Goal: Task Accomplishment & Management: Manage account settings

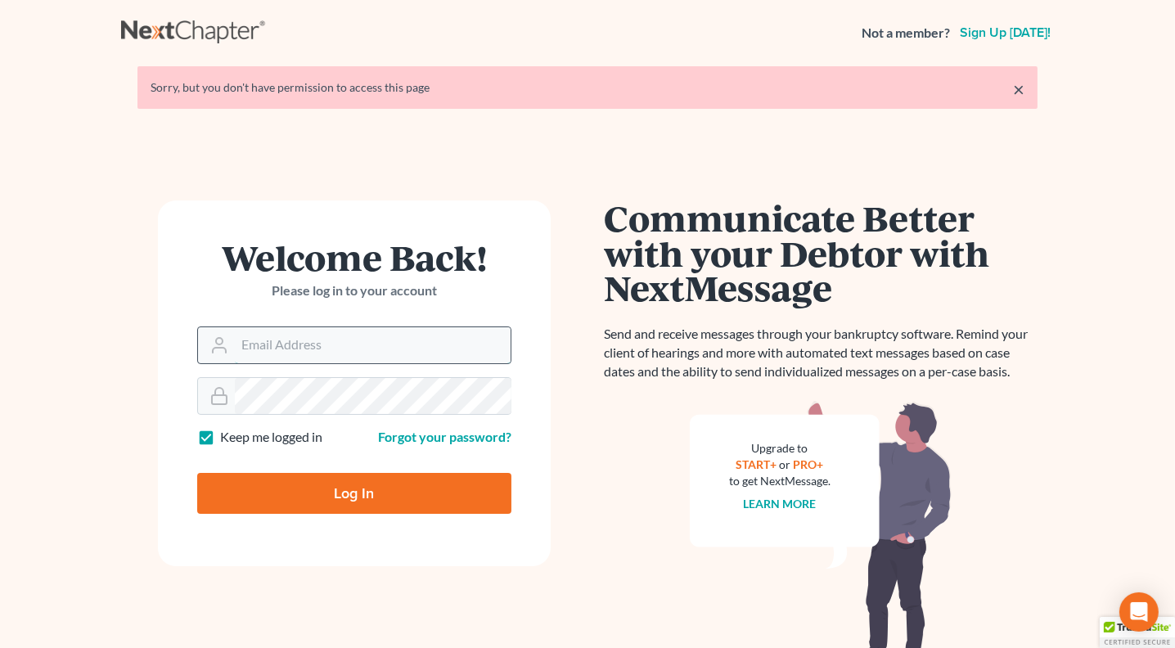
click at [317, 346] on input "Email Address" at bounding box center [373, 345] width 276 height 36
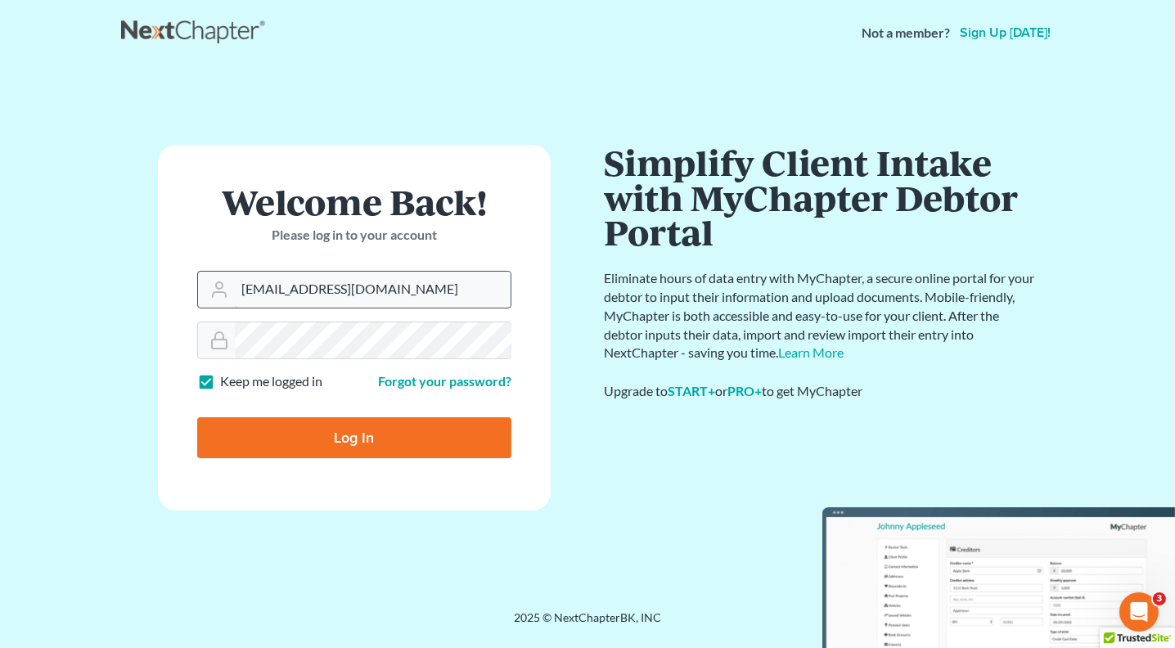
type input "[EMAIL_ADDRESS][DOMAIN_NAME]"
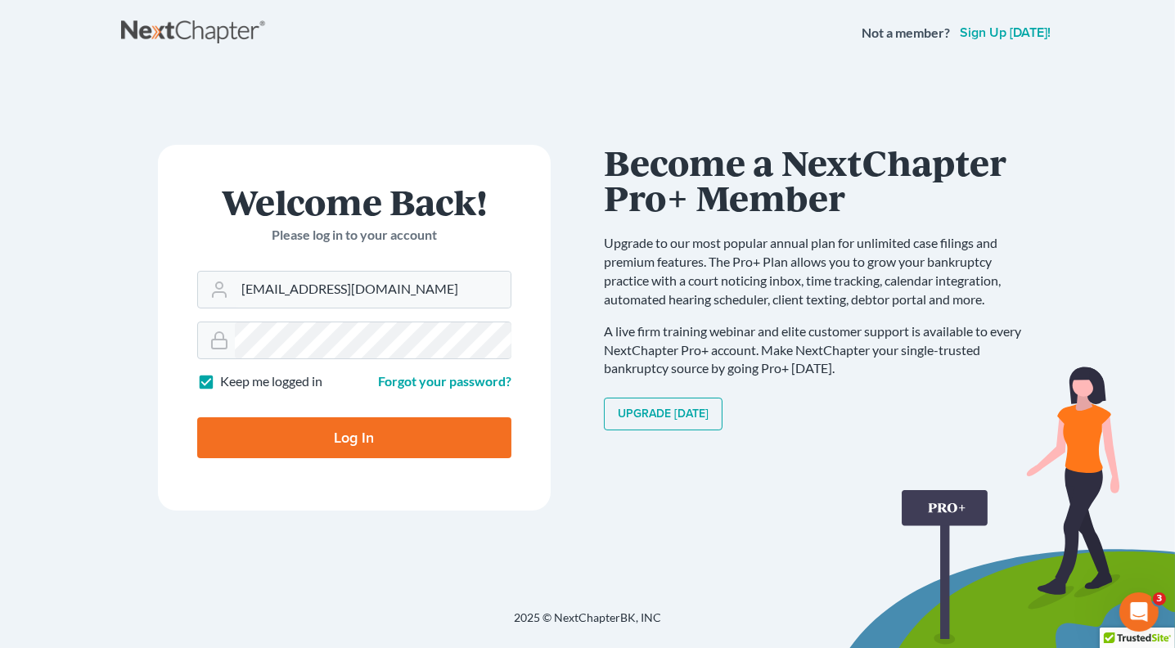
click at [342, 442] on input "Log In" at bounding box center [354, 437] width 314 height 41
type input "Thinking..."
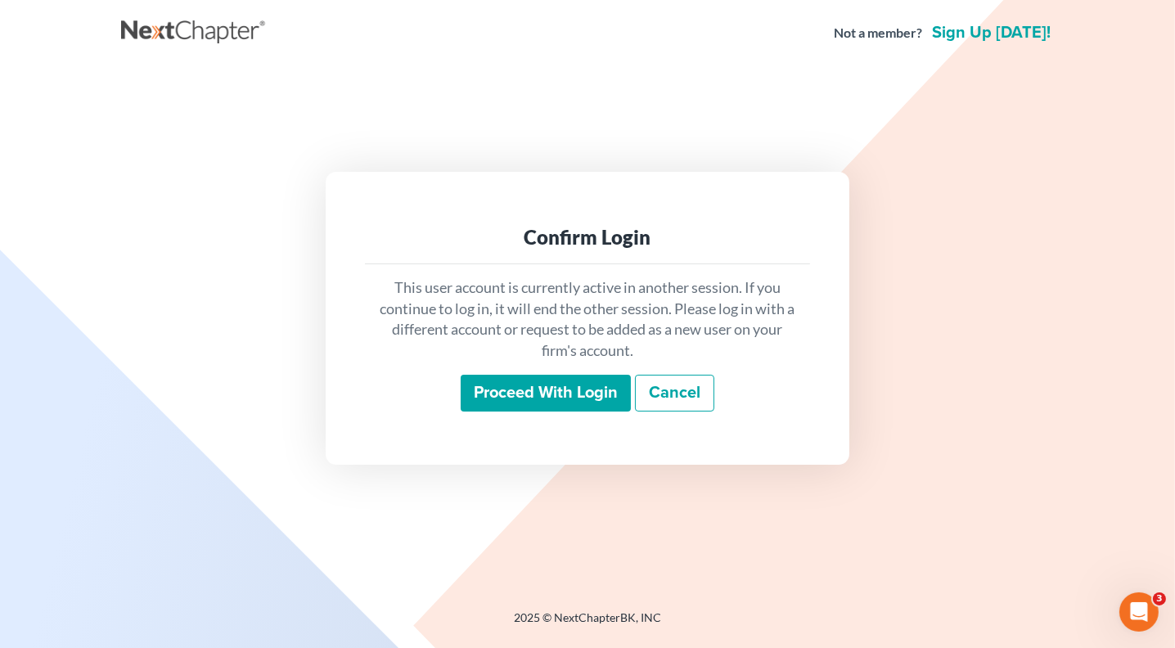
click at [568, 379] on input "Proceed with login" at bounding box center [546, 394] width 170 height 38
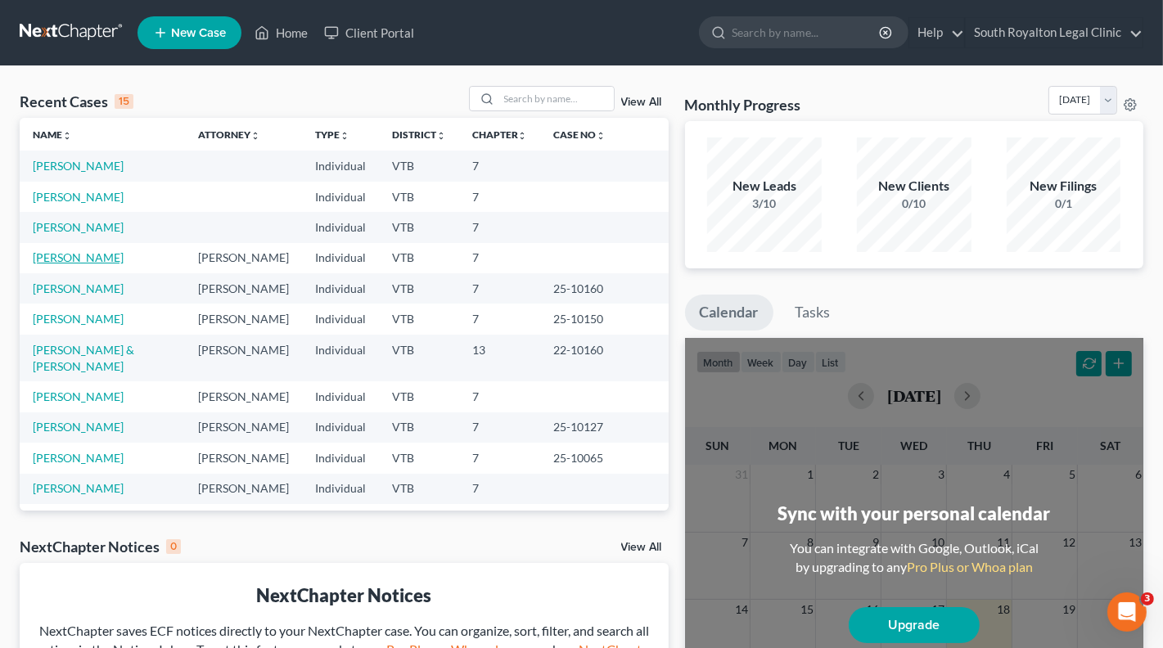
click at [71, 254] on link "[PERSON_NAME]" at bounding box center [78, 257] width 91 height 14
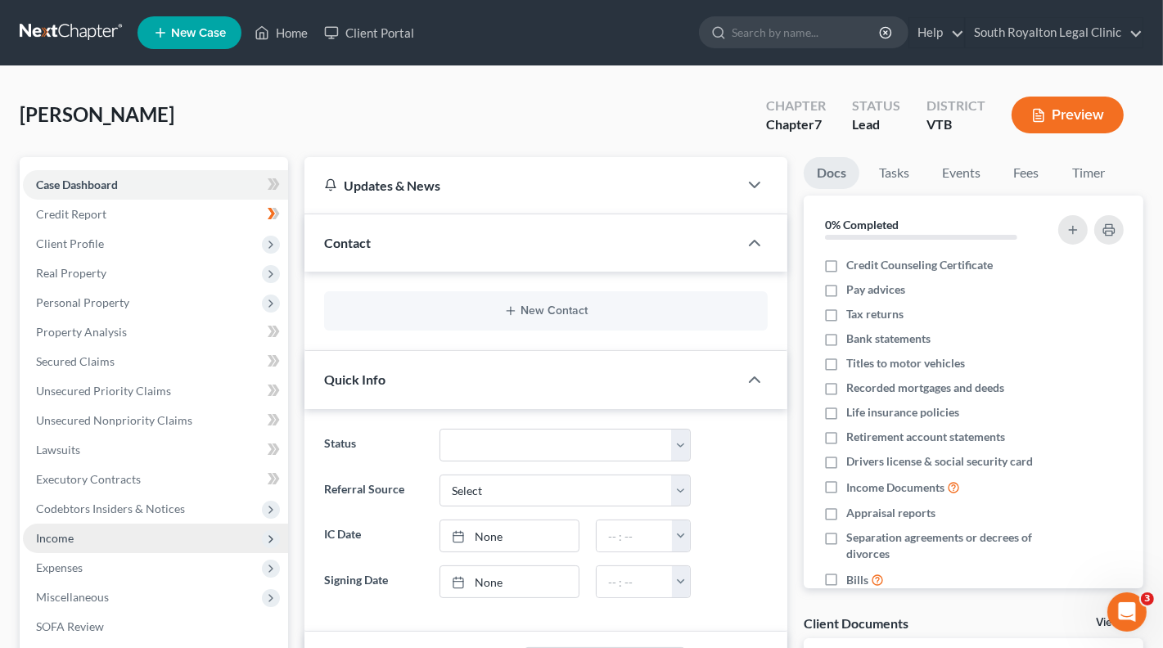
click at [67, 536] on span "Income" at bounding box center [55, 538] width 38 height 14
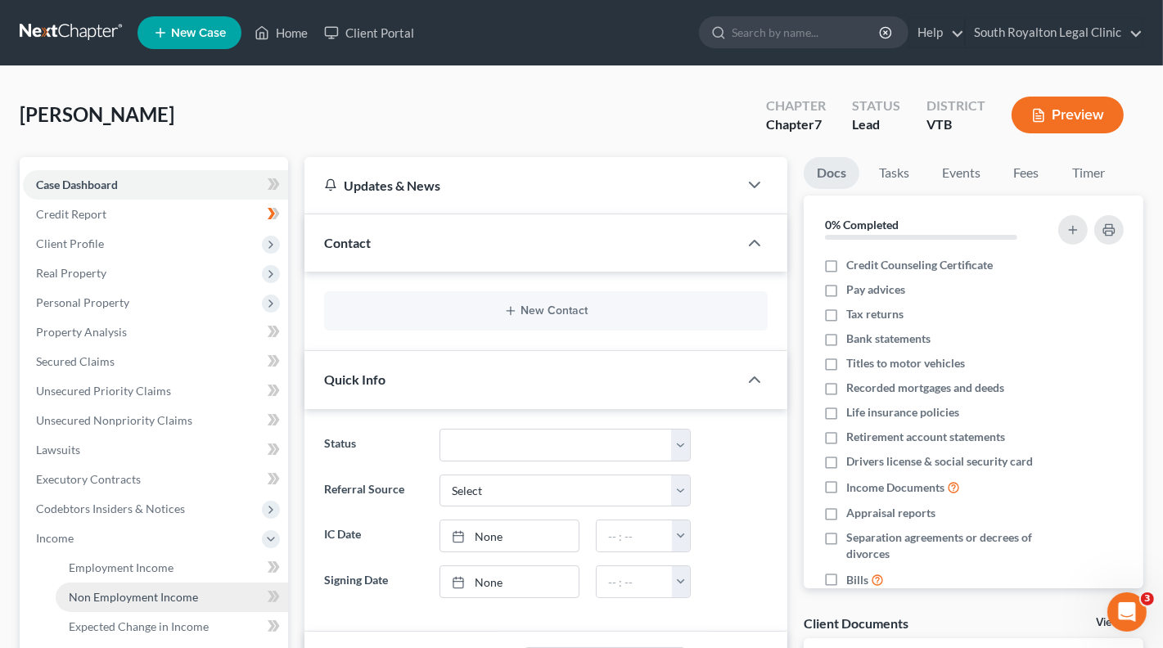
click at [136, 597] on span "Non Employment Income" at bounding box center [133, 597] width 129 height 14
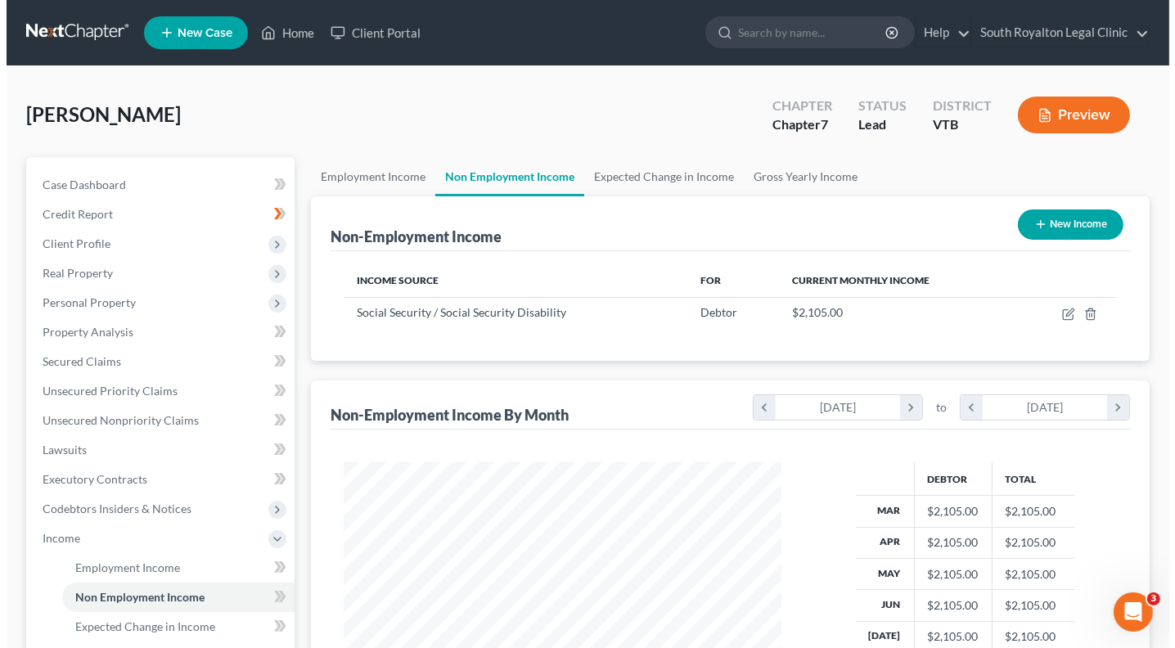
scroll to position [290, 470]
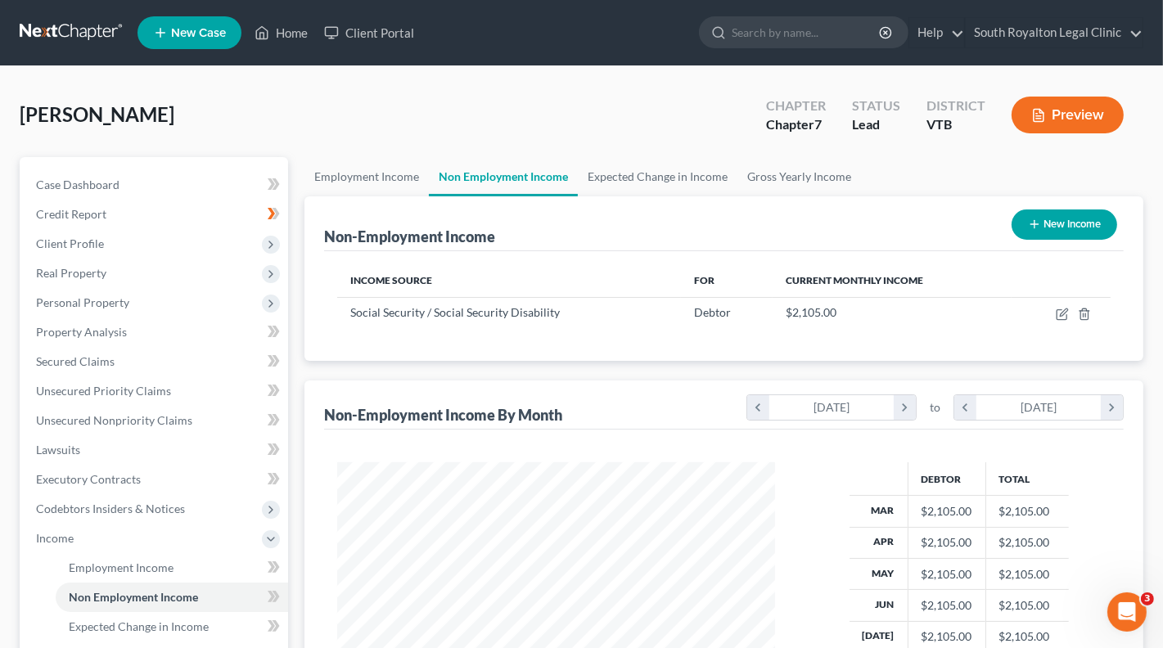
click at [1051, 233] on button "New Income" at bounding box center [1064, 224] width 106 height 30
select select "0"
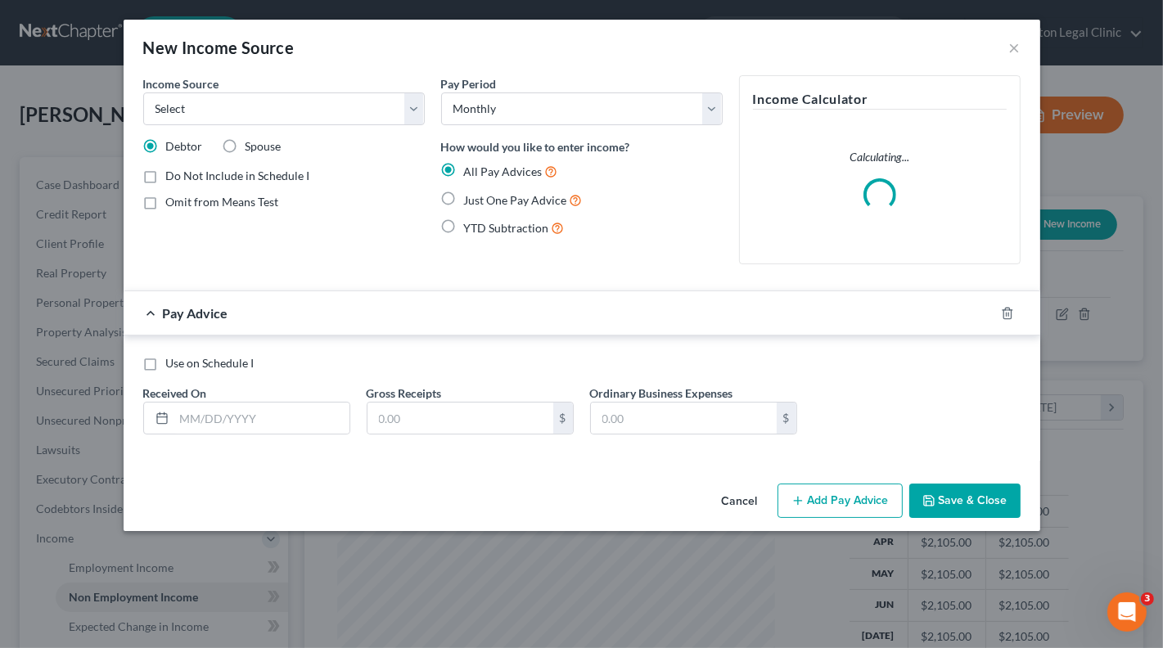
scroll to position [290, 475]
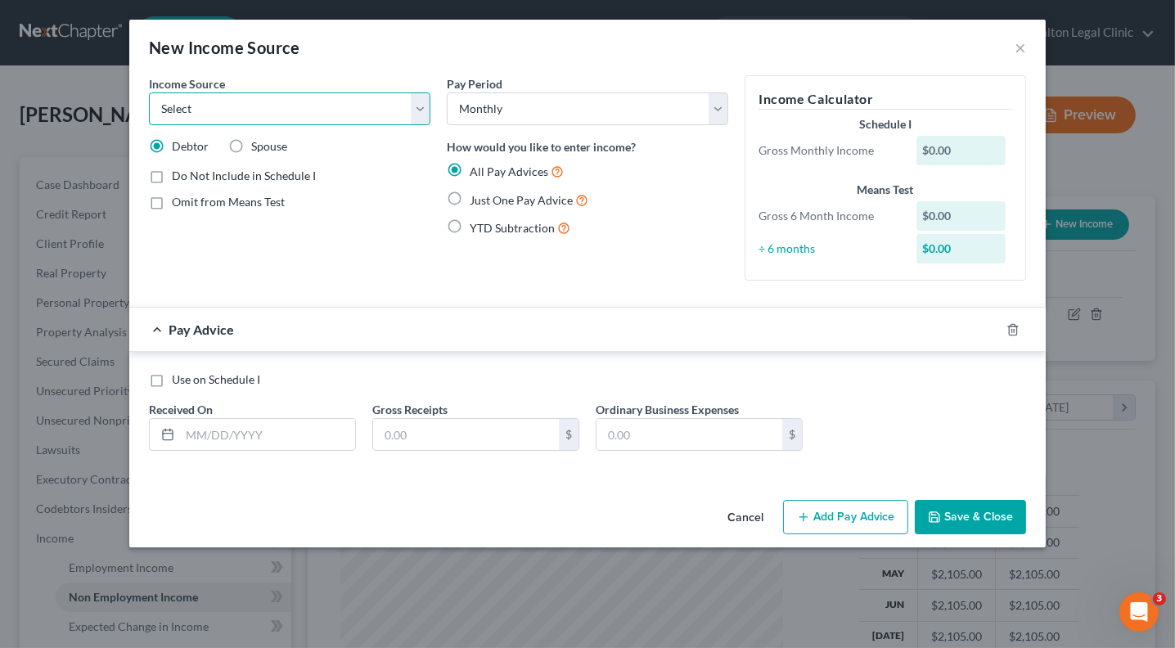
click at [417, 105] on select "Select Unemployment Disability (from employer) Pension Retirement Social Securi…" at bounding box center [289, 108] width 281 height 33
select select "2"
click at [149, 92] on select "Select Unemployment Disability (from employer) Pension Retirement Social Securi…" at bounding box center [289, 108] width 281 height 33
click at [470, 202] on label "Just One Pay Advice" at bounding box center [529, 200] width 119 height 19
click at [476, 201] on input "Just One Pay Advice" at bounding box center [481, 196] width 11 height 11
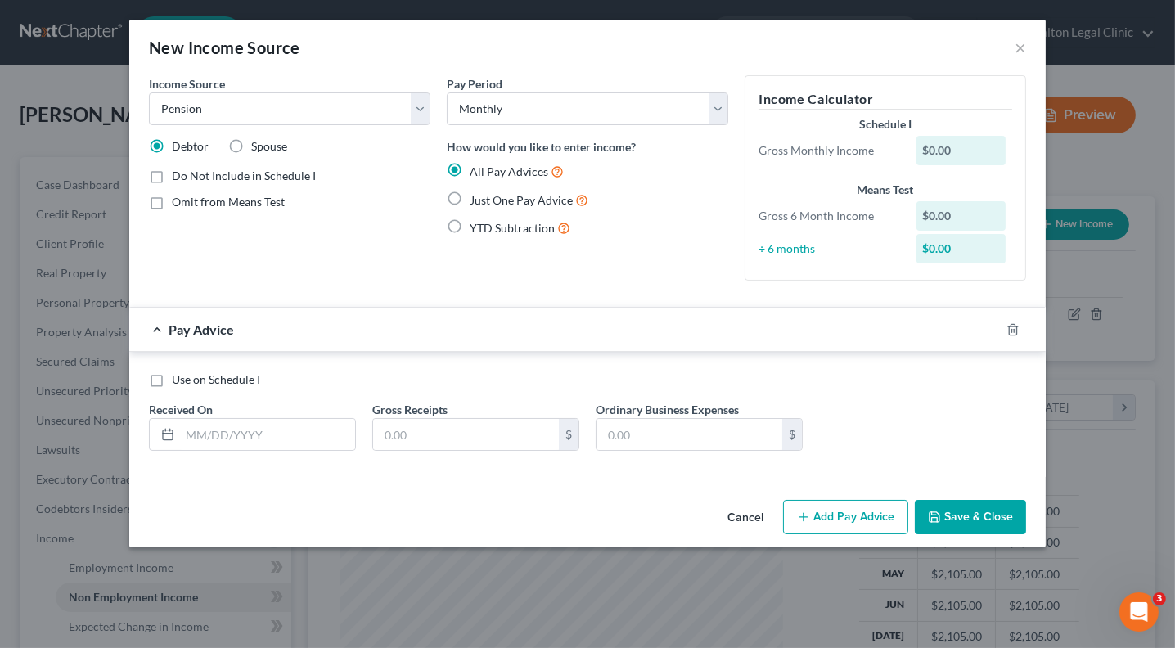
radio input "true"
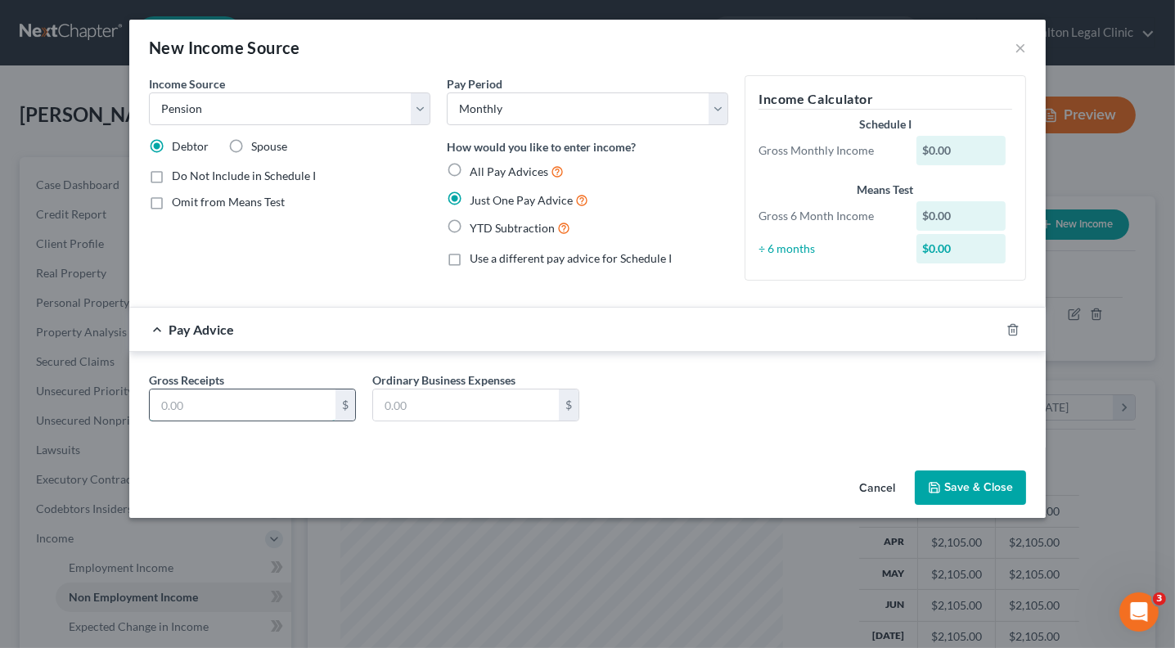
click at [245, 412] on input "text" at bounding box center [243, 404] width 186 height 31
type input "1,411"
click at [961, 498] on div "Cancel Save & Close" at bounding box center [587, 491] width 916 height 54
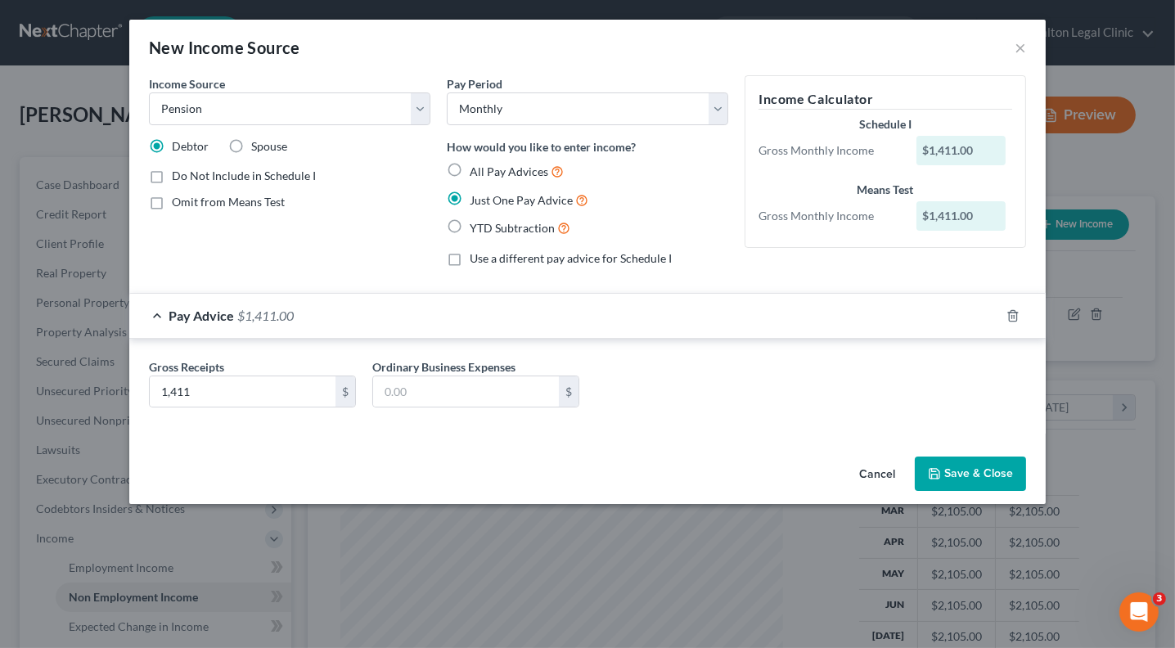
click at [964, 482] on button "Save & Close" at bounding box center [970, 474] width 111 height 34
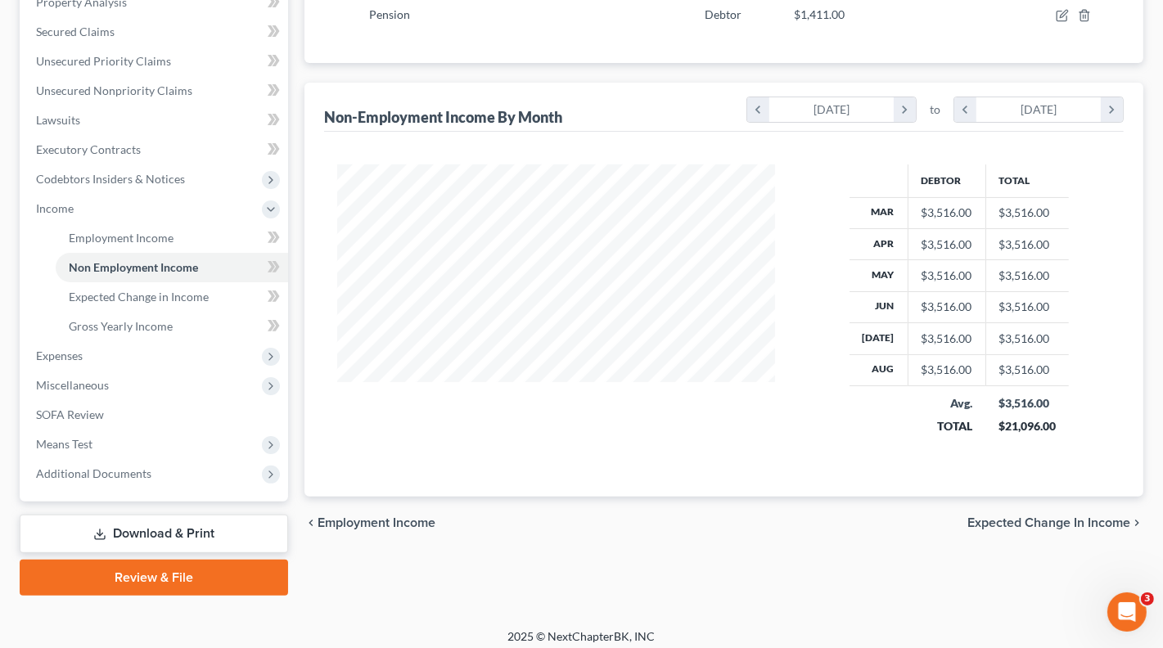
scroll to position [336, 0]
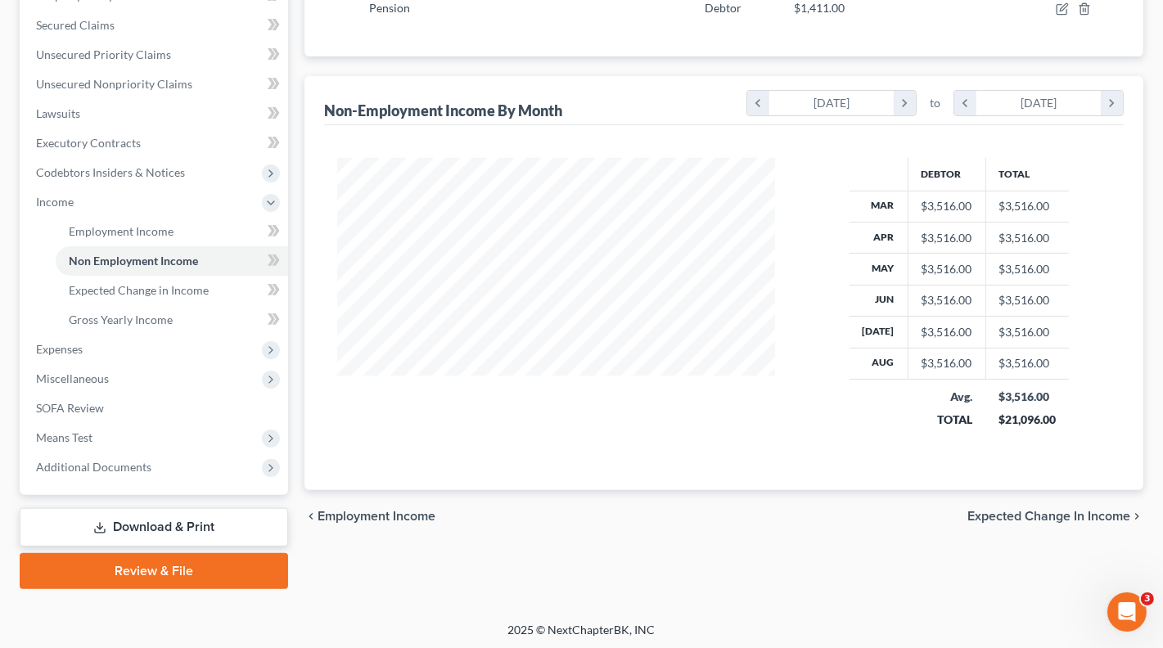
click at [1013, 510] on span "Expected Change in Income" at bounding box center [1048, 516] width 163 height 13
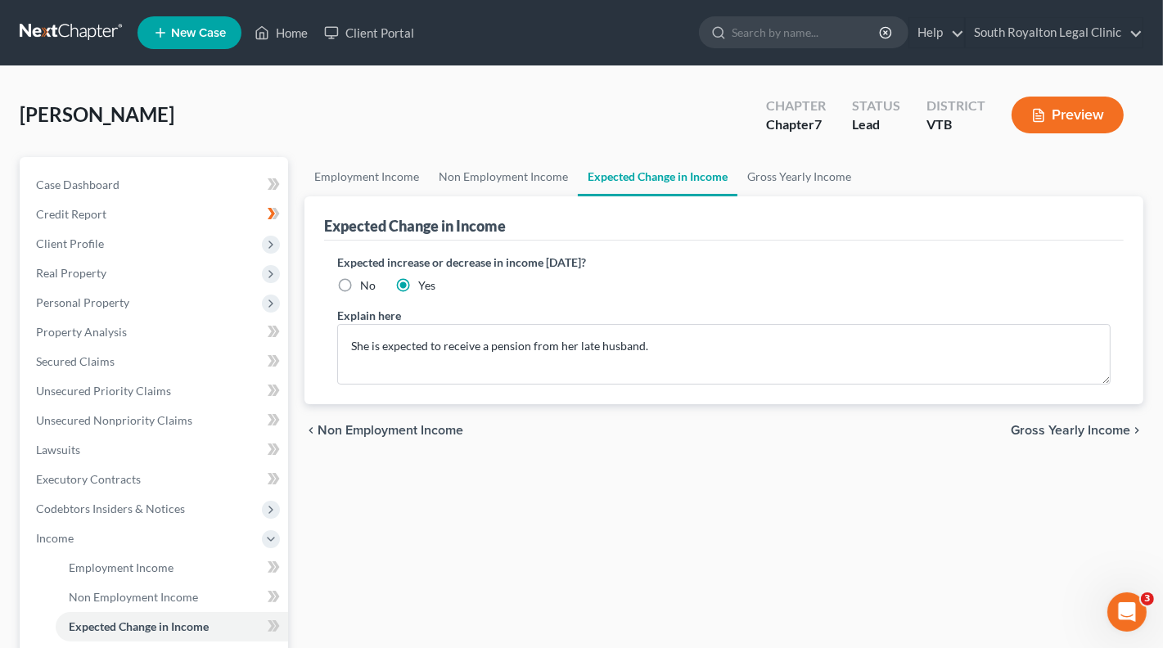
click at [1045, 431] on span "Gross Yearly Income" at bounding box center [1069, 430] width 119 height 13
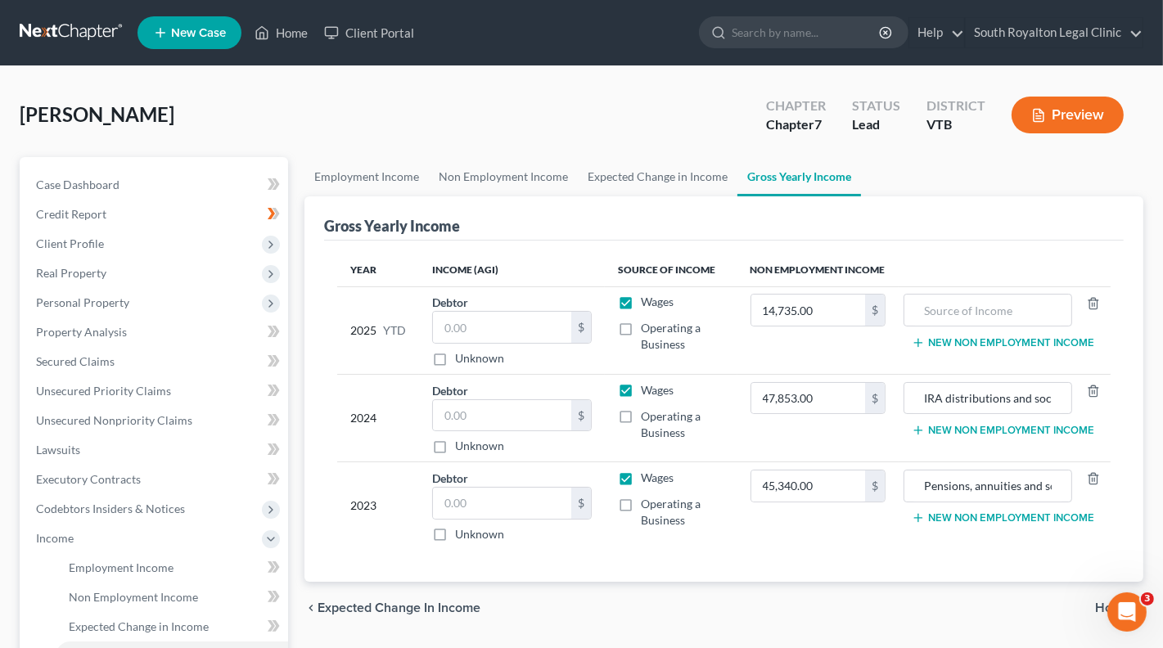
click at [1100, 605] on span "Home" at bounding box center [1112, 607] width 35 height 13
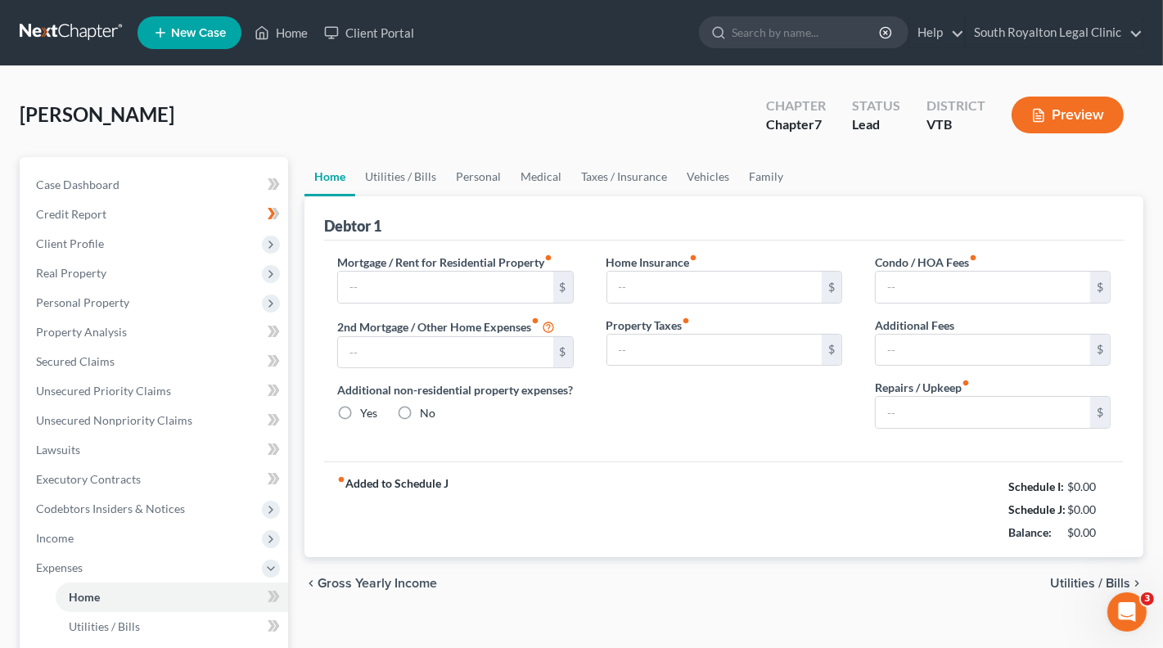
type input "96.94"
radio input "true"
type input "74.55"
type input "224.21"
type input "0.00"
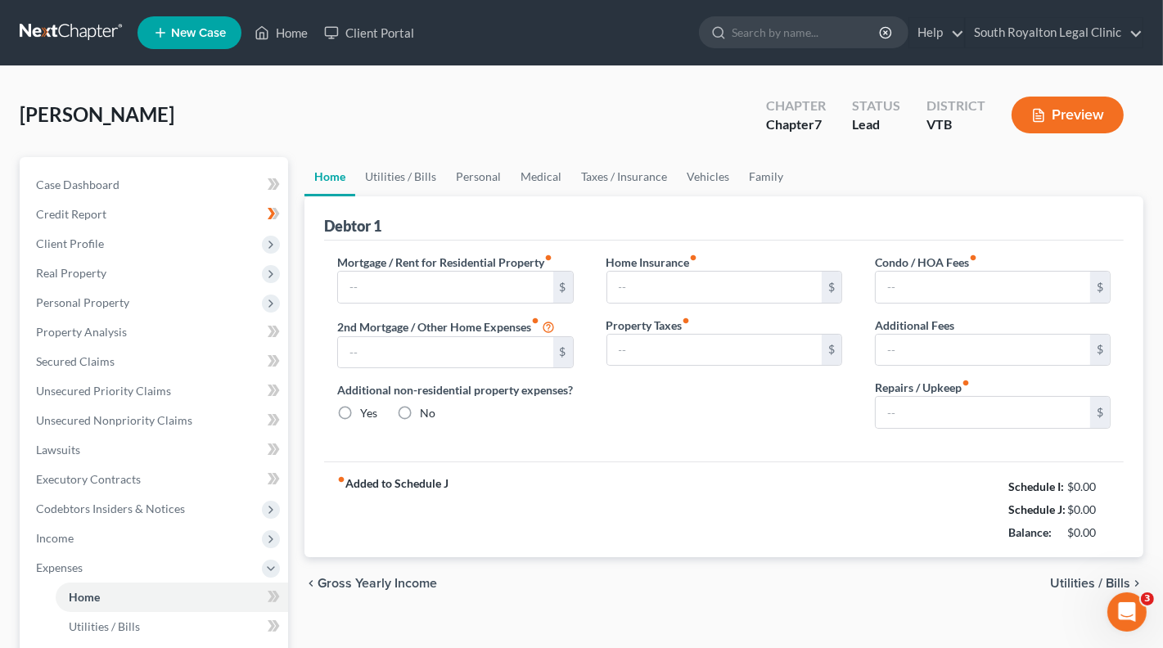
type input "0.00"
type input "175.00"
click at [1063, 587] on span "Utilities / Bills" at bounding box center [1090, 583] width 80 height 13
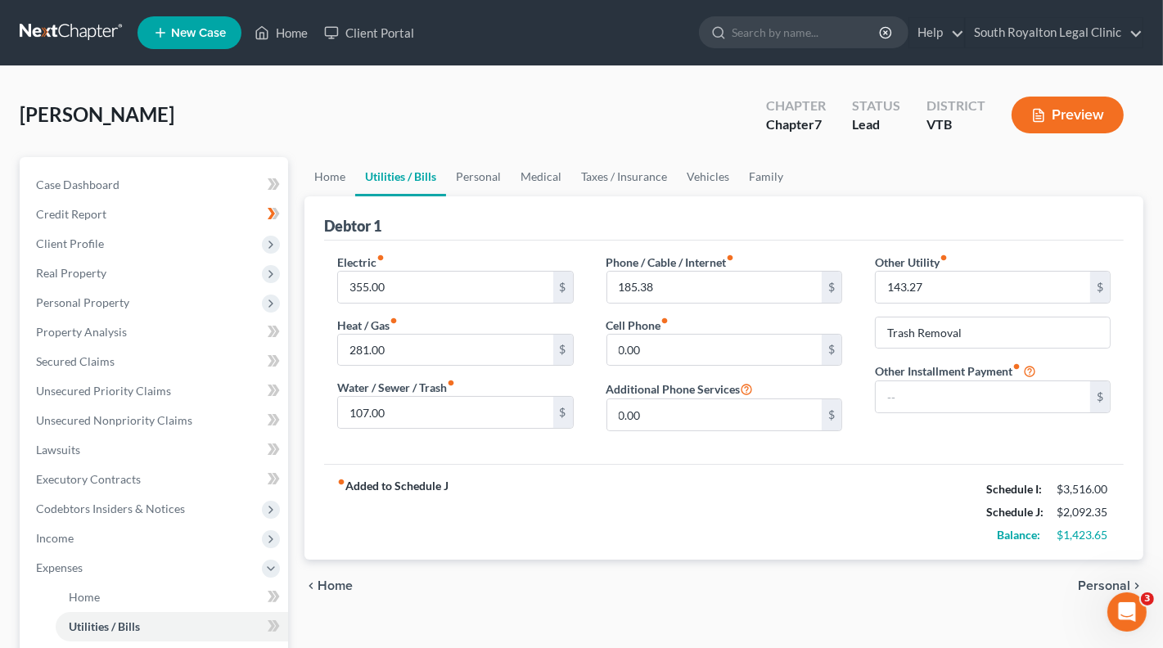
click at [1095, 579] on span "Personal" at bounding box center [1104, 585] width 52 height 13
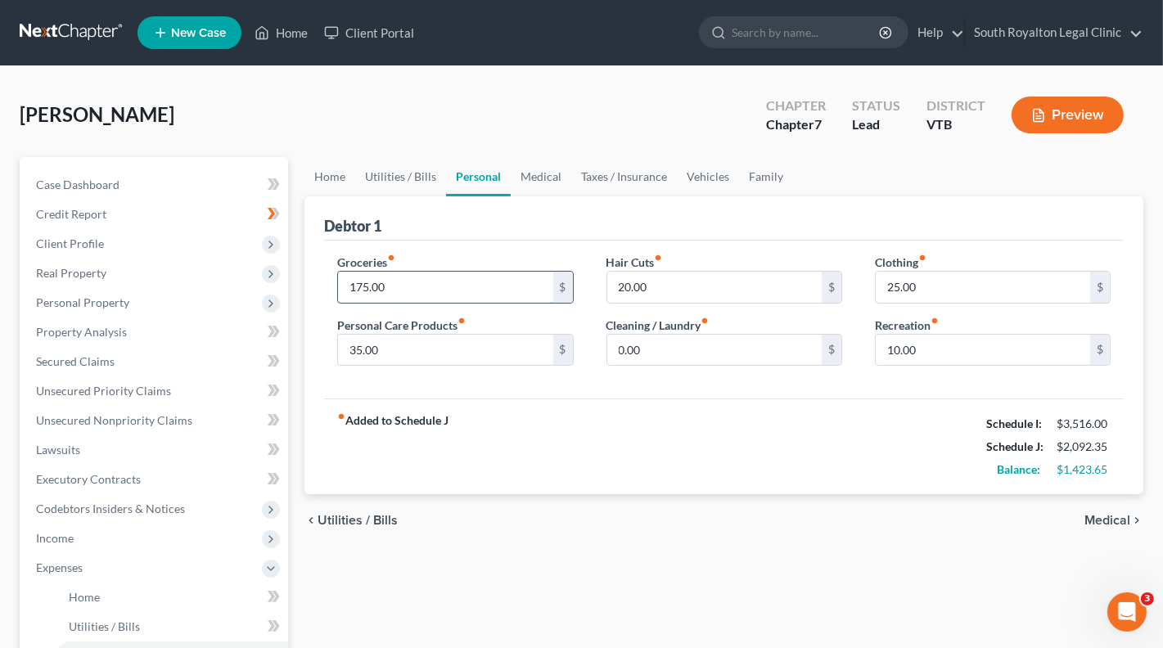
click at [358, 282] on input "175.00" at bounding box center [445, 287] width 214 height 31
type input "600"
click at [401, 347] on input "35.00" at bounding box center [445, 350] width 214 height 31
type input "3"
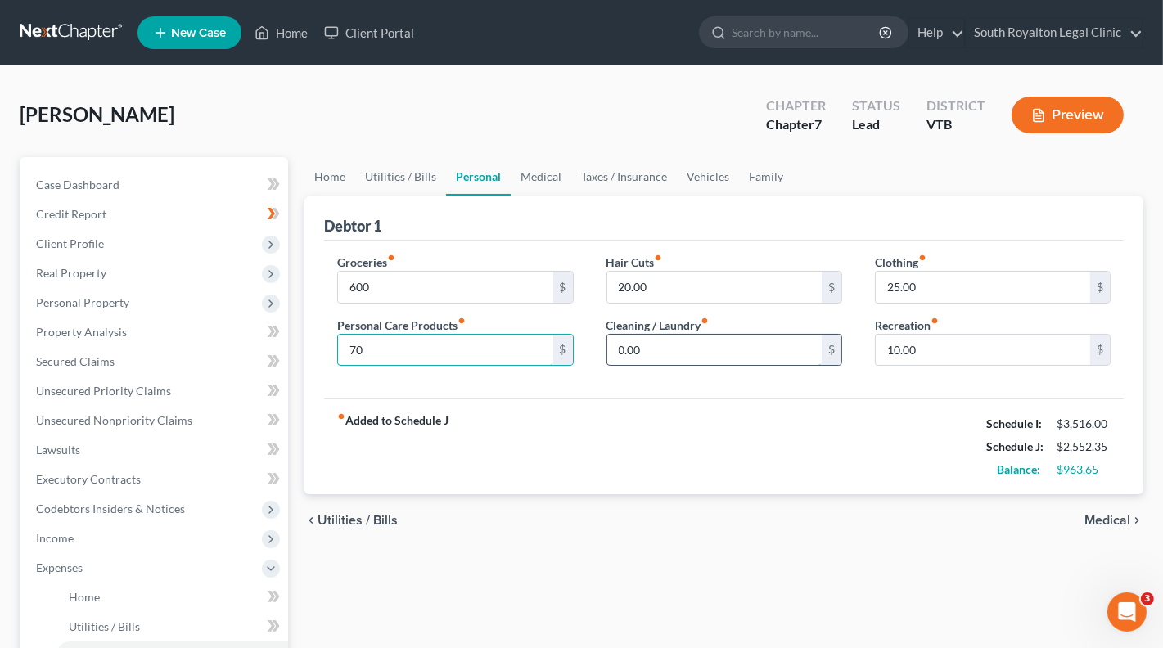
type input "70"
click at [637, 349] on input "0.00" at bounding box center [714, 350] width 214 height 31
type input "45"
type input "150"
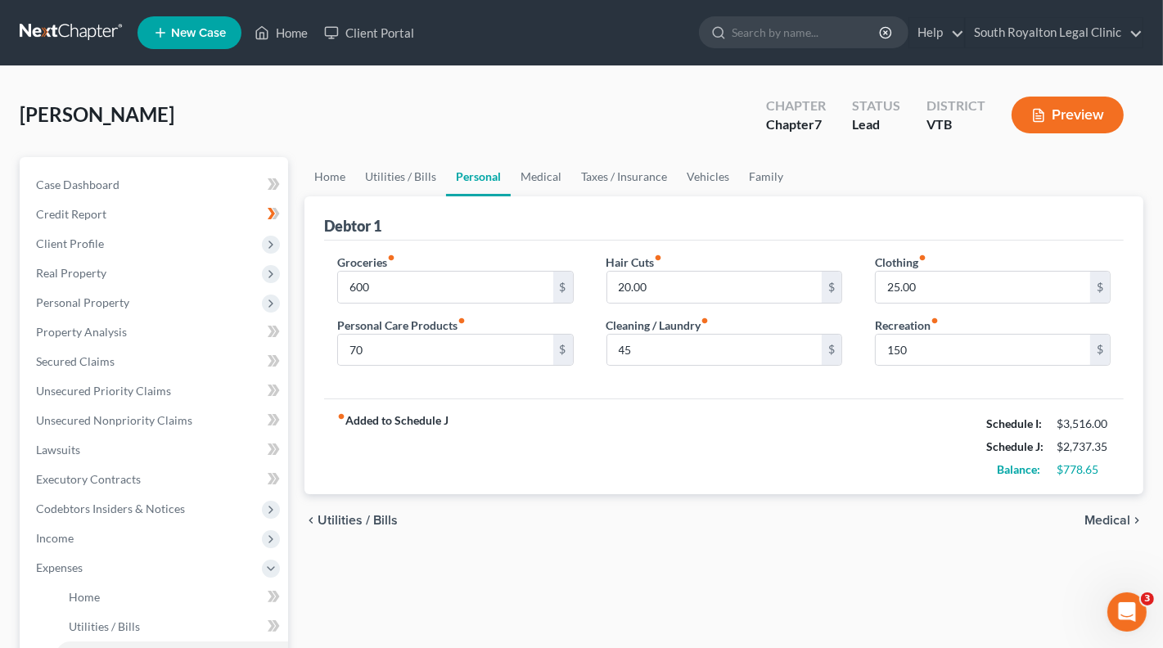
click at [1107, 516] on span "Medical" at bounding box center [1107, 520] width 46 height 13
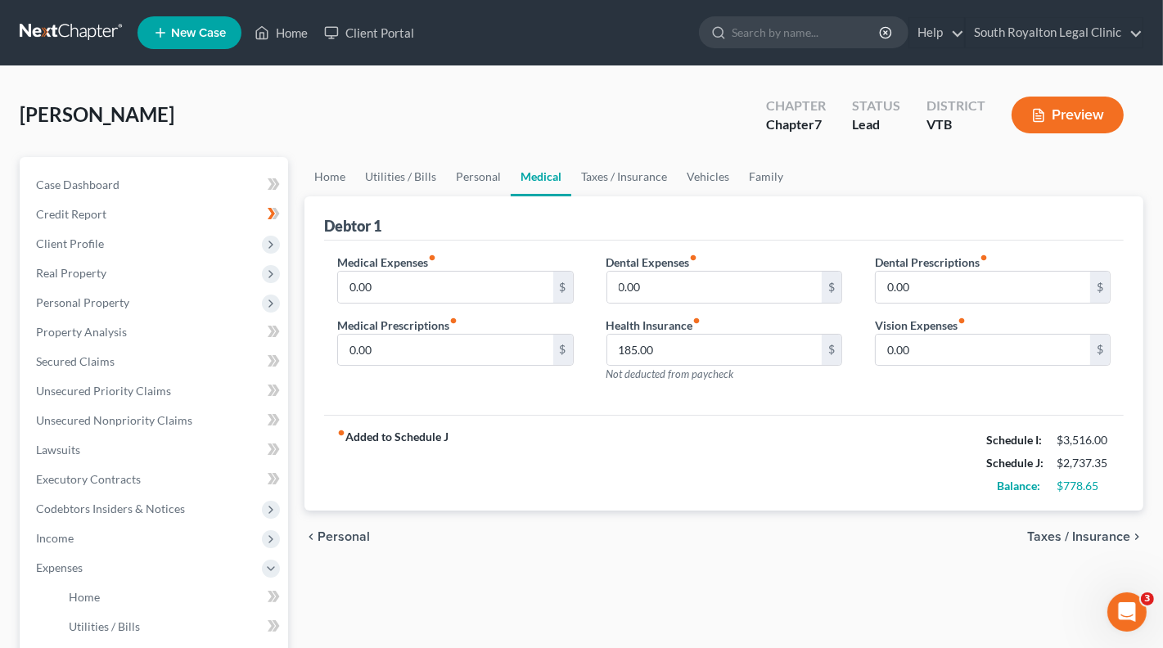
click at [1098, 536] on span "Taxes / Insurance" at bounding box center [1078, 536] width 103 height 13
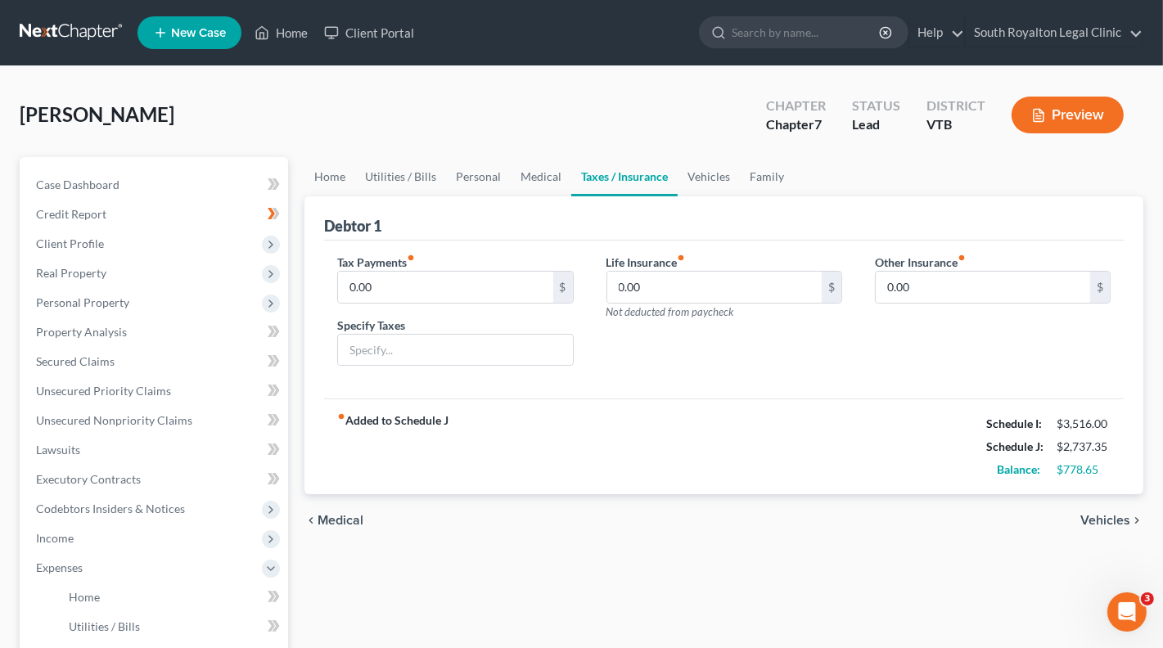
click at [1106, 516] on span "Vehicles" at bounding box center [1105, 520] width 50 height 13
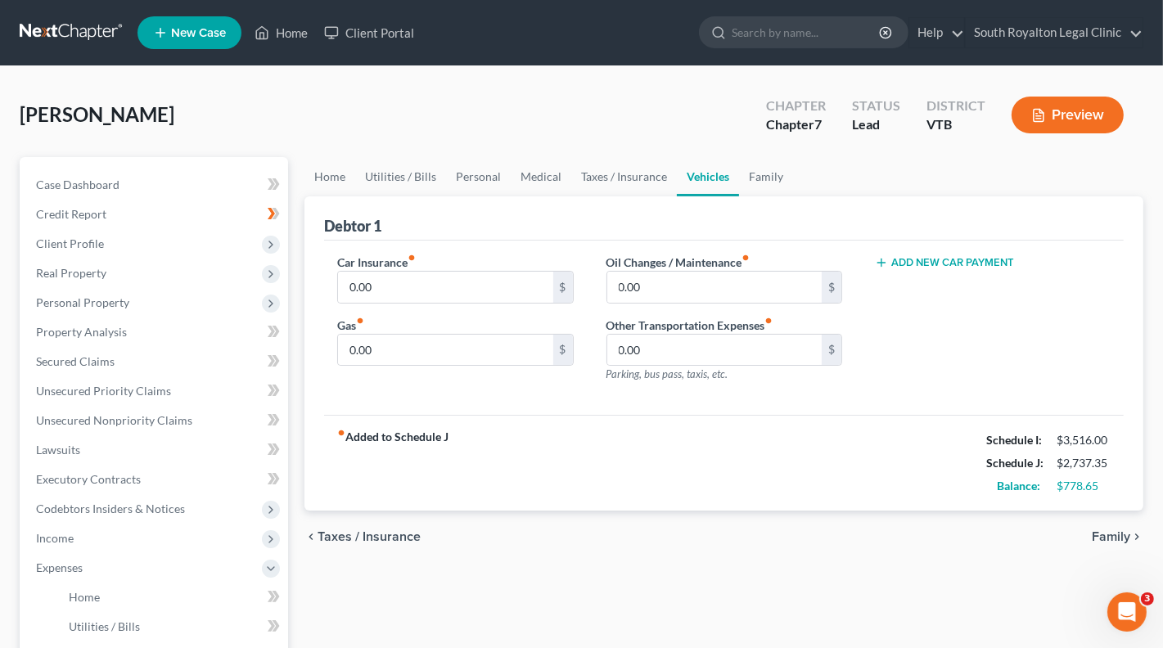
click at [1113, 530] on span "Family" at bounding box center [1110, 536] width 38 height 13
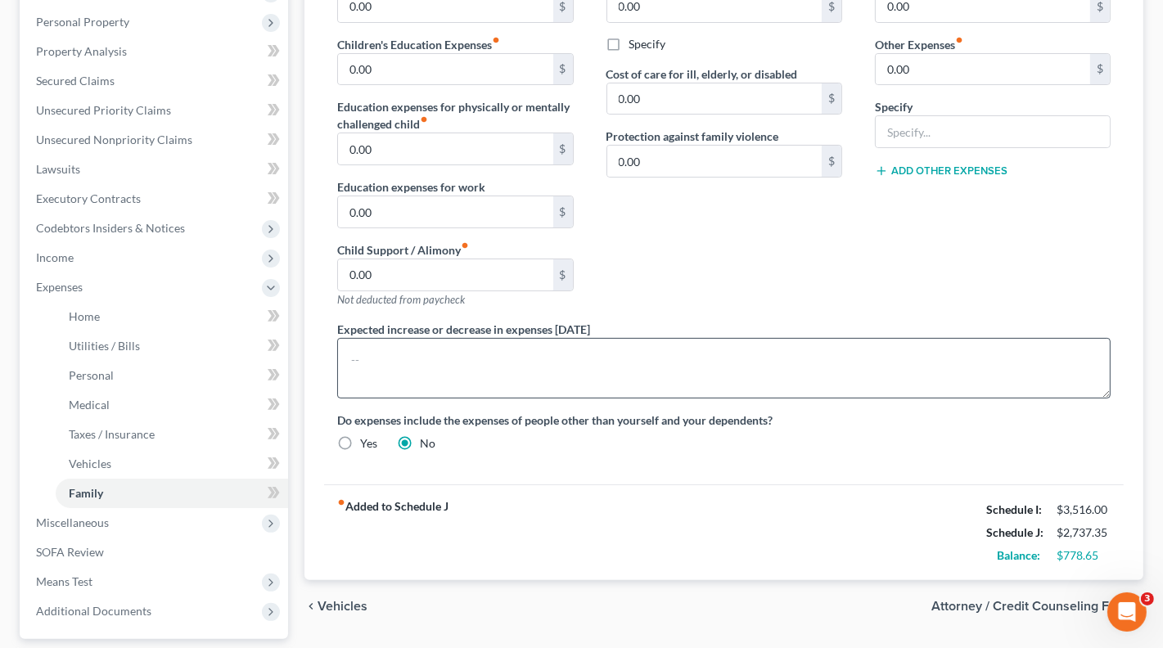
scroll to position [282, 0]
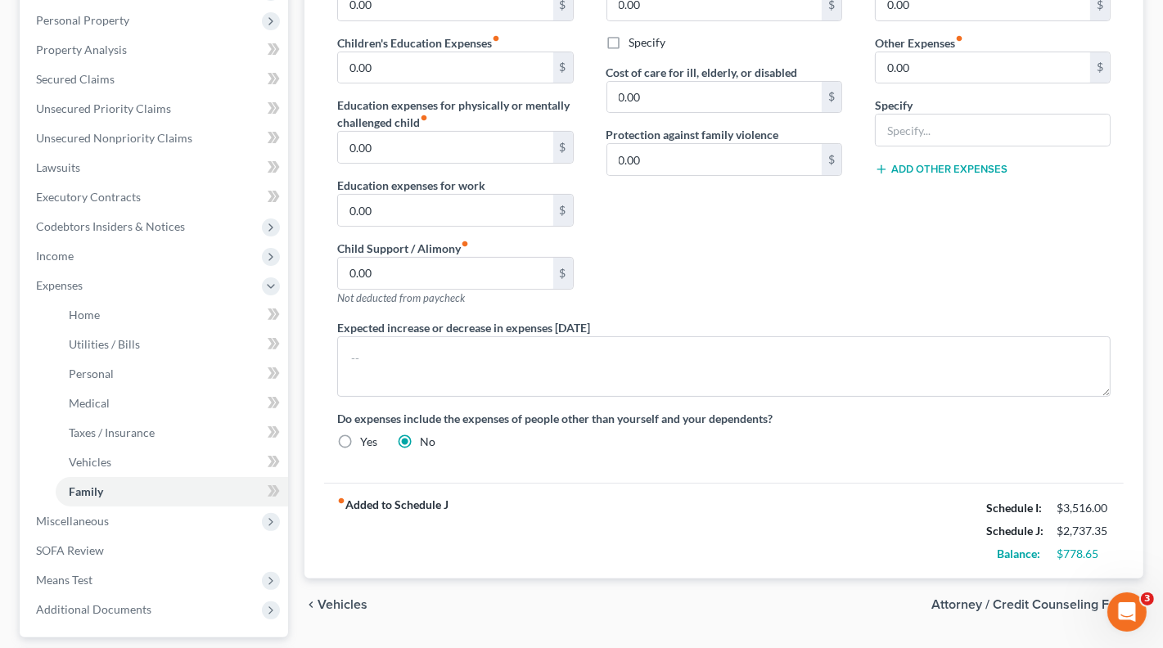
click at [339, 598] on span "Vehicles" at bounding box center [342, 604] width 50 height 13
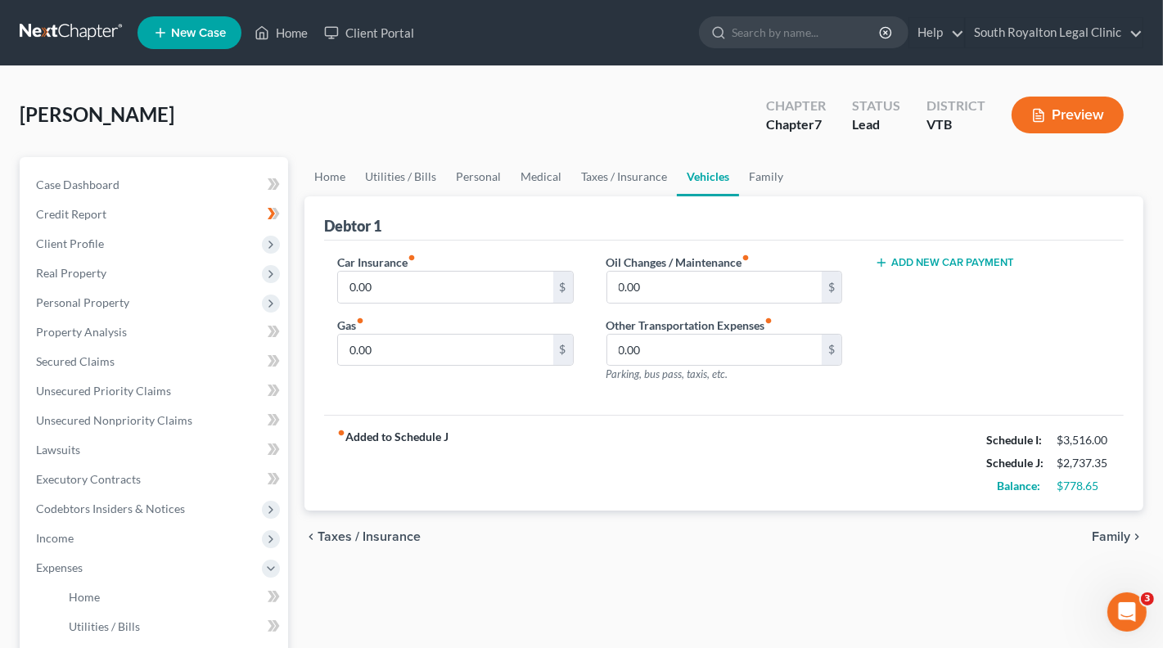
click at [376, 531] on span "Taxes / Insurance" at bounding box center [368, 536] width 103 height 13
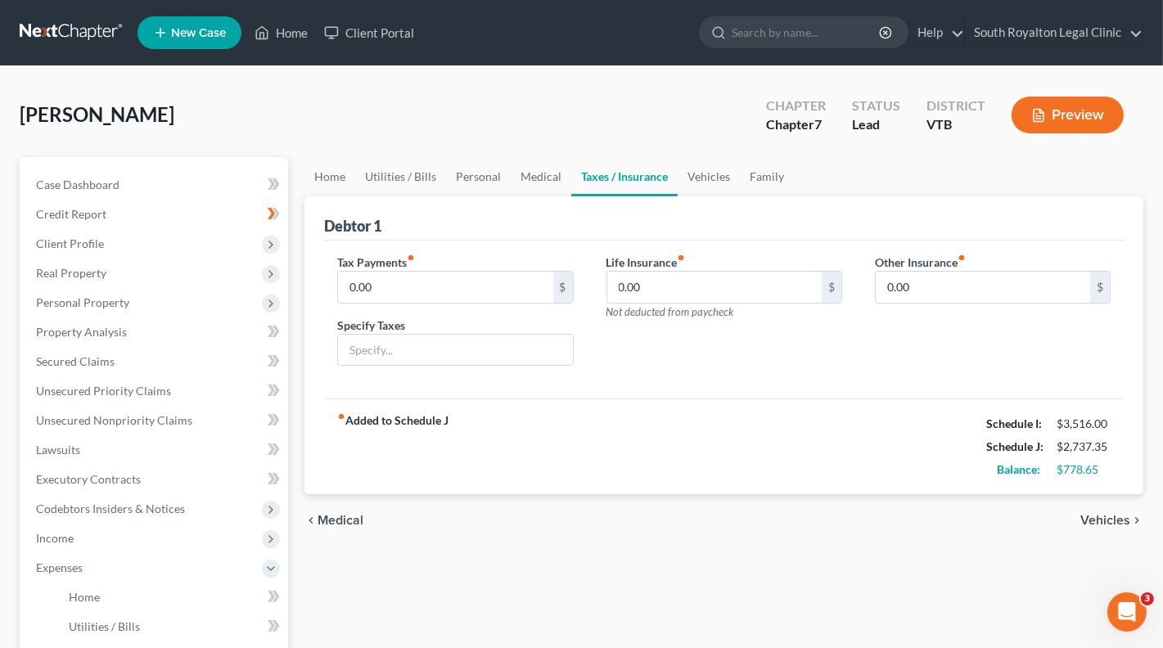
click at [327, 516] on span "Medical" at bounding box center [340, 520] width 46 height 13
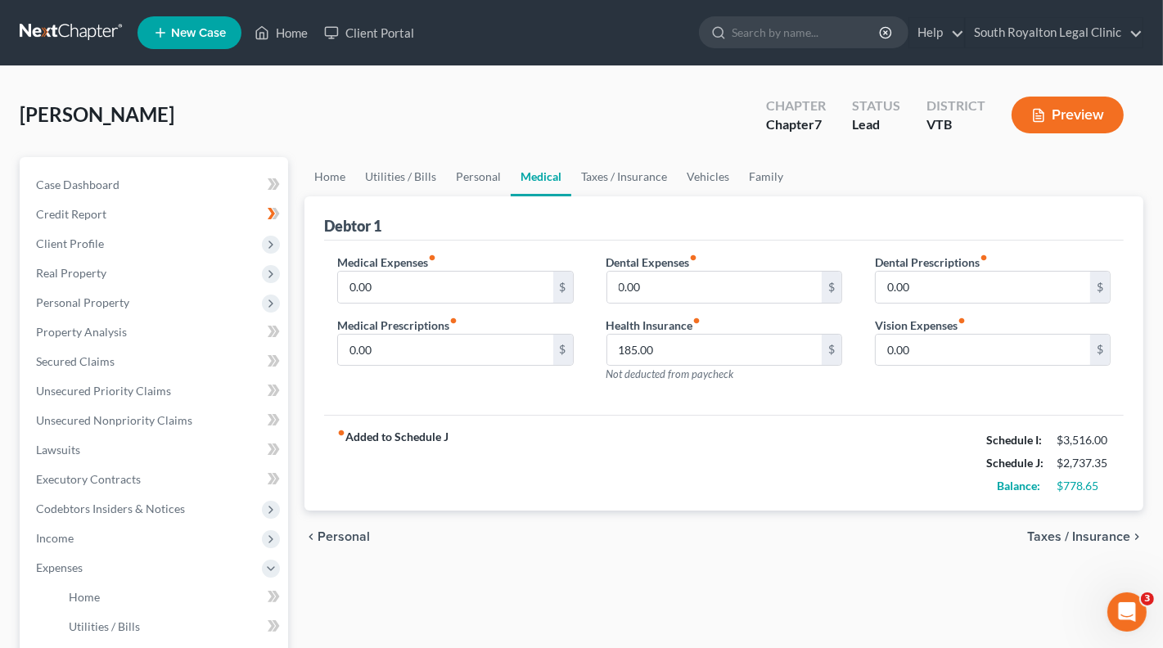
click at [353, 531] on span "Personal" at bounding box center [343, 536] width 52 height 13
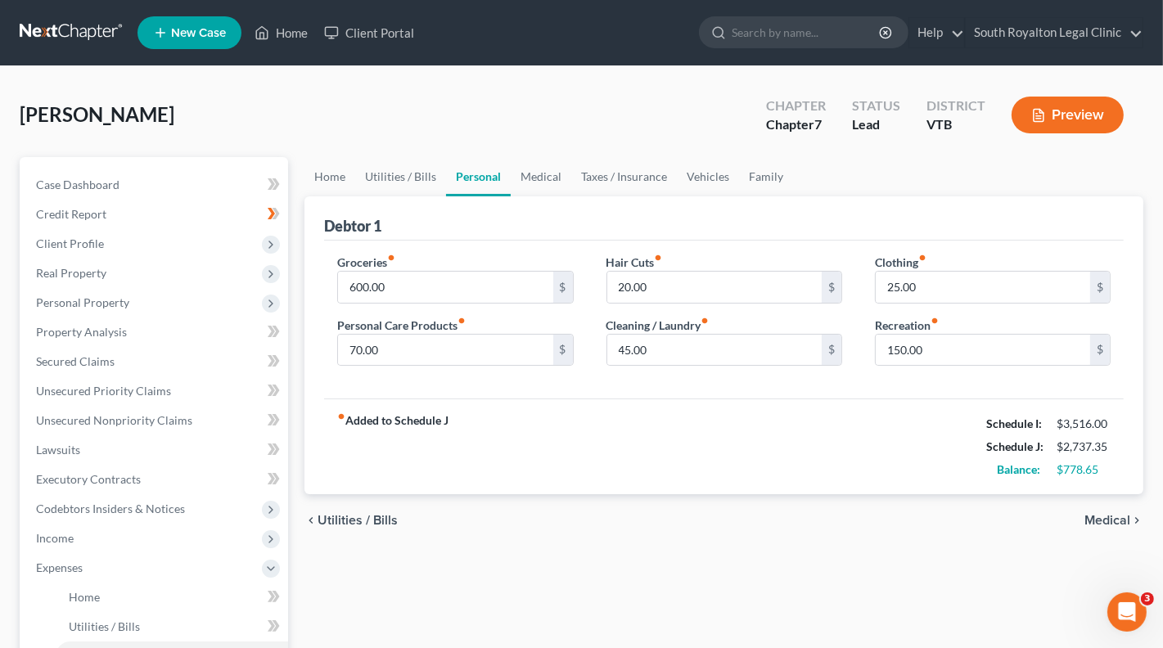
click at [346, 515] on span "Utilities / Bills" at bounding box center [357, 520] width 80 height 13
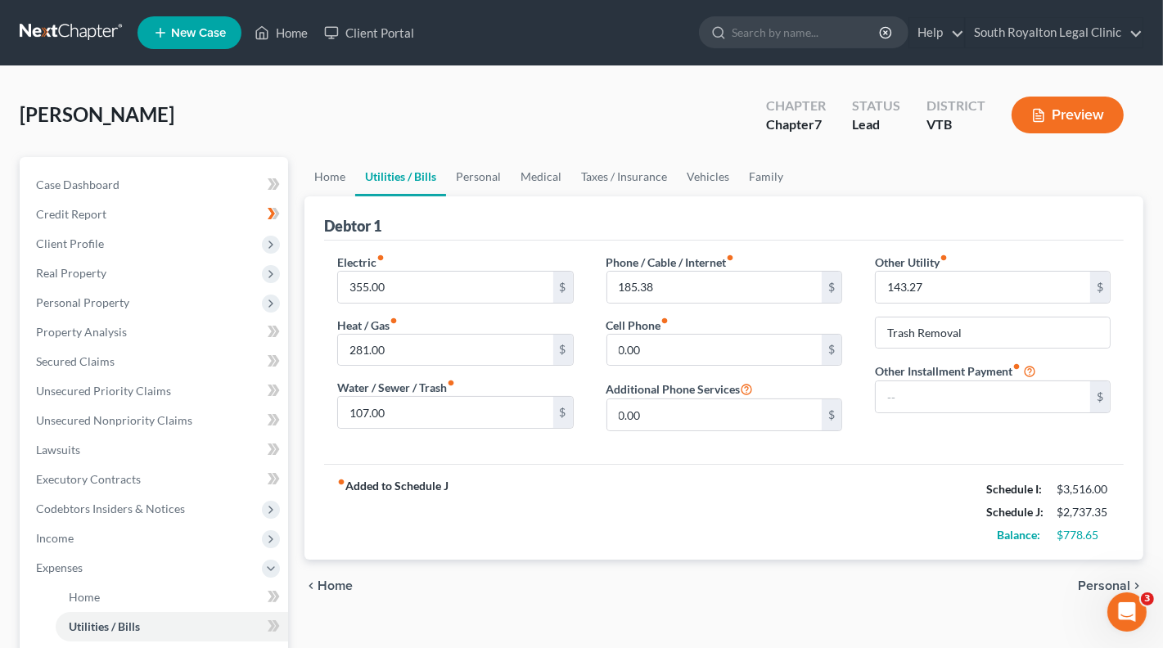
click at [323, 583] on span "Home" at bounding box center [334, 585] width 35 height 13
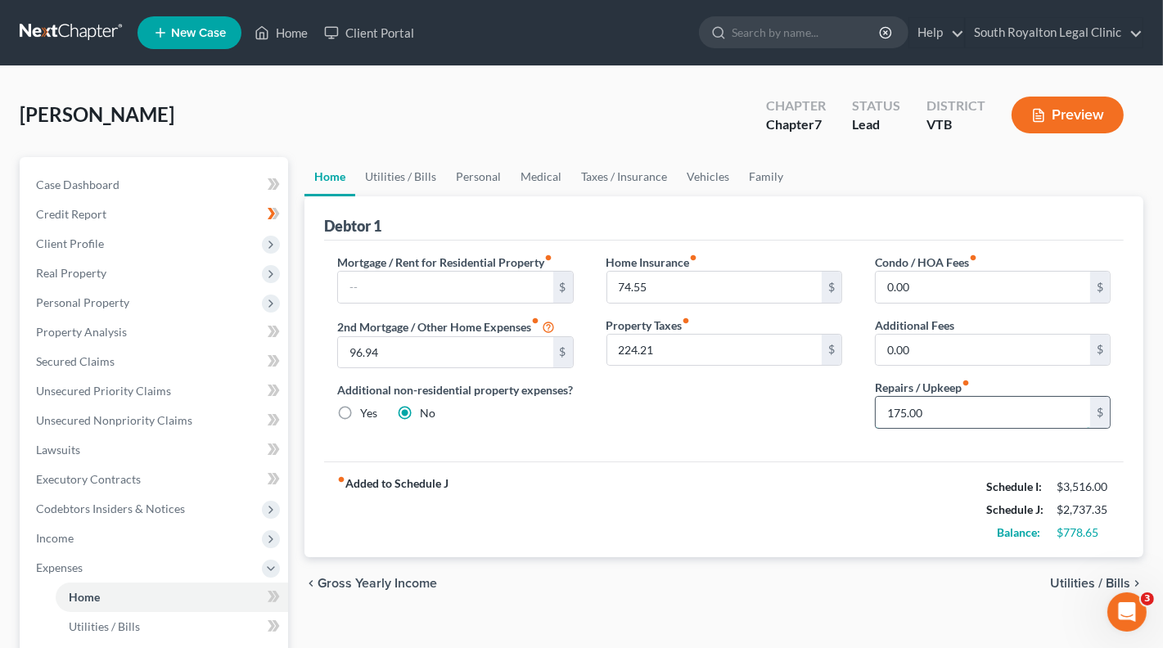
click at [896, 408] on input "175.00" at bounding box center [982, 412] width 214 height 31
type input "250"
click at [1072, 590] on span "Utilities / Bills" at bounding box center [1090, 583] width 80 height 13
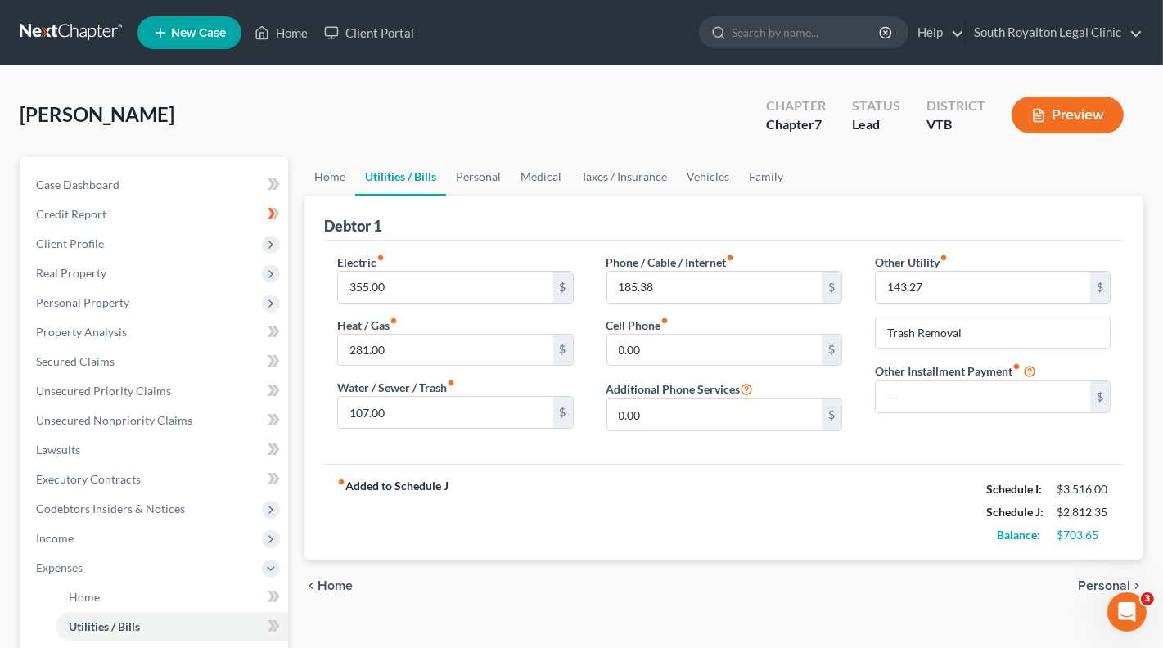
click at [345, 582] on span "Home" at bounding box center [334, 585] width 35 height 13
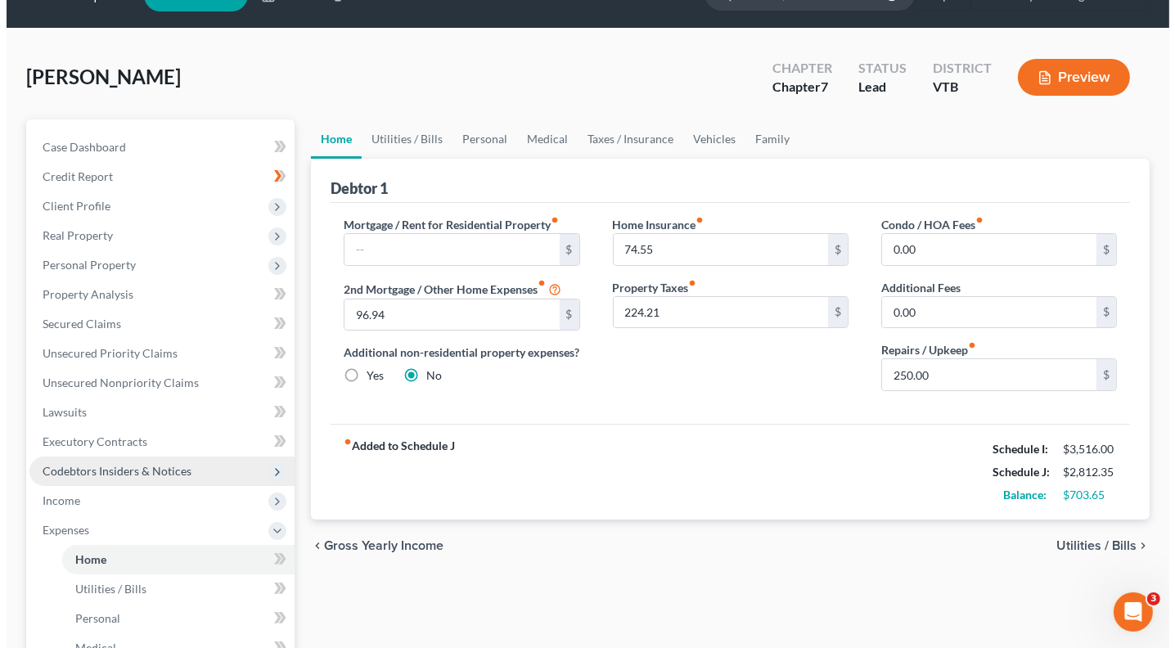
scroll to position [42, 0]
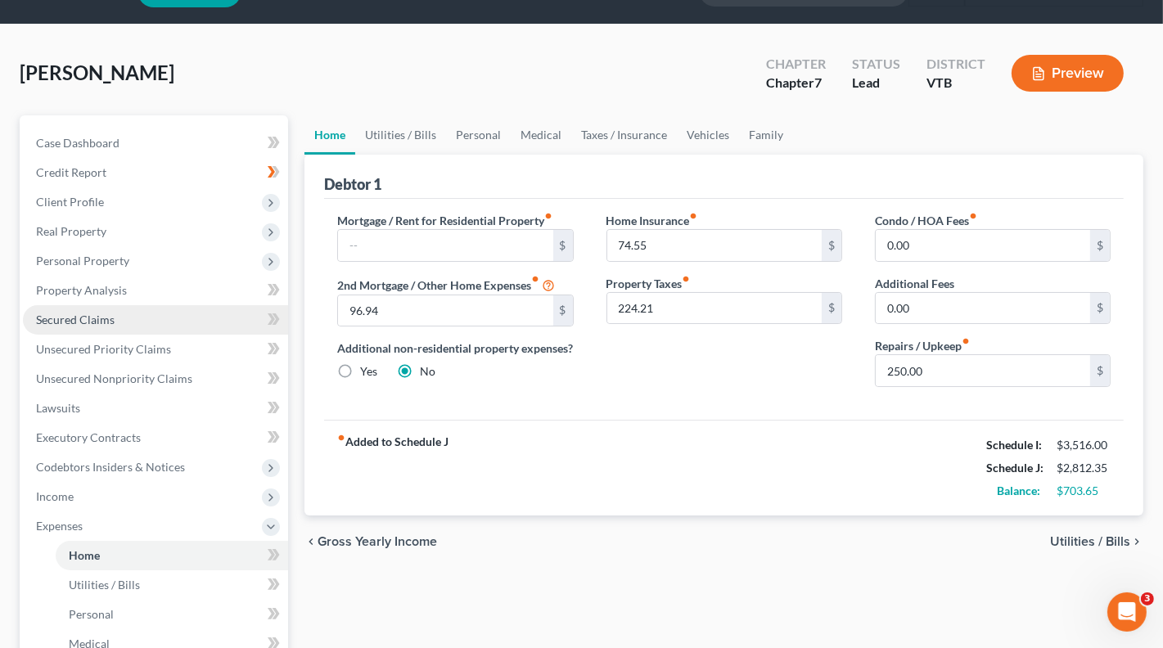
click at [74, 313] on span "Secured Claims" at bounding box center [75, 320] width 79 height 14
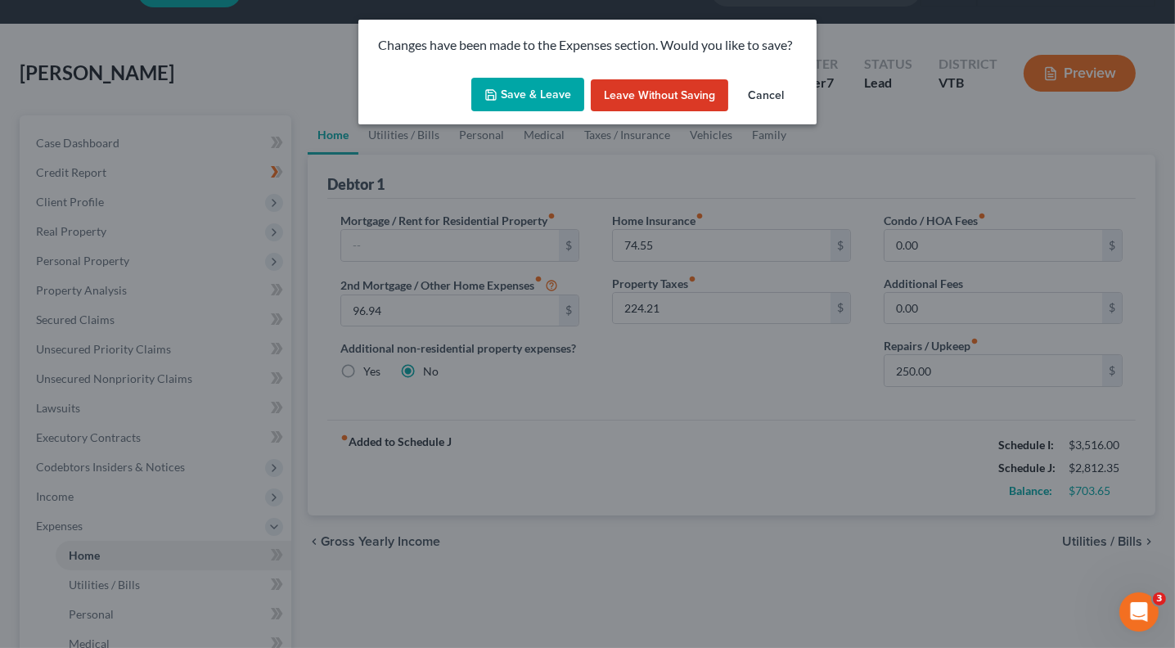
click at [529, 100] on button "Save & Leave" at bounding box center [527, 95] width 113 height 34
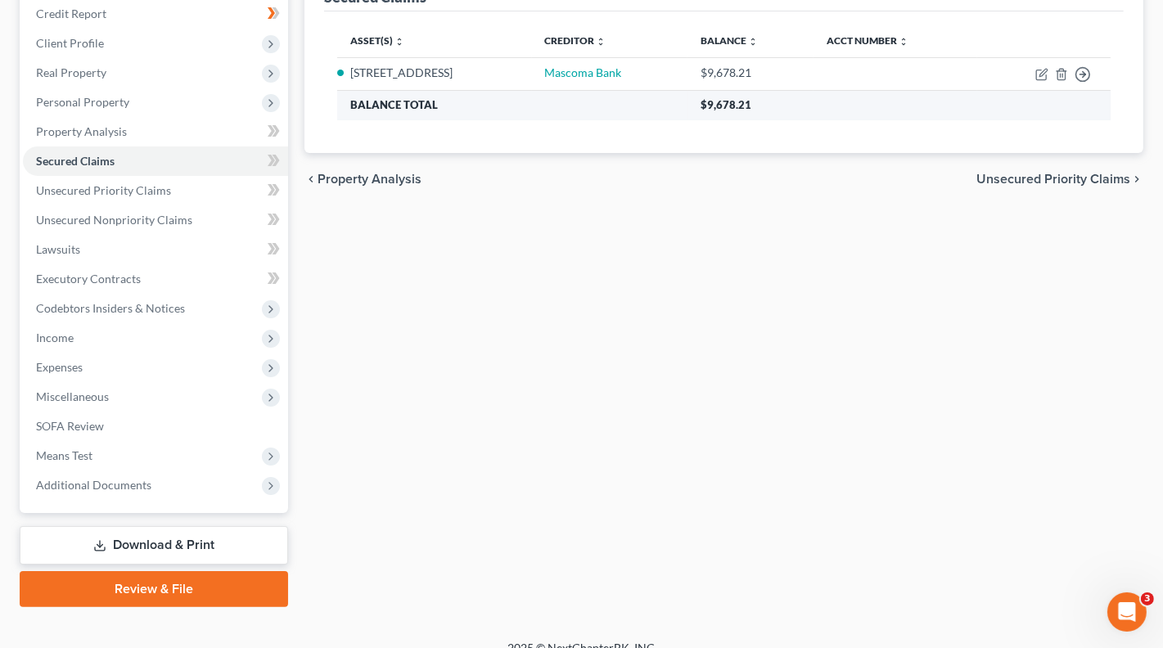
scroll to position [218, 0]
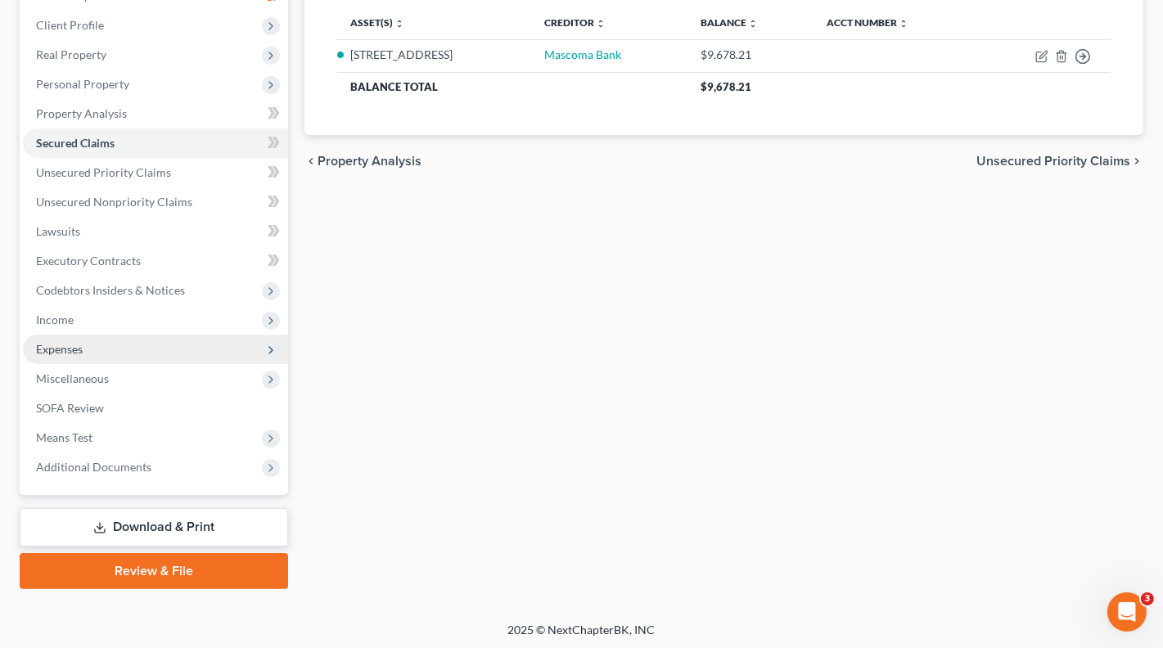
click at [73, 353] on span "Expenses" at bounding box center [59, 349] width 47 height 14
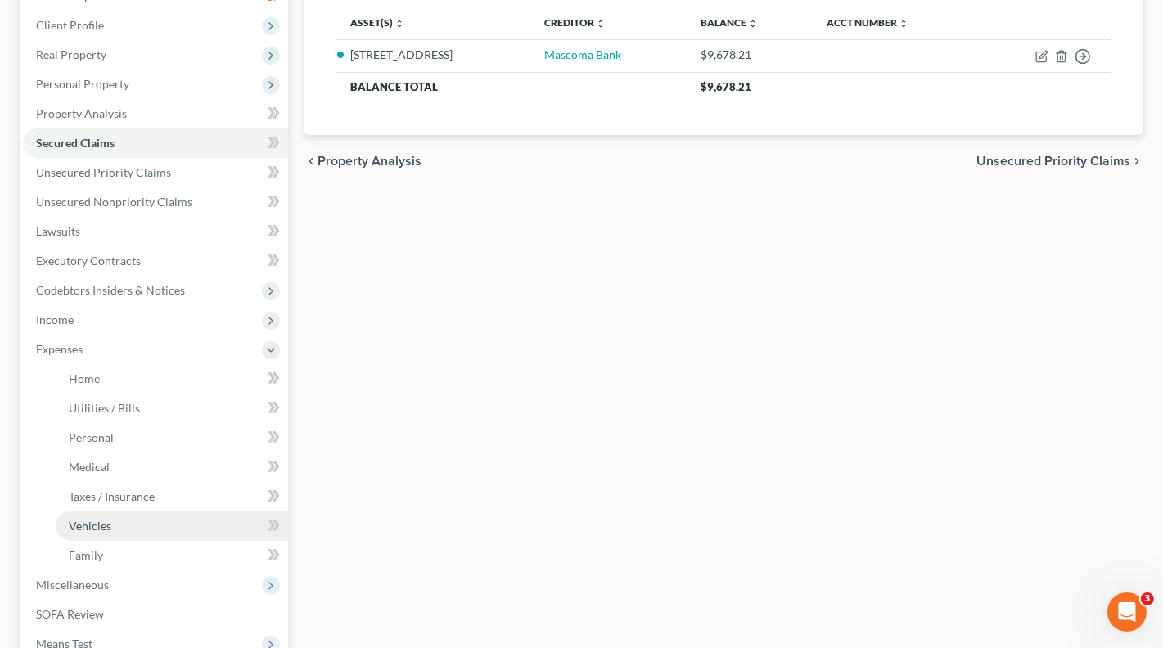
click at [102, 523] on span "Vehicles" at bounding box center [90, 526] width 43 height 14
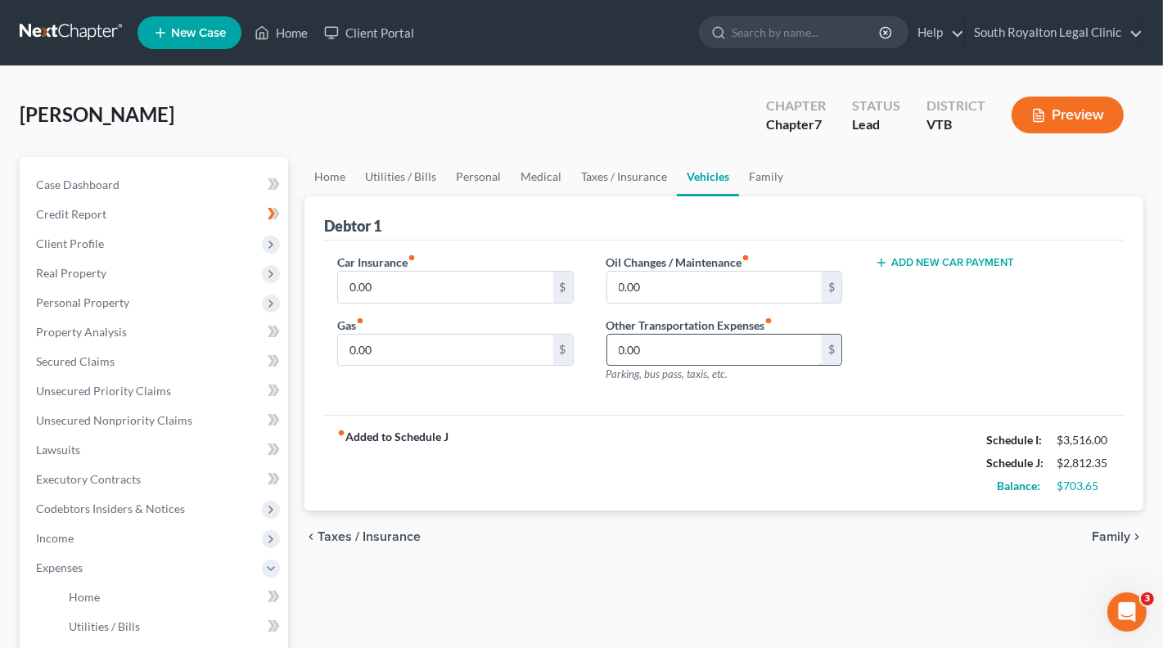
click at [684, 349] on input "0.00" at bounding box center [714, 350] width 214 height 31
type input "300"
click at [370, 535] on span "Taxes / Insurance" at bounding box center [368, 536] width 103 height 13
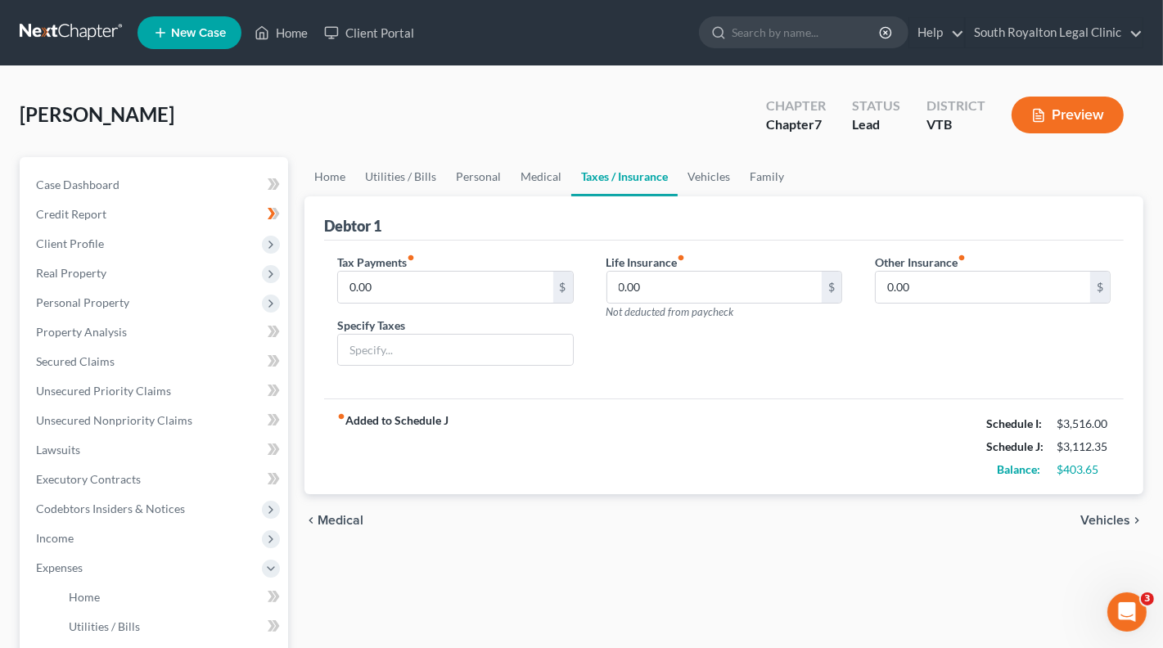
click at [340, 514] on span "Medical" at bounding box center [340, 520] width 46 height 13
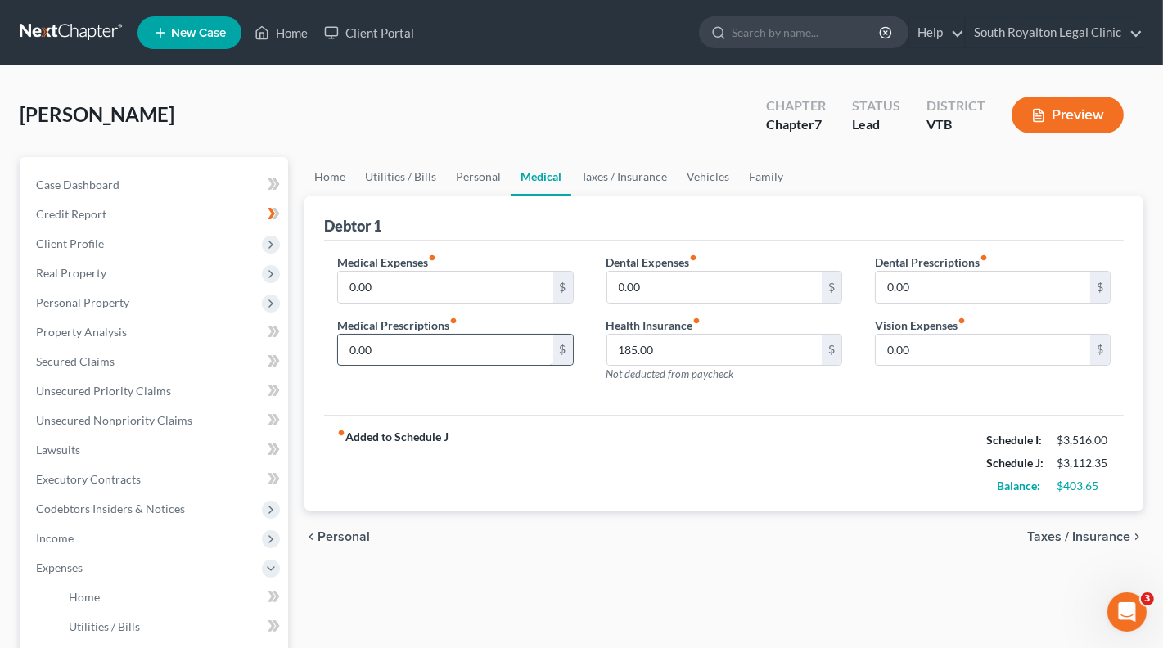
click at [385, 356] on input "0.00" at bounding box center [445, 350] width 214 height 31
type input "50"
click at [347, 531] on span "Personal" at bounding box center [343, 536] width 52 height 13
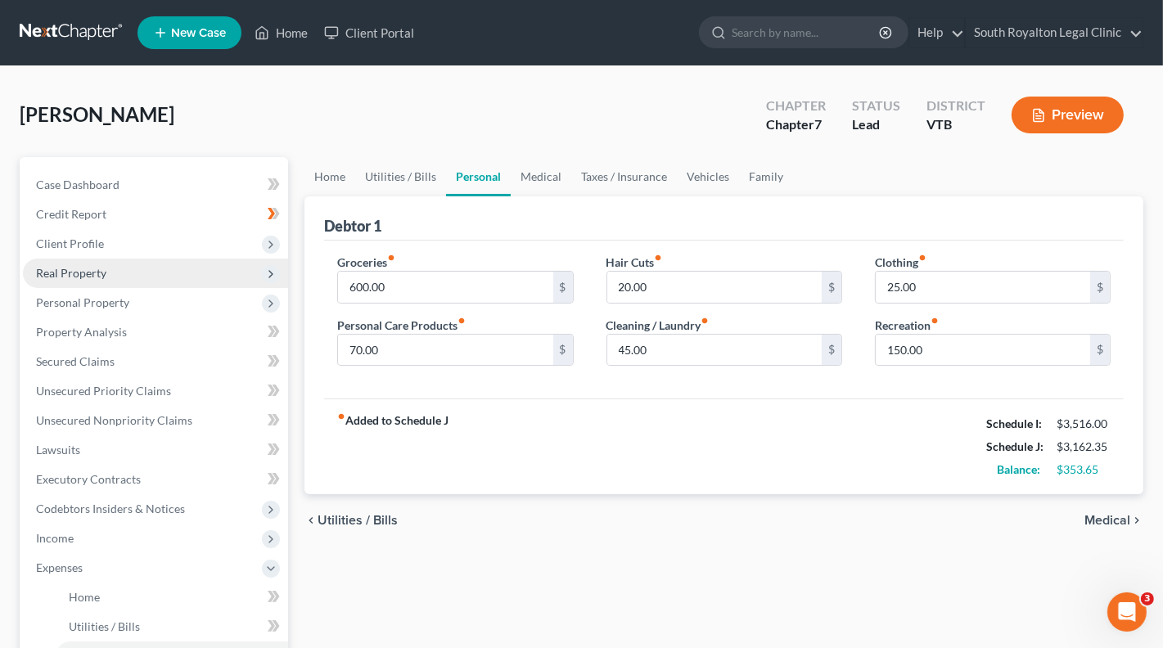
click at [61, 275] on span "Real Property" at bounding box center [71, 273] width 70 height 14
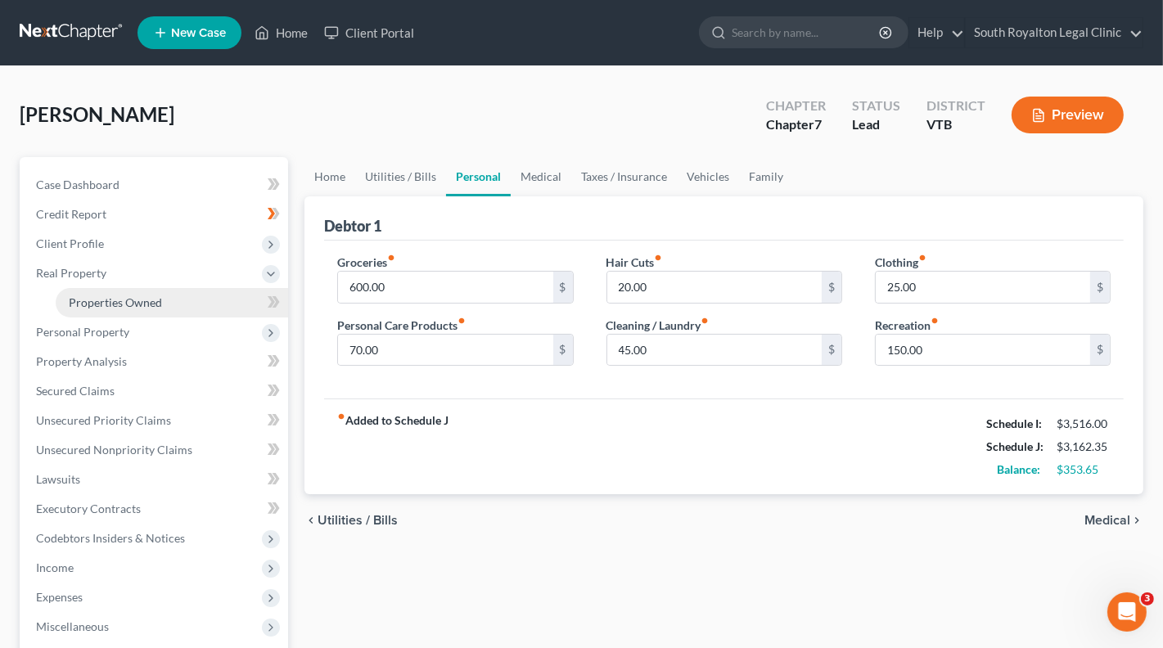
click at [136, 298] on span "Properties Owned" at bounding box center [115, 302] width 93 height 14
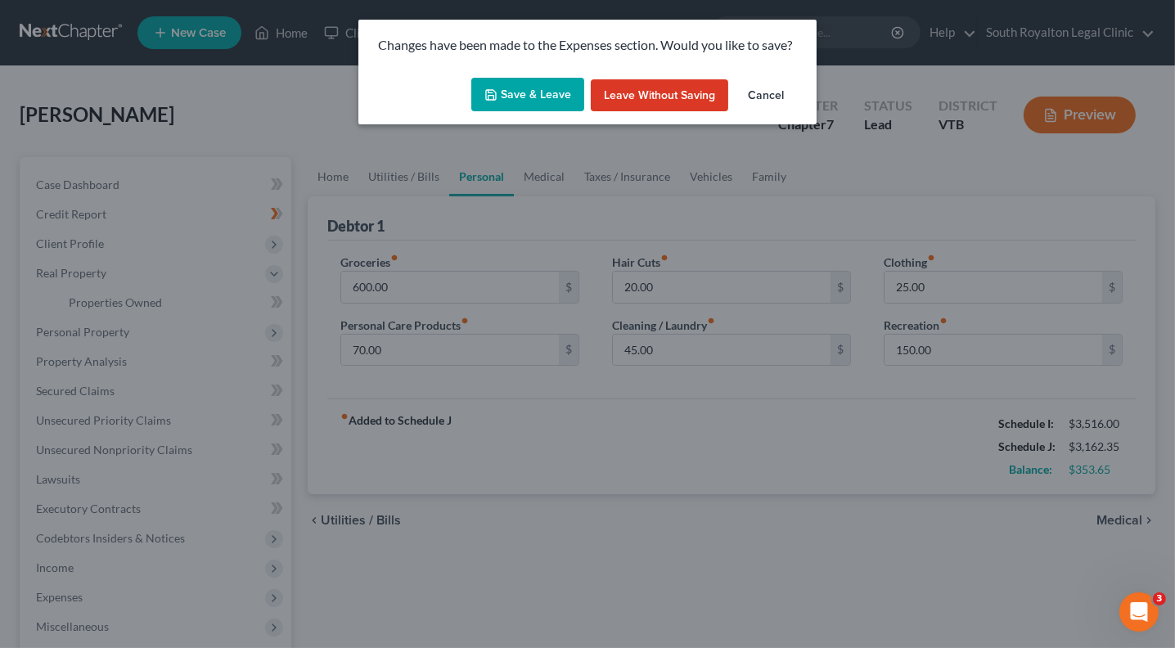
click at [525, 91] on button "Save & Leave" at bounding box center [527, 95] width 113 height 34
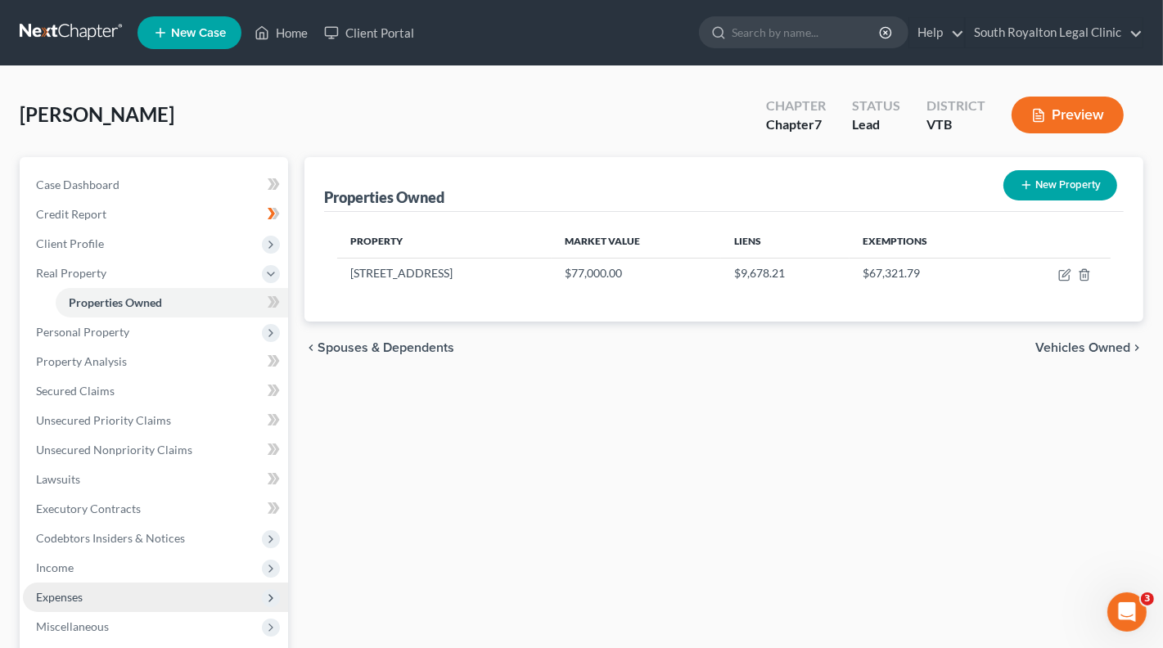
click at [67, 599] on span "Expenses" at bounding box center [59, 597] width 47 height 14
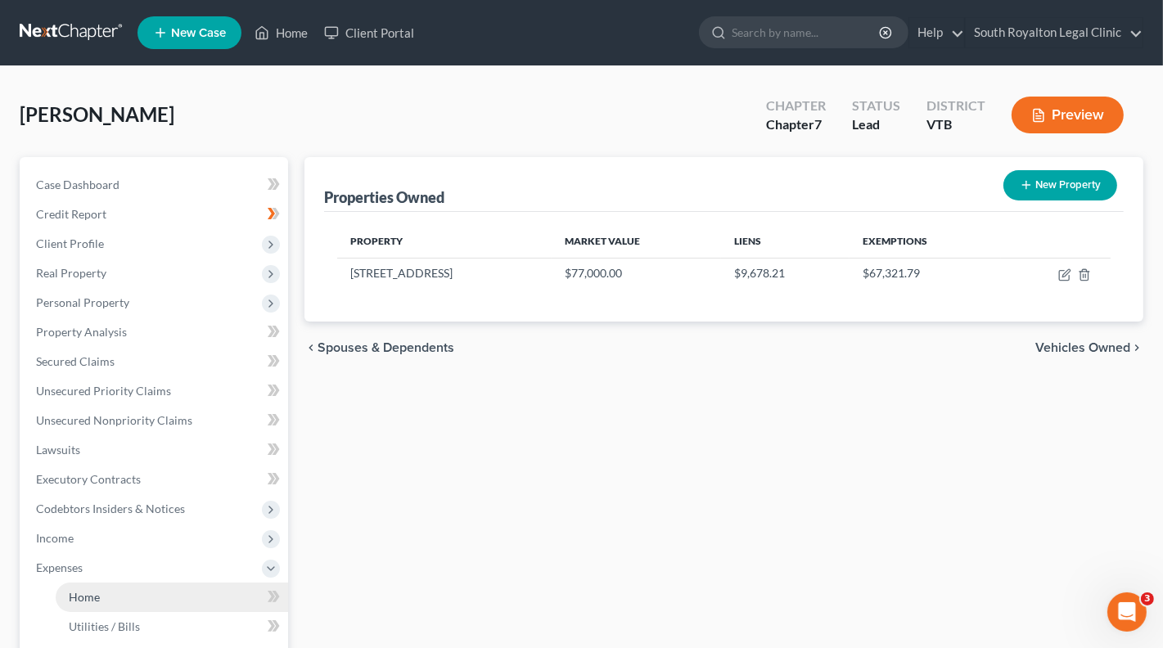
click at [83, 598] on span "Home" at bounding box center [84, 597] width 31 height 14
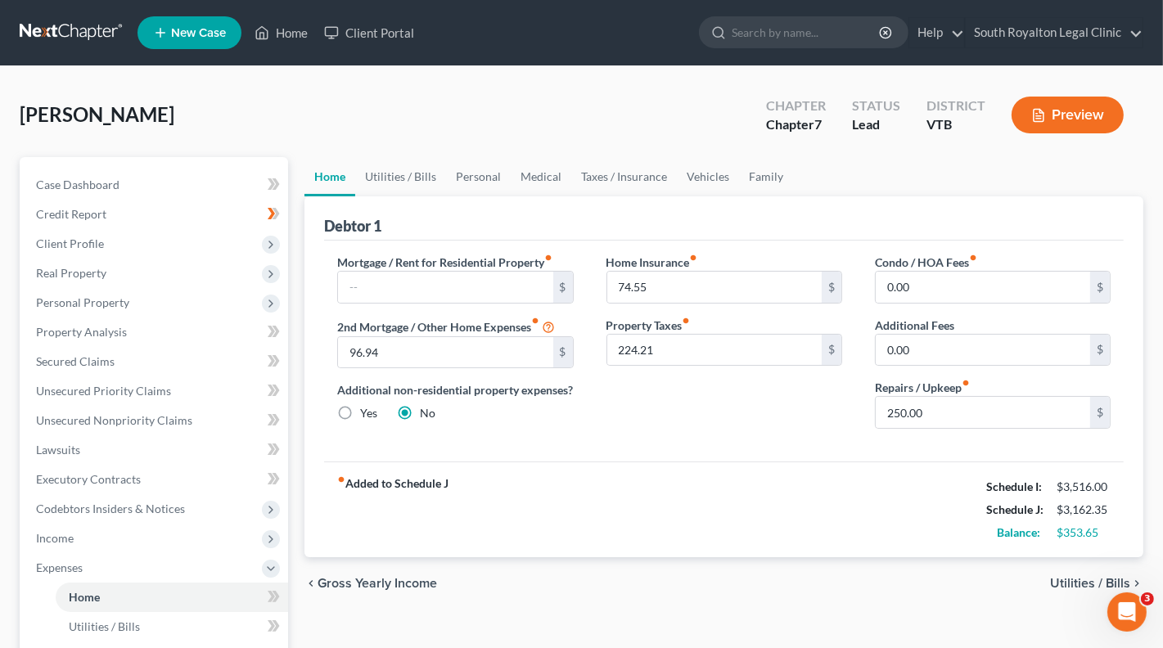
click at [1079, 585] on span "Utilities / Bills" at bounding box center [1090, 583] width 80 height 13
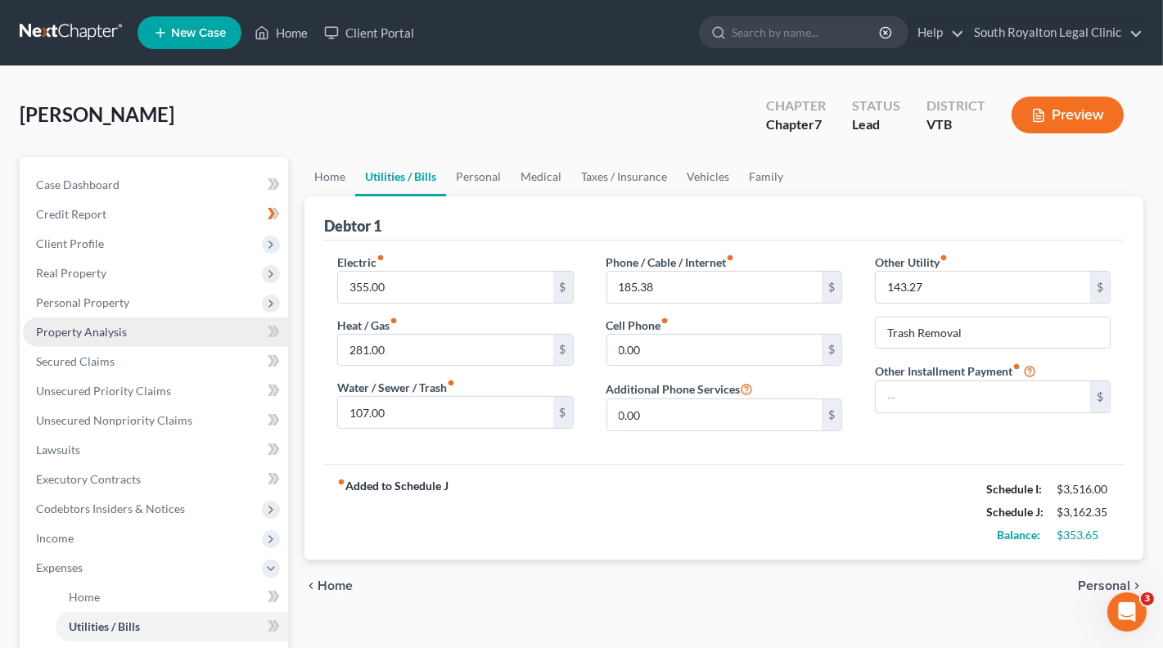
click at [91, 336] on span "Property Analysis" at bounding box center [81, 332] width 91 height 14
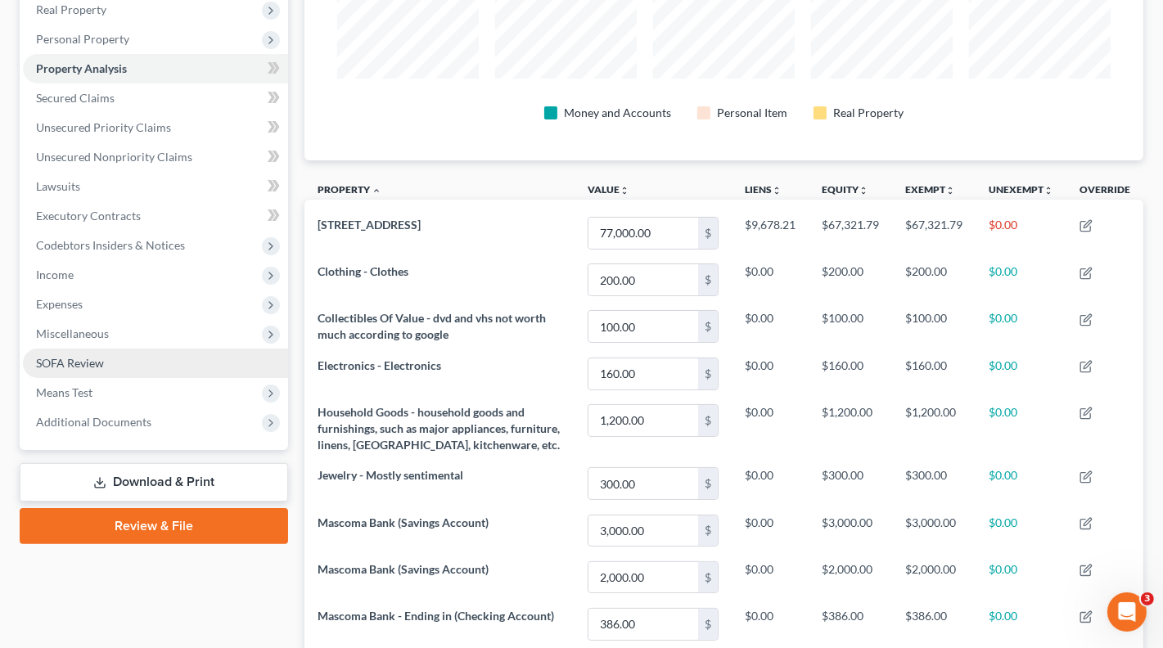
scroll to position [263, 0]
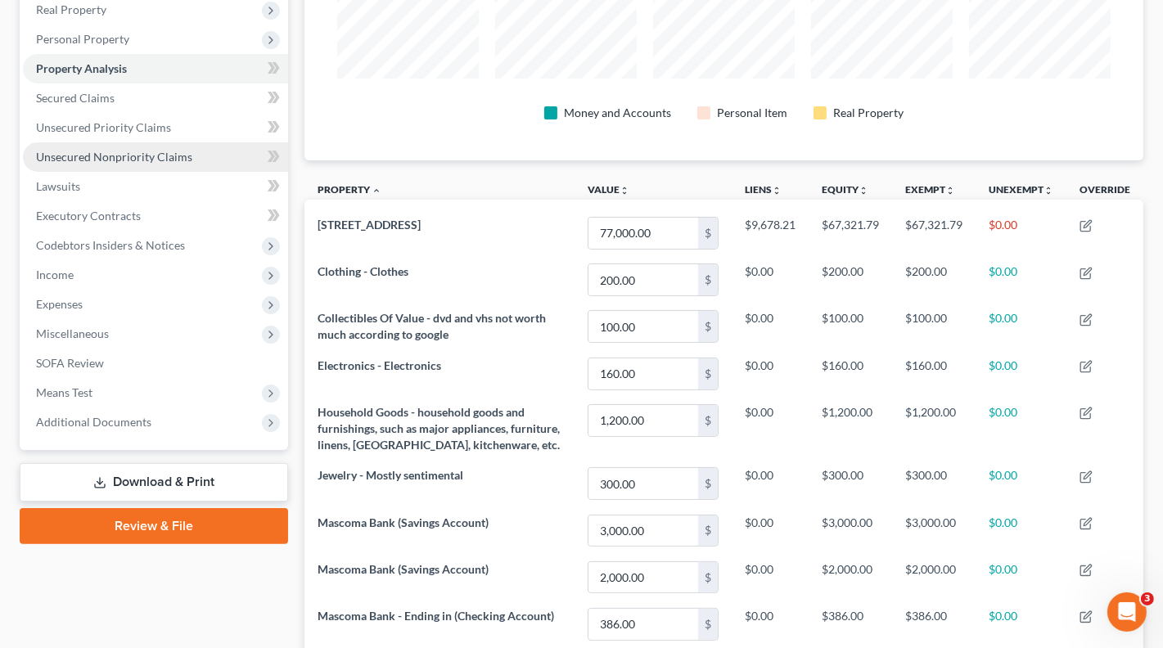
click at [120, 155] on span "Unsecured Nonpriority Claims" at bounding box center [114, 157] width 156 height 14
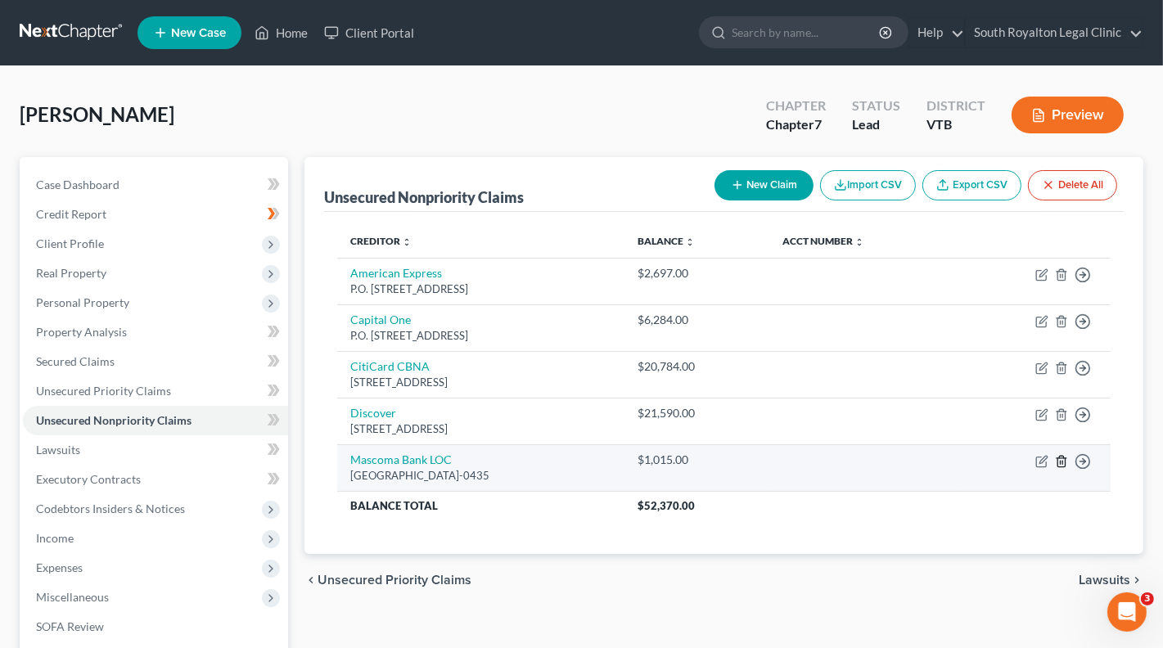
click at [1062, 461] on line "button" at bounding box center [1062, 462] width 0 height 3
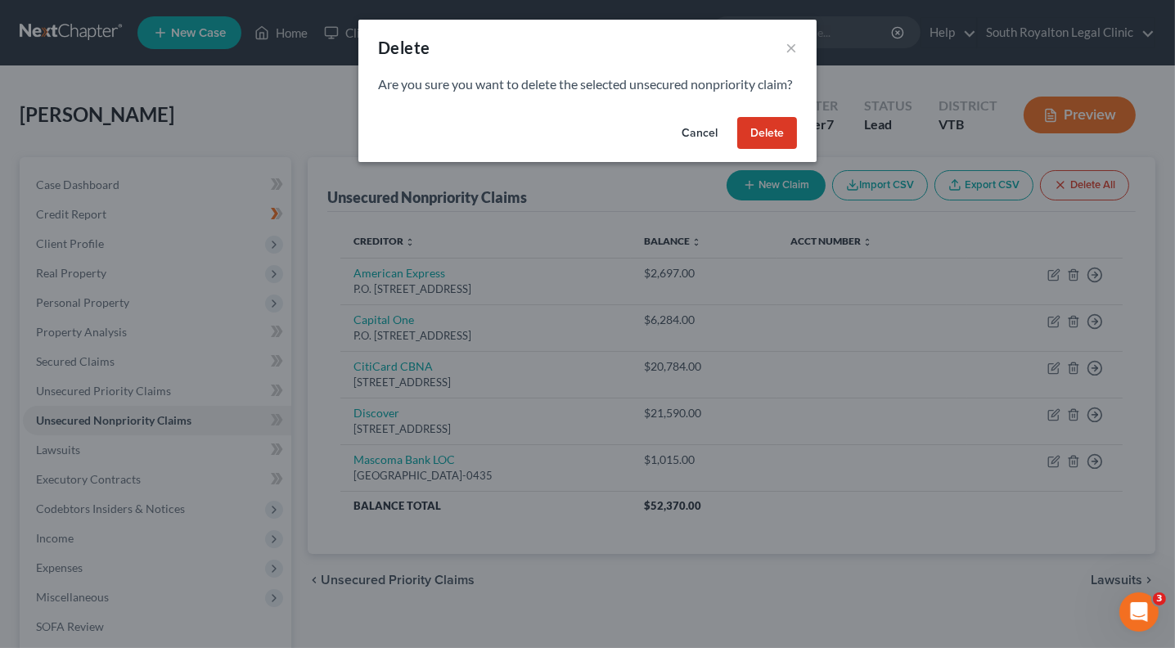
click at [767, 148] on button "Delete" at bounding box center [767, 133] width 60 height 33
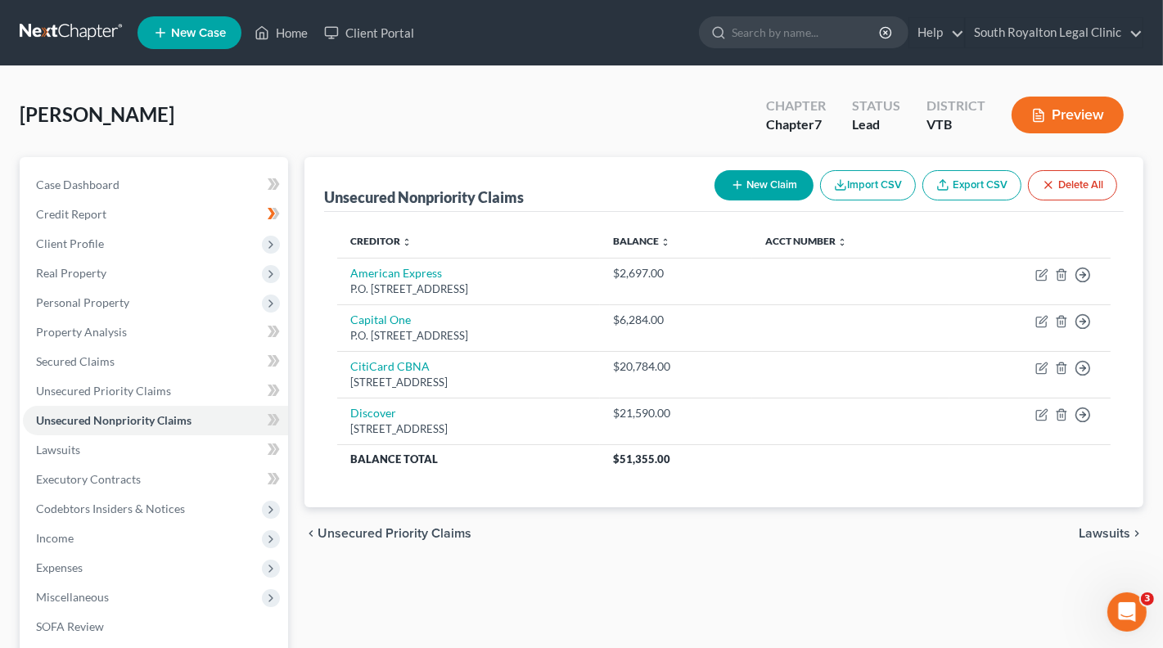
click at [764, 185] on button "New Claim" at bounding box center [763, 185] width 99 height 30
select select "0"
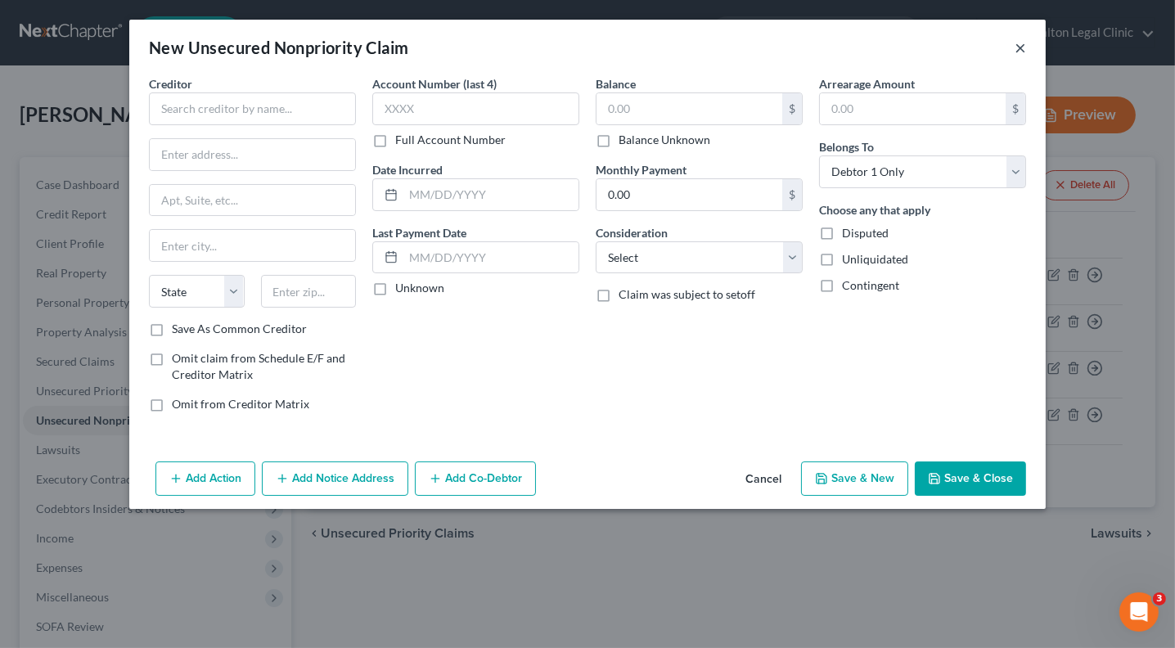
click at [1019, 47] on button "×" at bounding box center [1020, 48] width 11 height 20
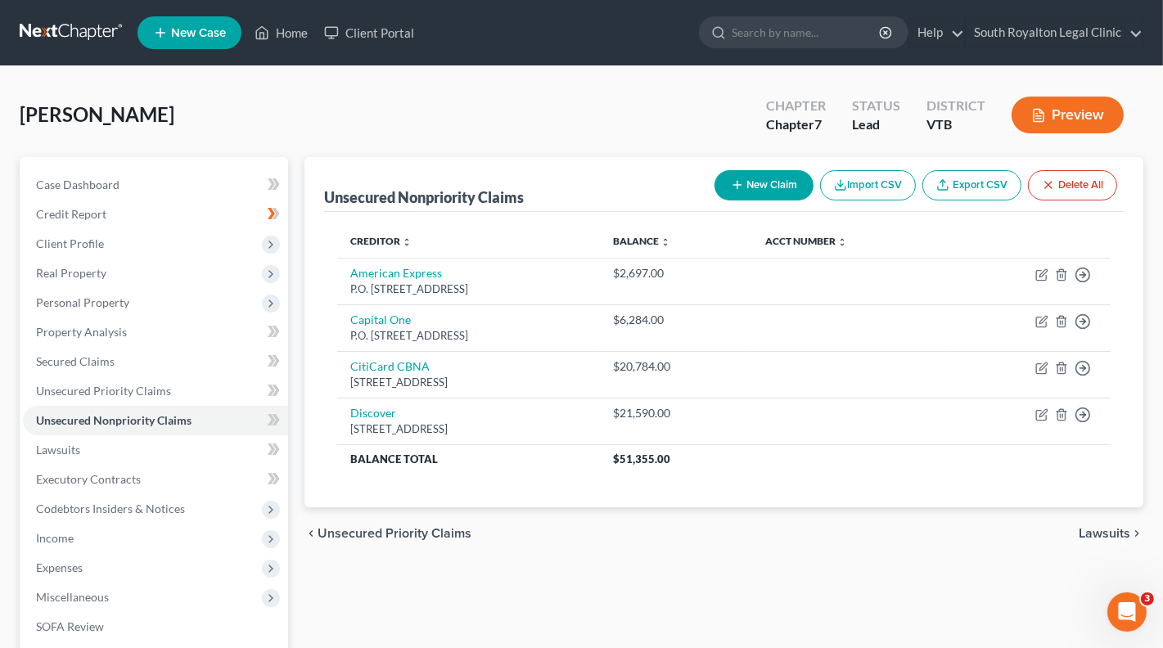
click at [767, 184] on button "New Claim" at bounding box center [763, 185] width 99 height 30
select select "0"
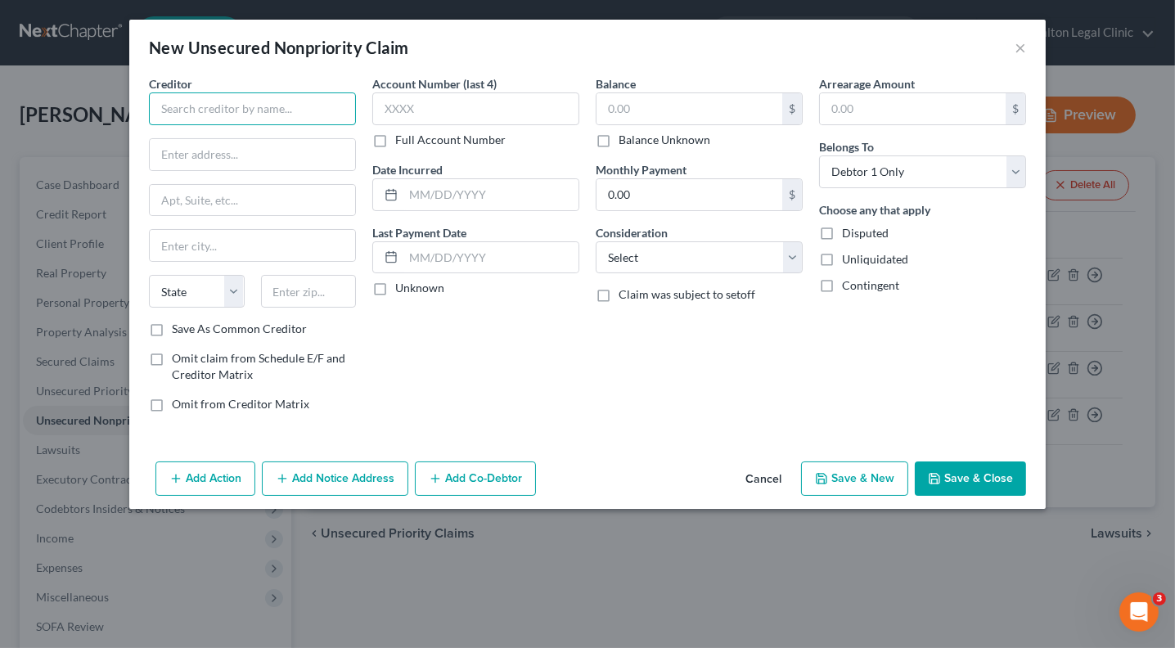
click at [250, 120] on input "text" at bounding box center [252, 108] width 207 height 33
type input "e"
type input "W"
type input "Exxon"
click at [618, 105] on input "text" at bounding box center [689, 108] width 186 height 31
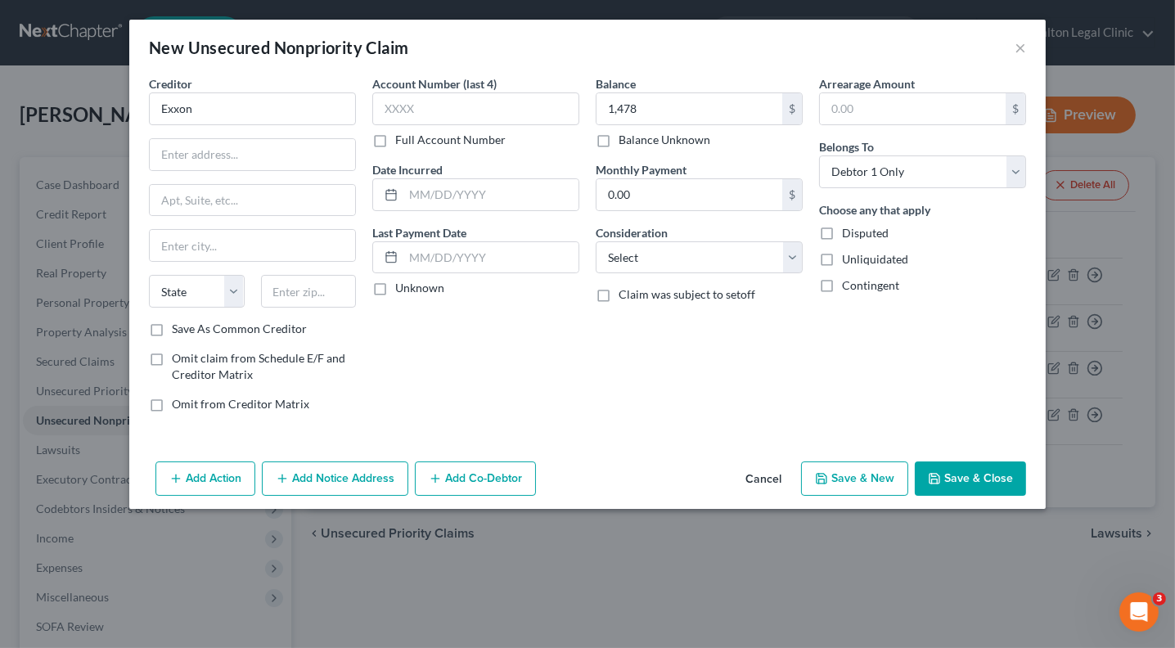
click at [980, 478] on button "Save & Close" at bounding box center [970, 478] width 111 height 34
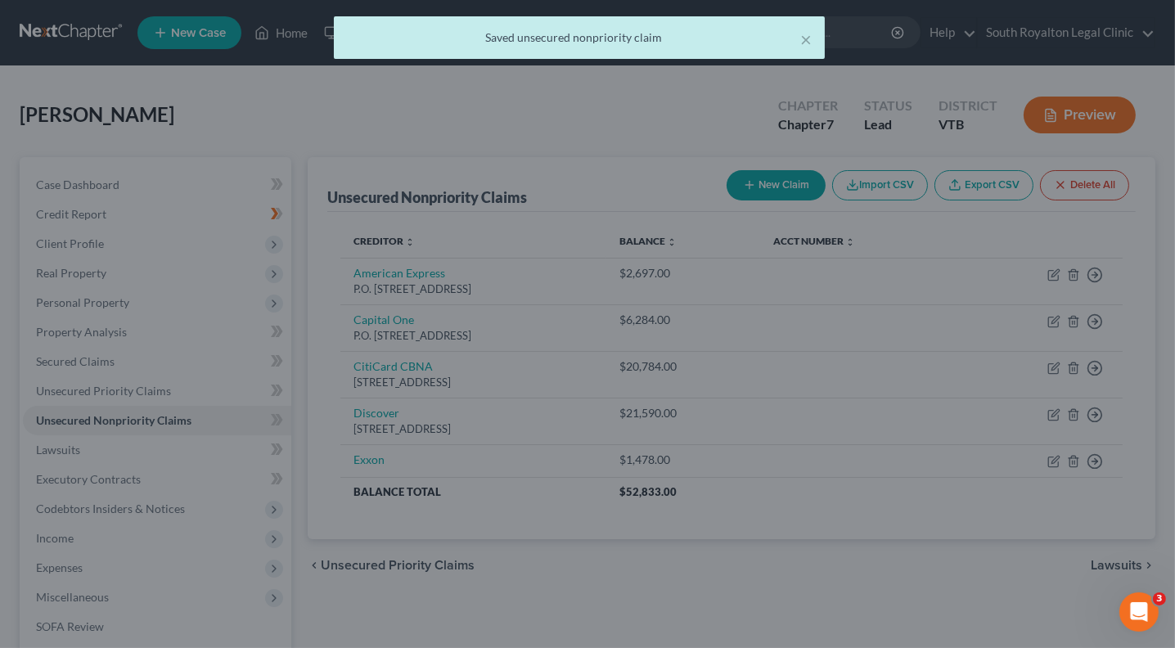
type input "1,478.00"
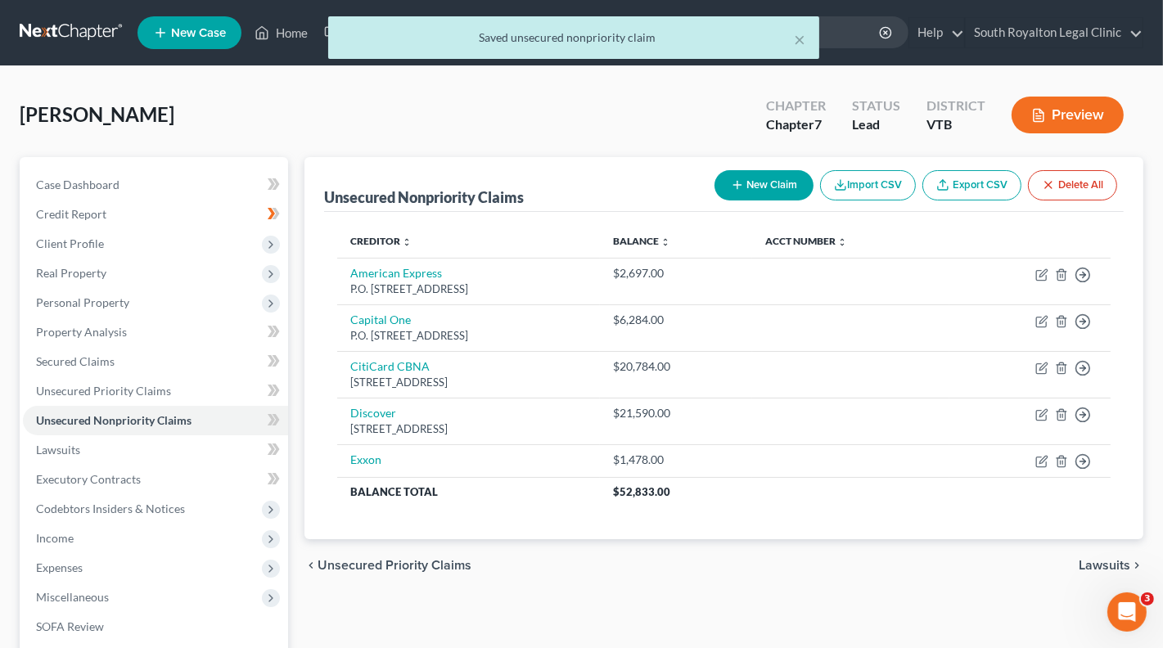
click at [767, 183] on button "New Claim" at bounding box center [763, 185] width 99 height 30
select select "0"
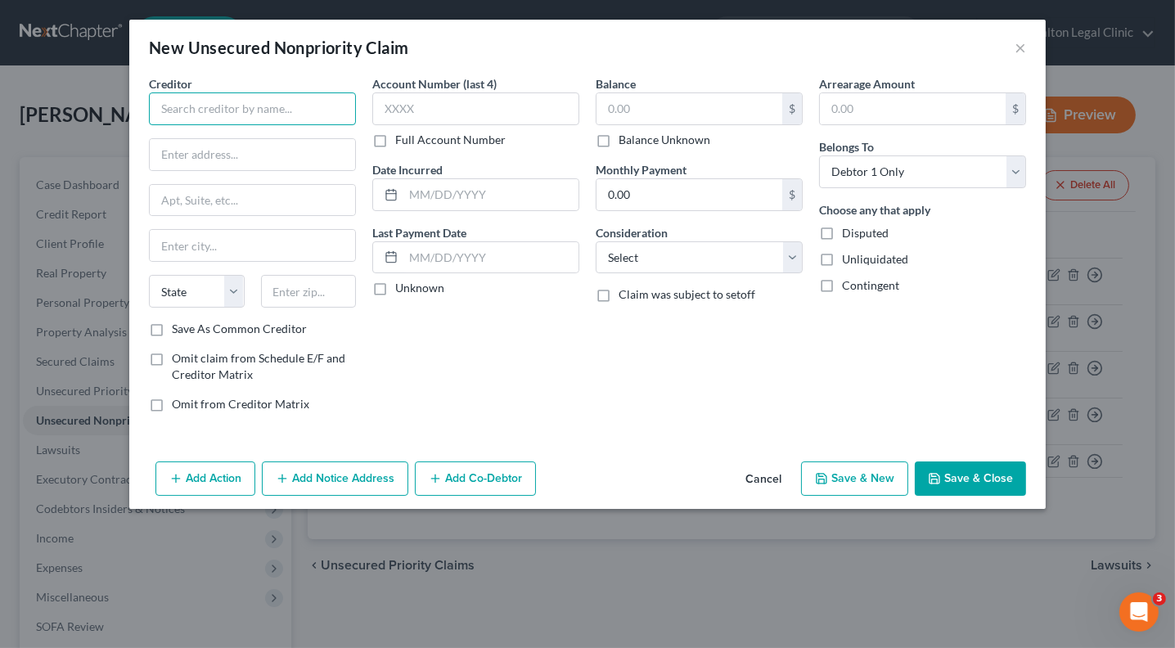
click at [251, 99] on input "text" at bounding box center [252, 108] width 207 height 33
type input "Discover"
click at [1028, 46] on div "New Unsecured Nonpriority Claim ×" at bounding box center [587, 48] width 916 height 56
click at [1025, 46] on button "×" at bounding box center [1020, 48] width 11 height 20
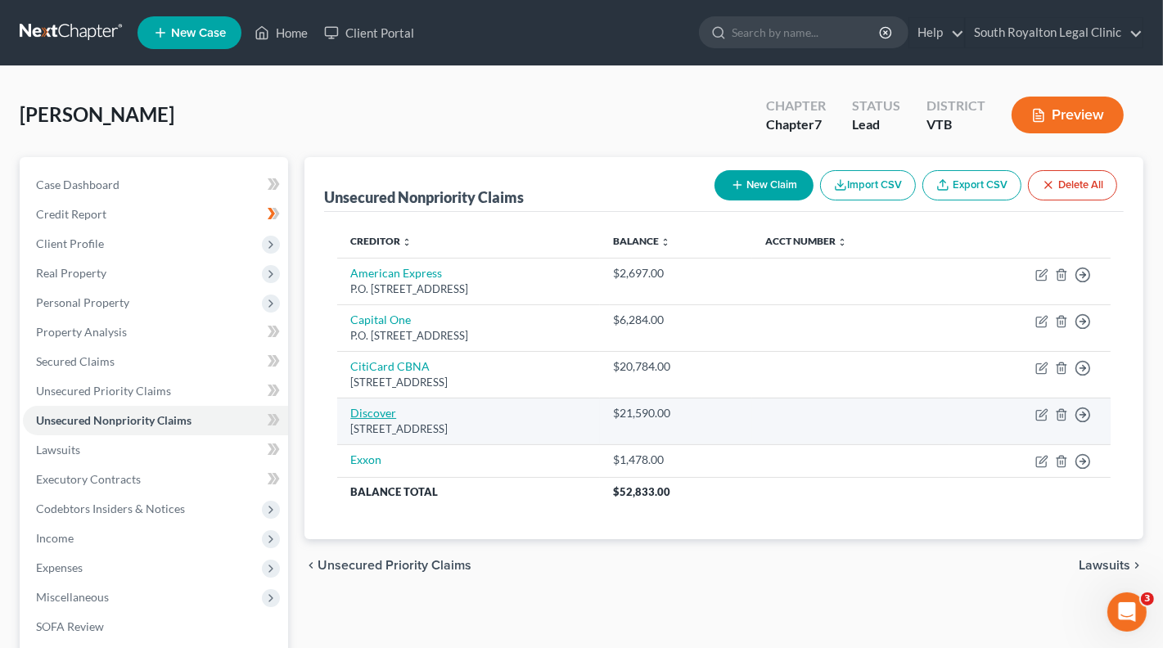
click at [372, 411] on link "Discover" at bounding box center [373, 413] width 46 height 14
select select "46"
select select "0"
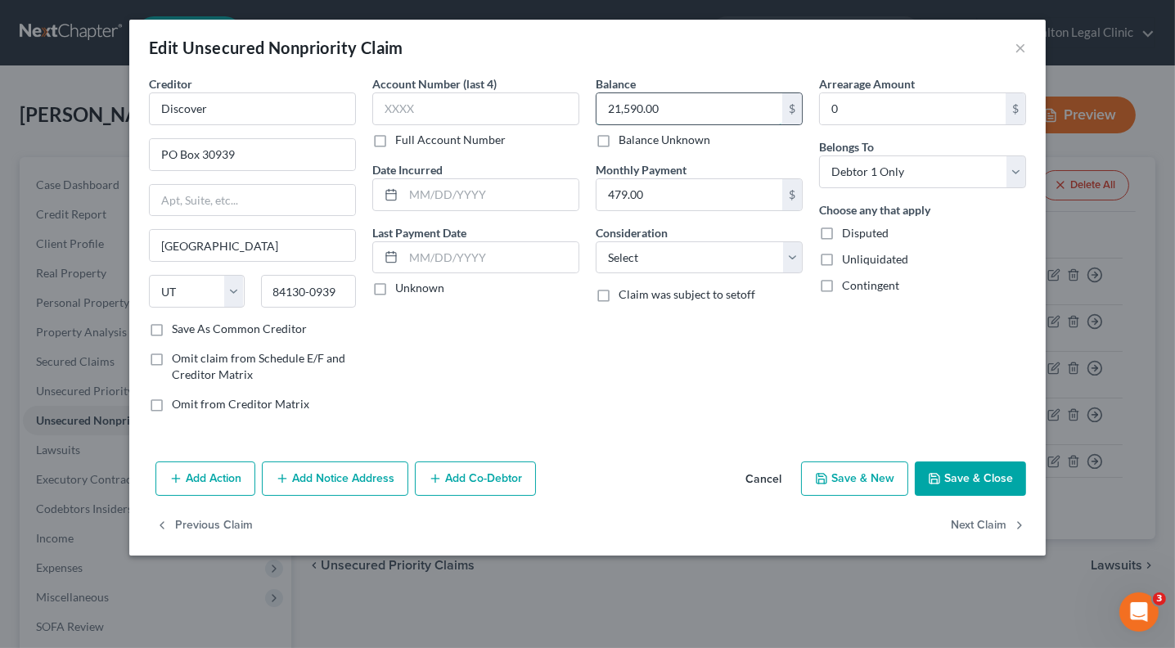
click at [630, 105] on input "21,590.00" at bounding box center [689, 108] width 186 height 31
click at [974, 470] on button "Save & Close" at bounding box center [970, 478] width 111 height 34
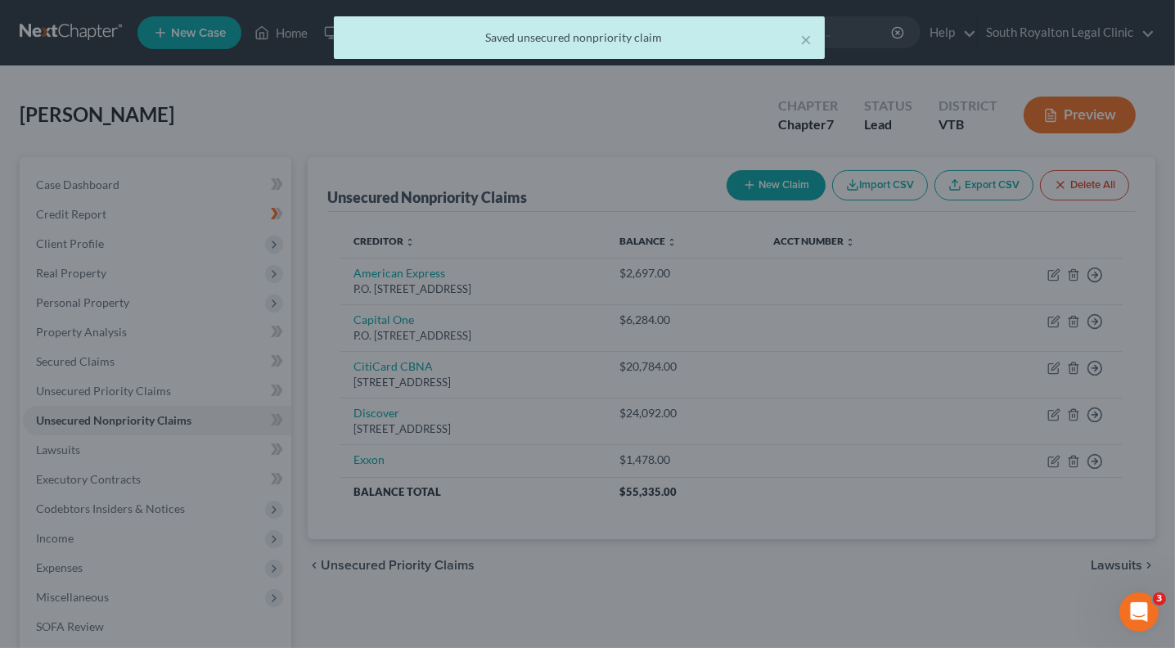
type input "24,092.00"
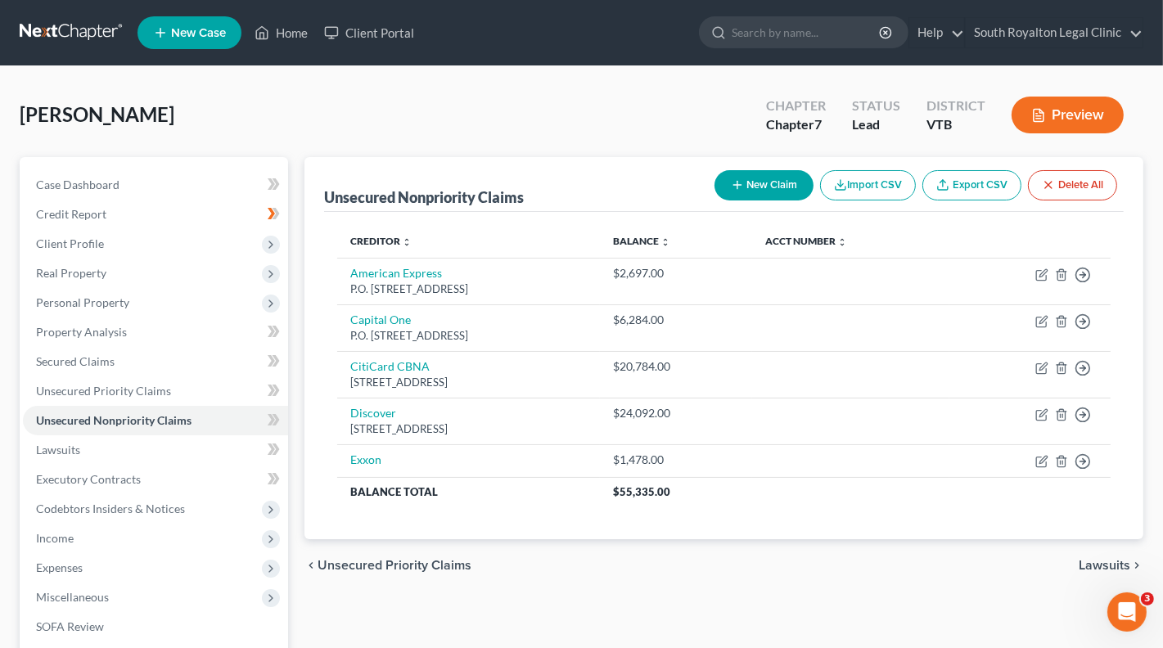
click at [763, 186] on button "New Claim" at bounding box center [763, 185] width 99 height 30
select select "0"
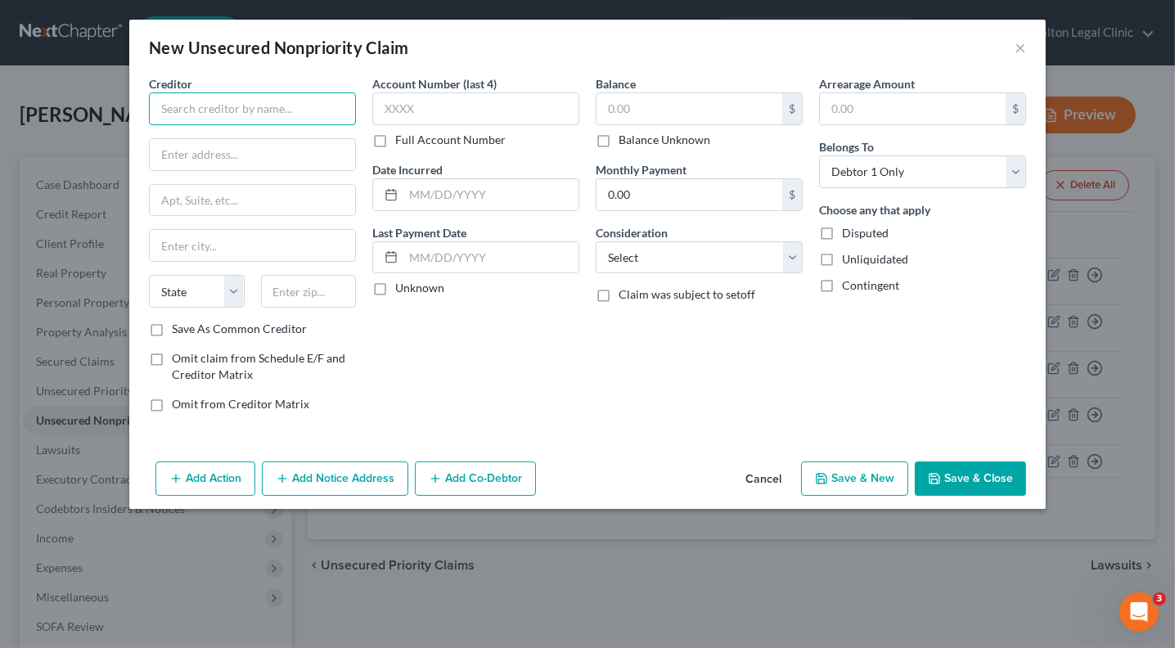
click at [237, 114] on input "text" at bounding box center [252, 108] width 207 height 33
type input "CitiBank"
click at [674, 106] on input "text" at bounding box center [689, 108] width 186 height 31
click at [972, 478] on button "Save & Close" at bounding box center [970, 478] width 111 height 34
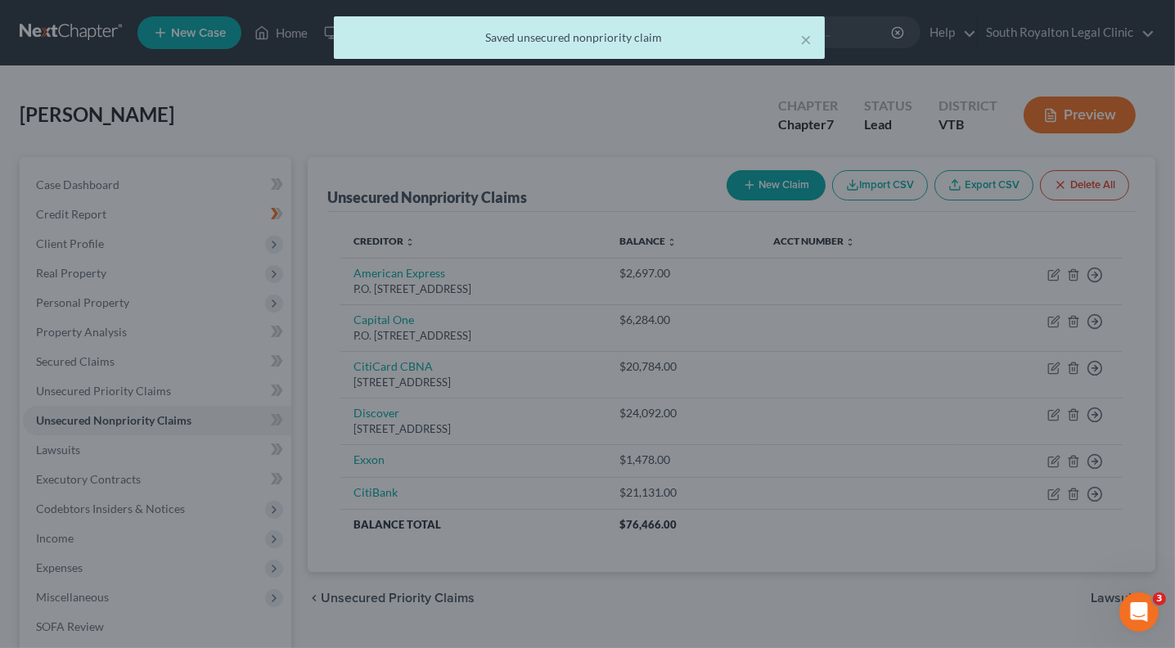
type input "21,131.00"
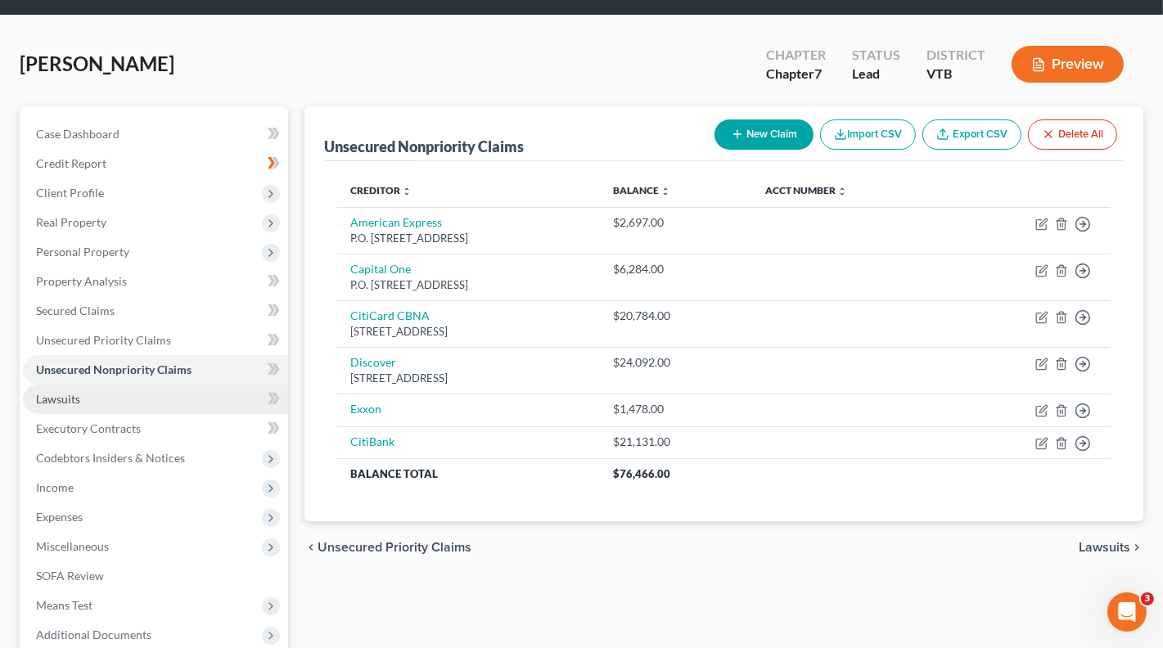
scroll to position [52, 0]
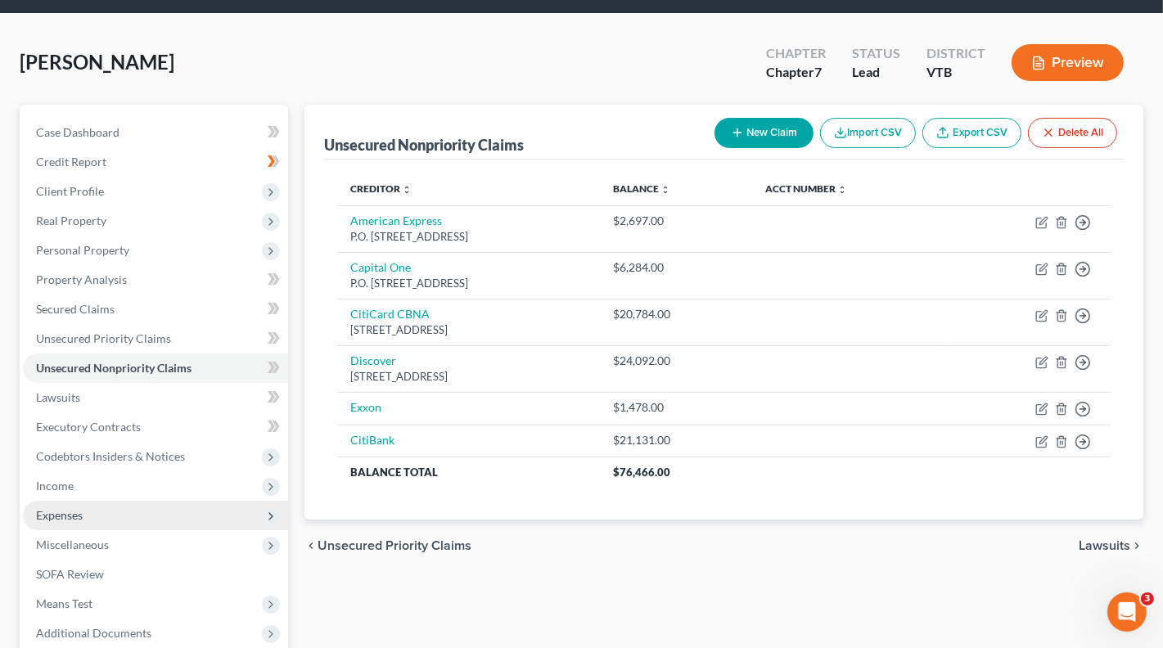
click at [68, 508] on span "Expenses" at bounding box center [59, 515] width 47 height 14
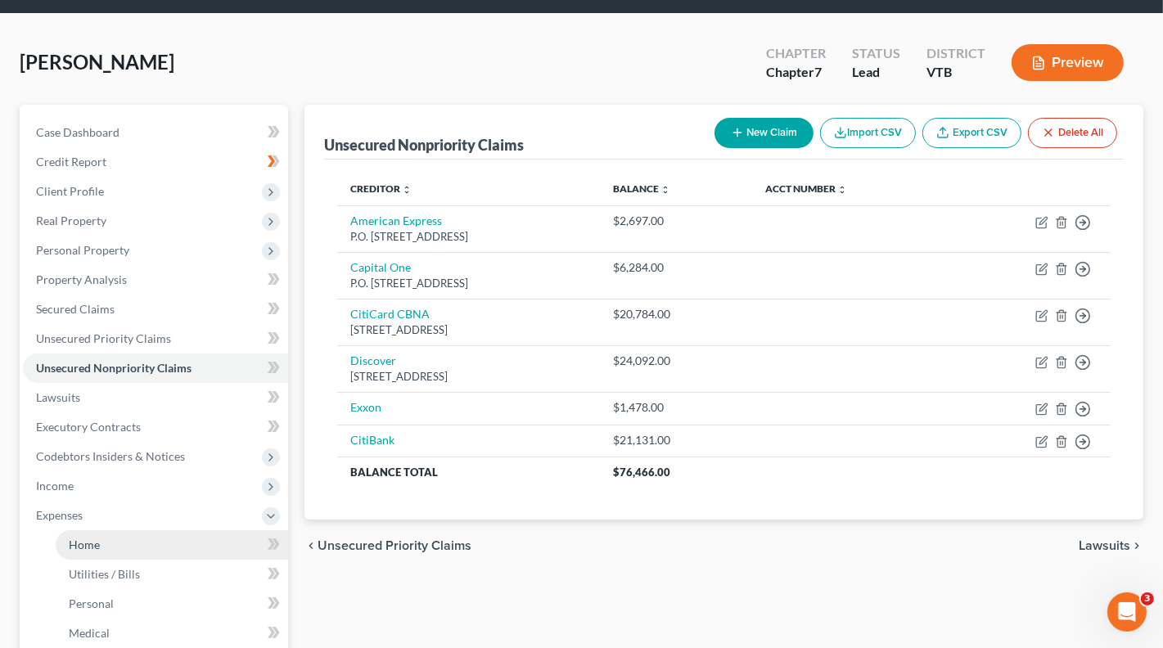
click at [85, 541] on span "Home" at bounding box center [84, 545] width 31 height 14
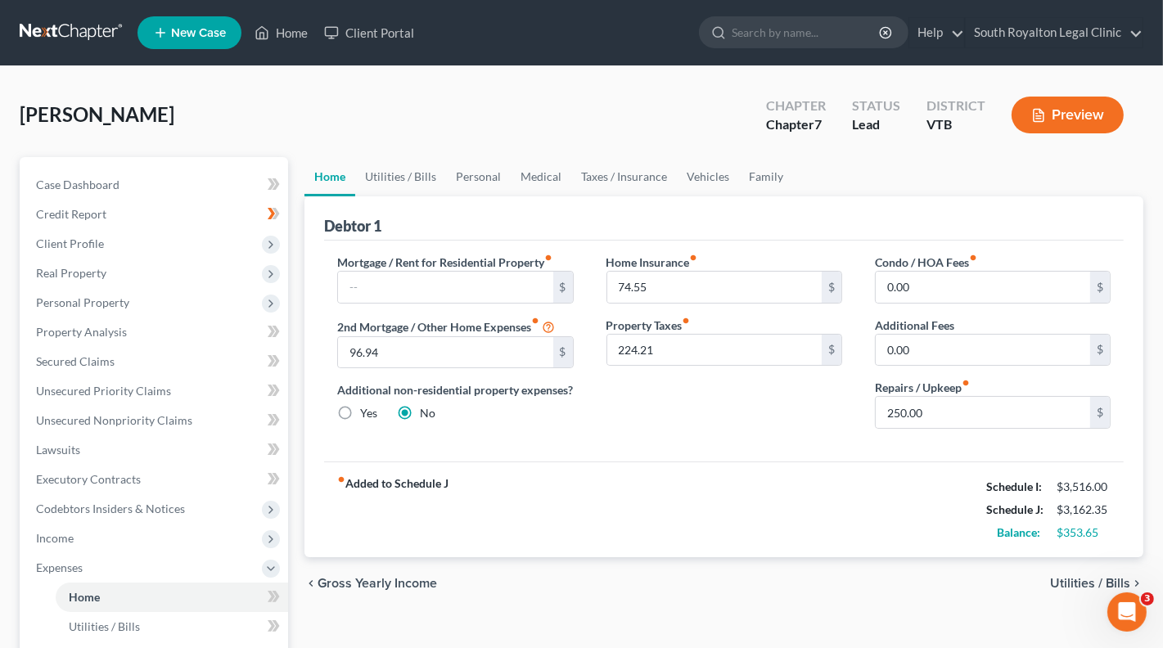
click at [1080, 587] on span "Utilities / Bills" at bounding box center [1090, 583] width 80 height 13
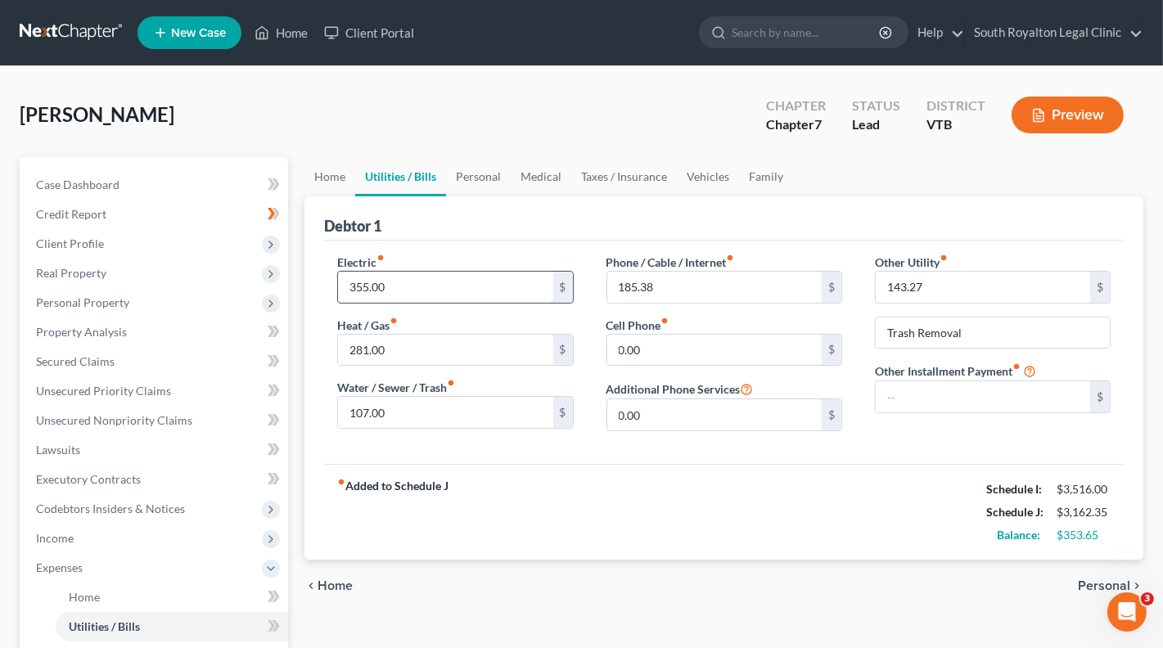
click at [366, 282] on input "355.00" at bounding box center [445, 287] width 214 height 31
type input "75"
click at [905, 285] on input "143.27" at bounding box center [982, 287] width 214 height 31
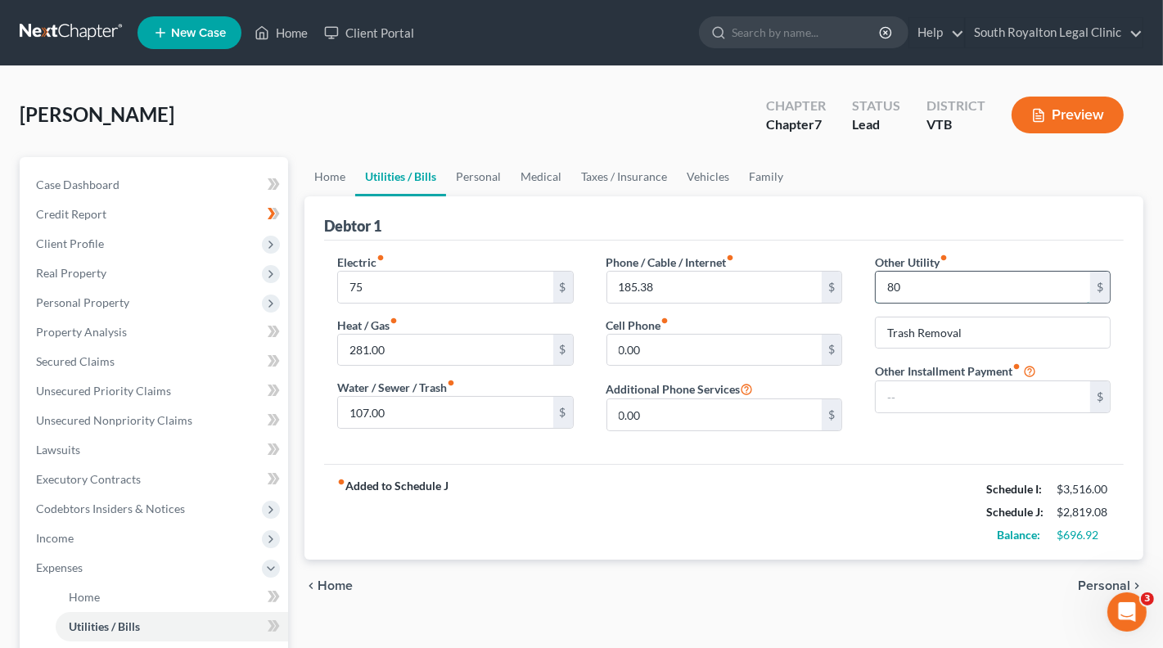
type input "80"
click at [1096, 579] on span "Personal" at bounding box center [1104, 585] width 52 height 13
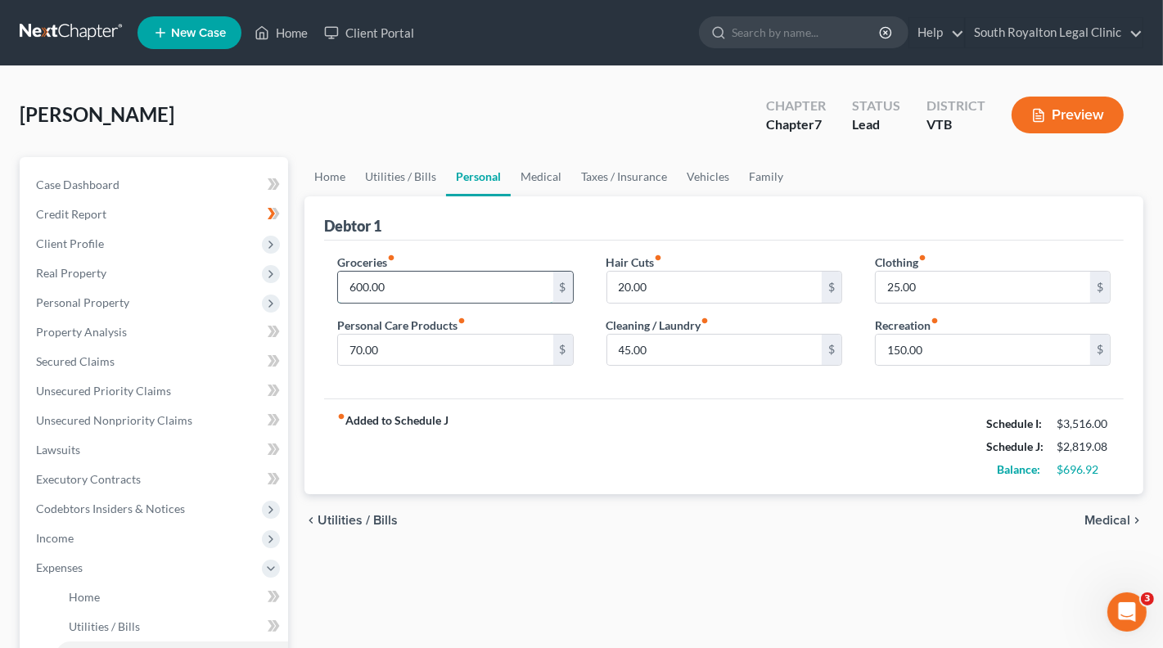
click at [366, 280] on input "600.00" at bounding box center [445, 287] width 214 height 31
type input "900"
type input "300"
click at [366, 351] on input "70.00" at bounding box center [445, 350] width 214 height 31
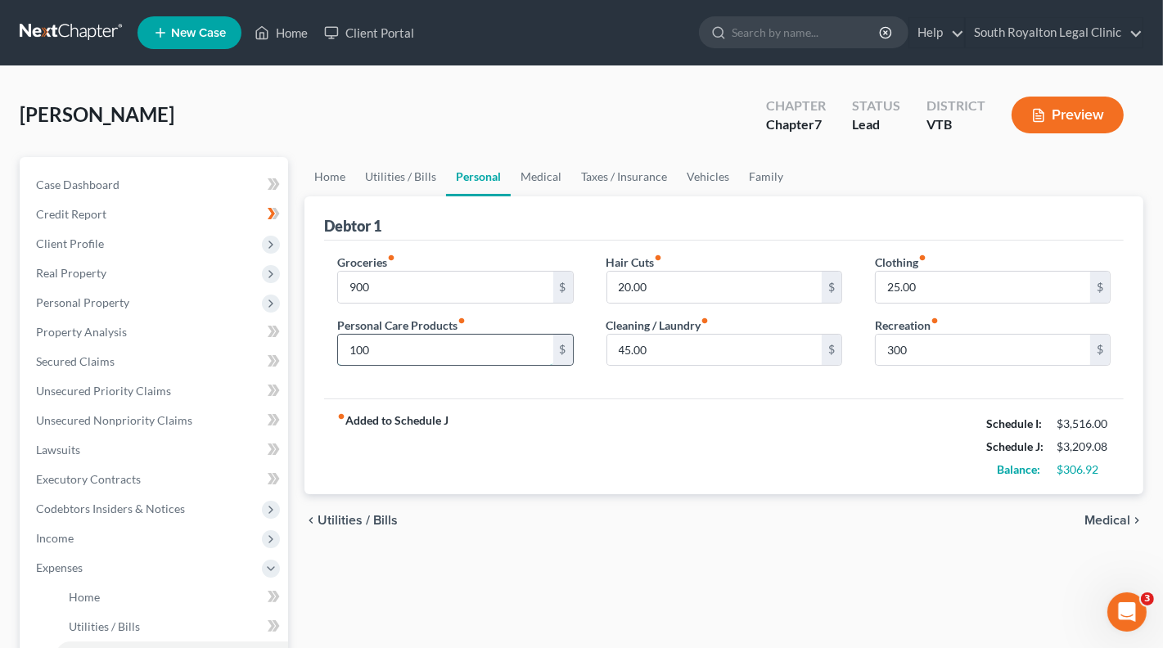
type input "100"
click at [893, 279] on input "25.00" at bounding box center [982, 287] width 214 height 31
type input "50"
click at [1111, 520] on span "Medical" at bounding box center [1107, 520] width 46 height 13
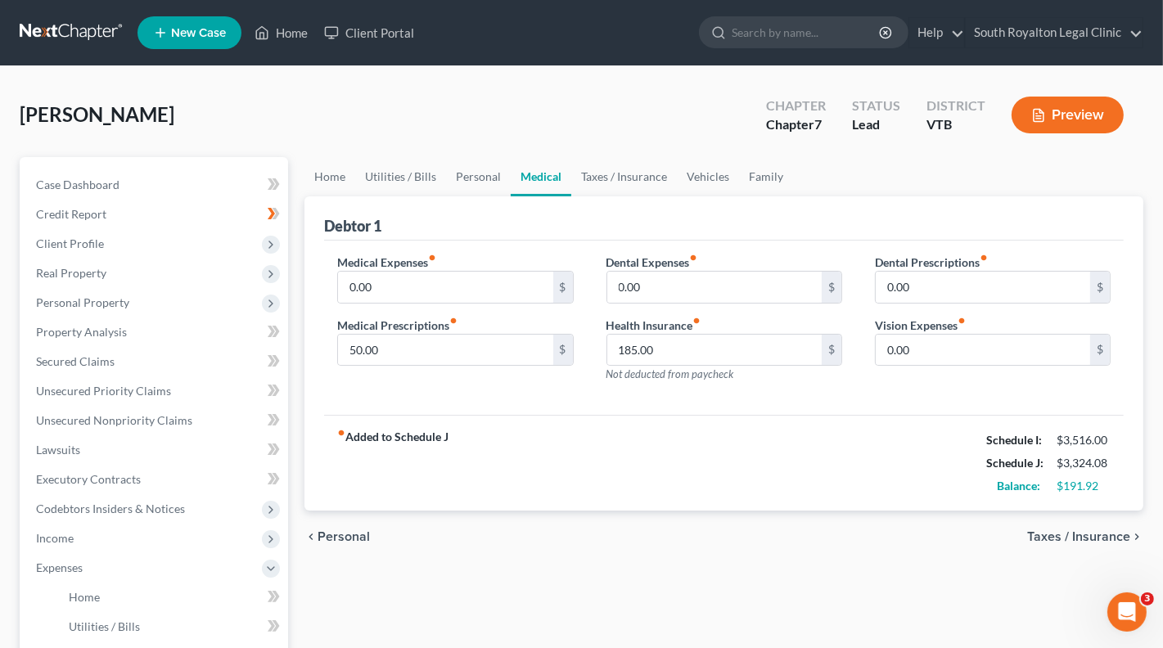
click at [1086, 533] on span "Taxes / Insurance" at bounding box center [1078, 536] width 103 height 13
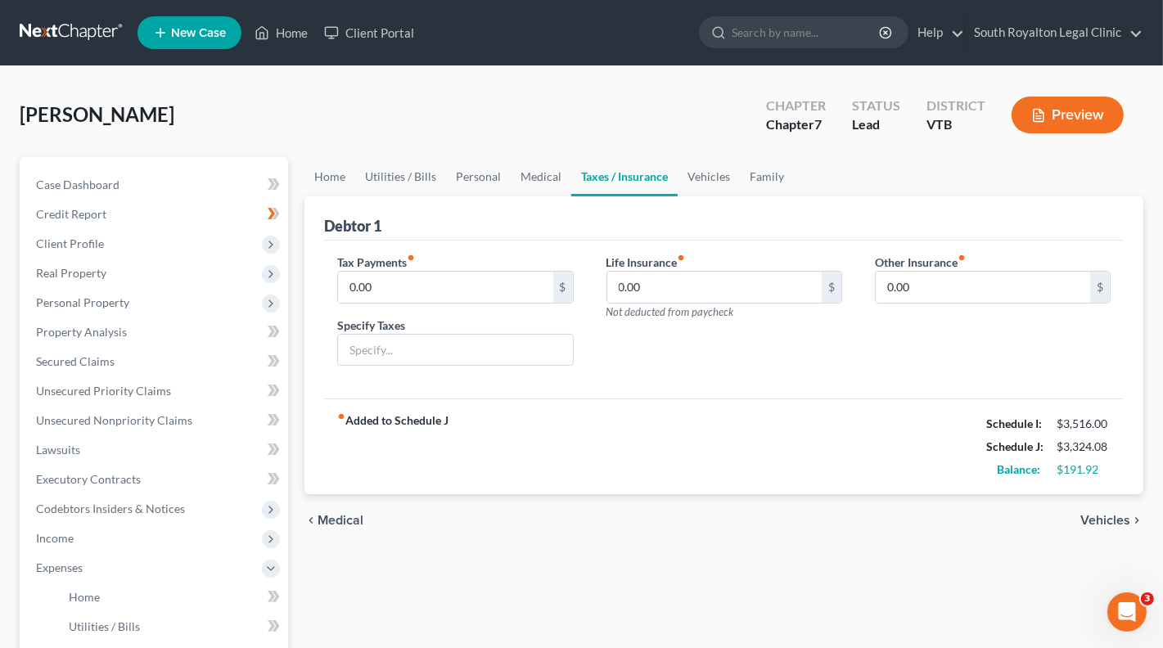
click at [1106, 523] on span "Vehicles" at bounding box center [1105, 520] width 50 height 13
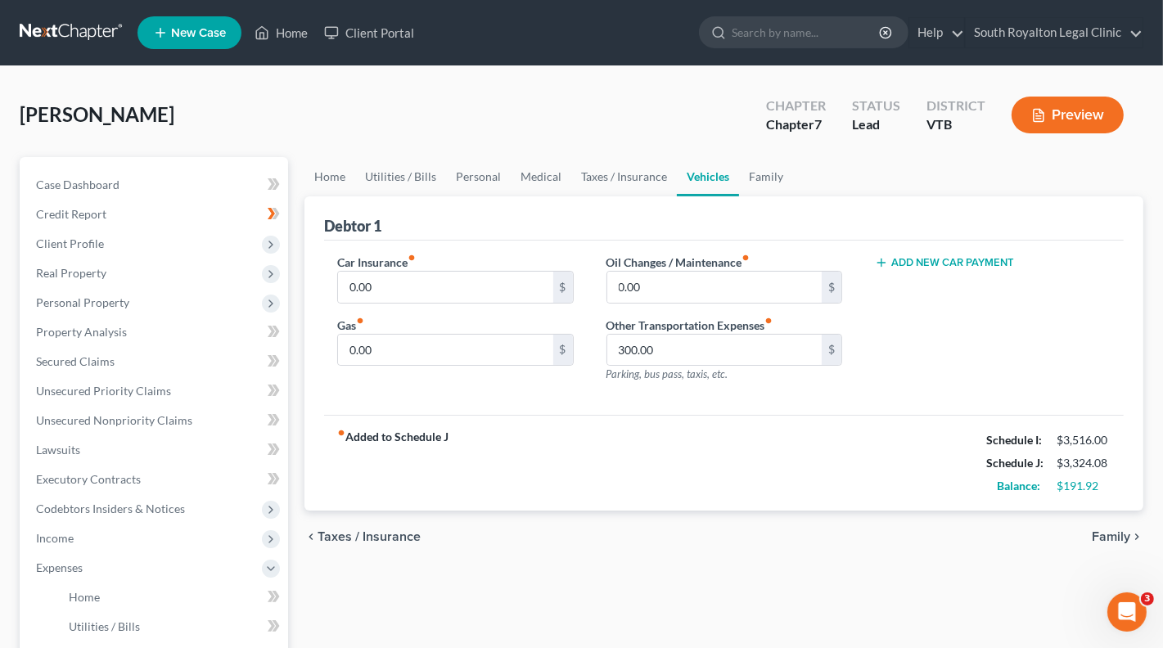
click at [350, 530] on span "Taxes / Insurance" at bounding box center [368, 536] width 103 height 13
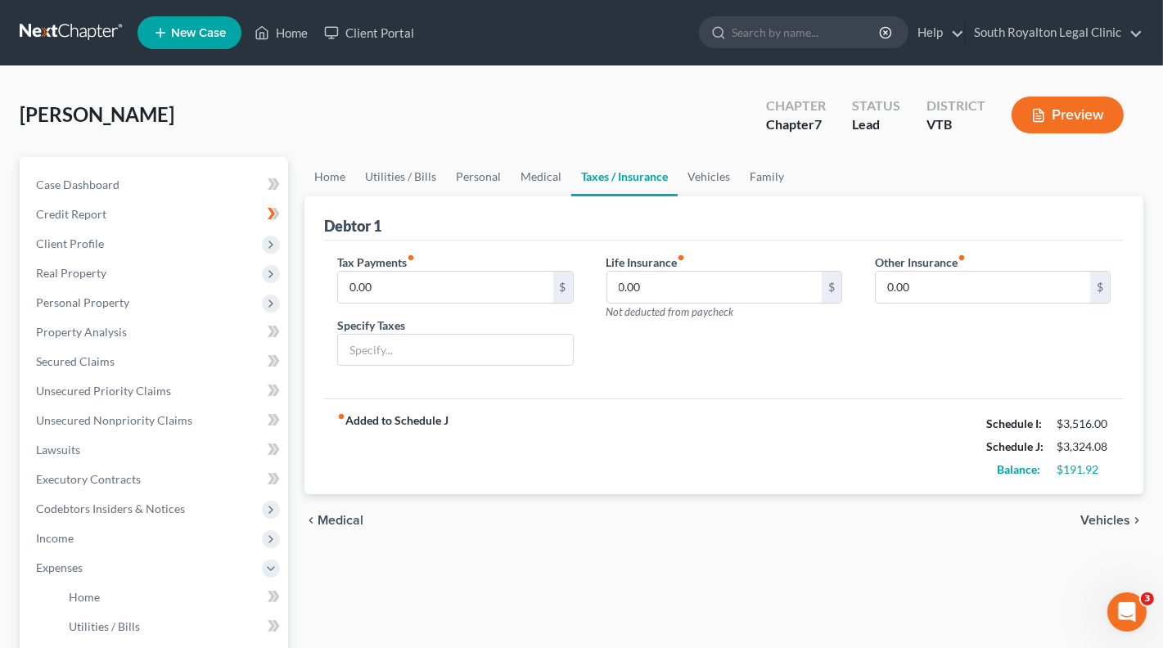
click at [335, 515] on span "Medical" at bounding box center [340, 520] width 46 height 13
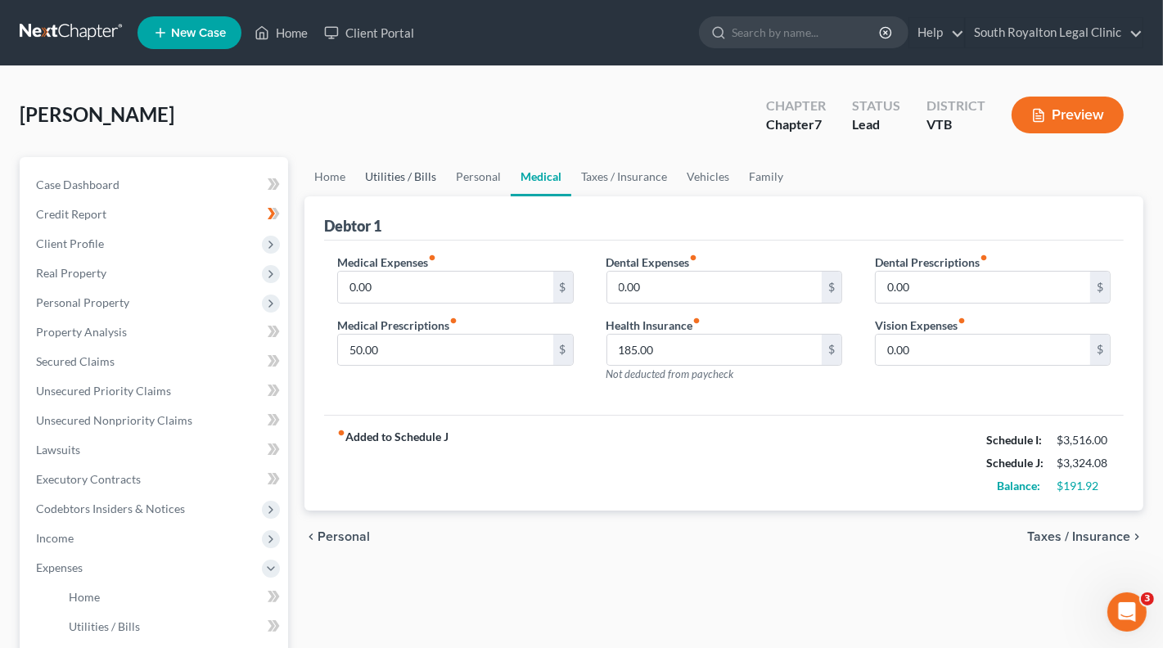
click at [401, 183] on link "Utilities / Bills" at bounding box center [400, 176] width 91 height 39
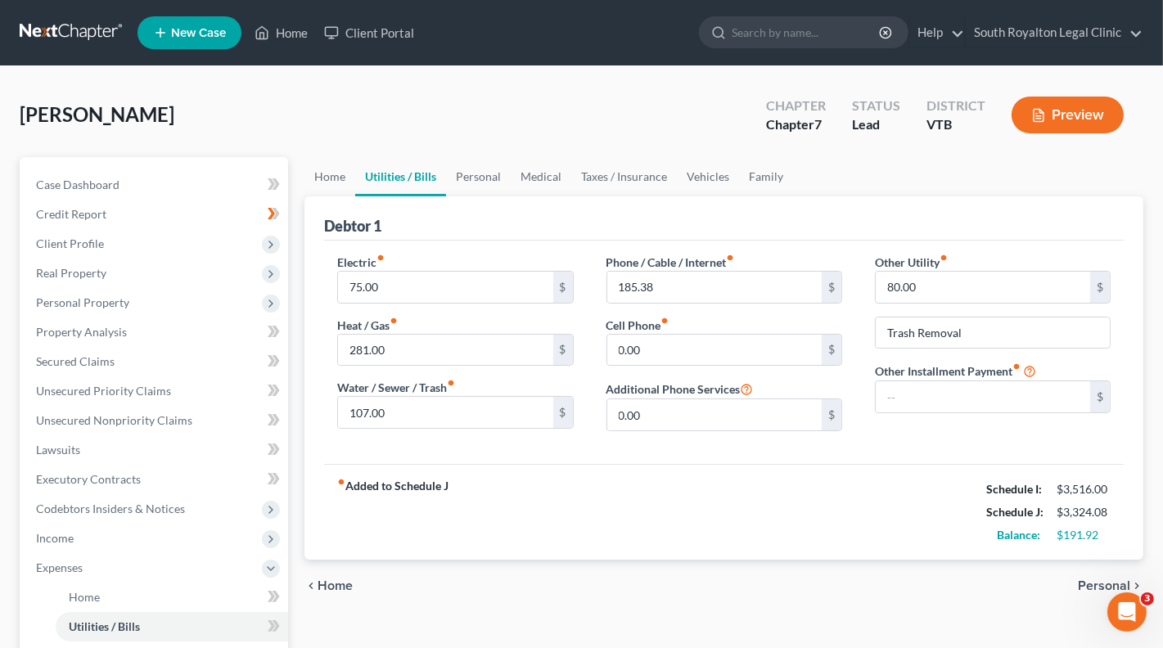
click at [1093, 579] on span "Personal" at bounding box center [1104, 585] width 52 height 13
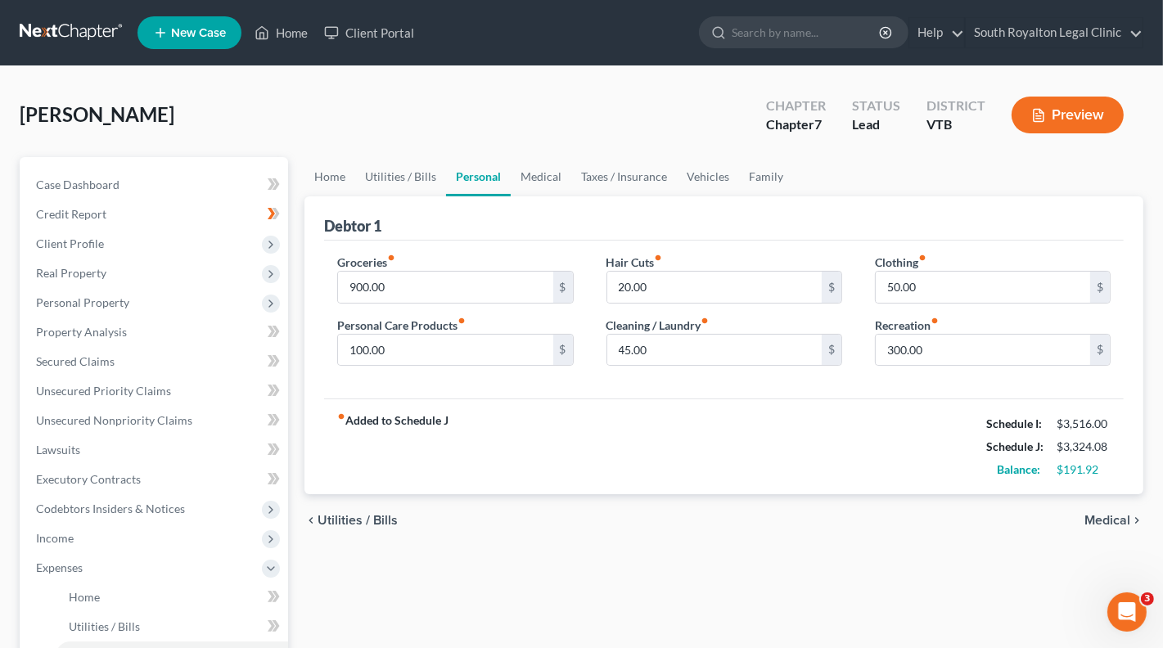
click at [1110, 520] on span "Medical" at bounding box center [1107, 520] width 46 height 13
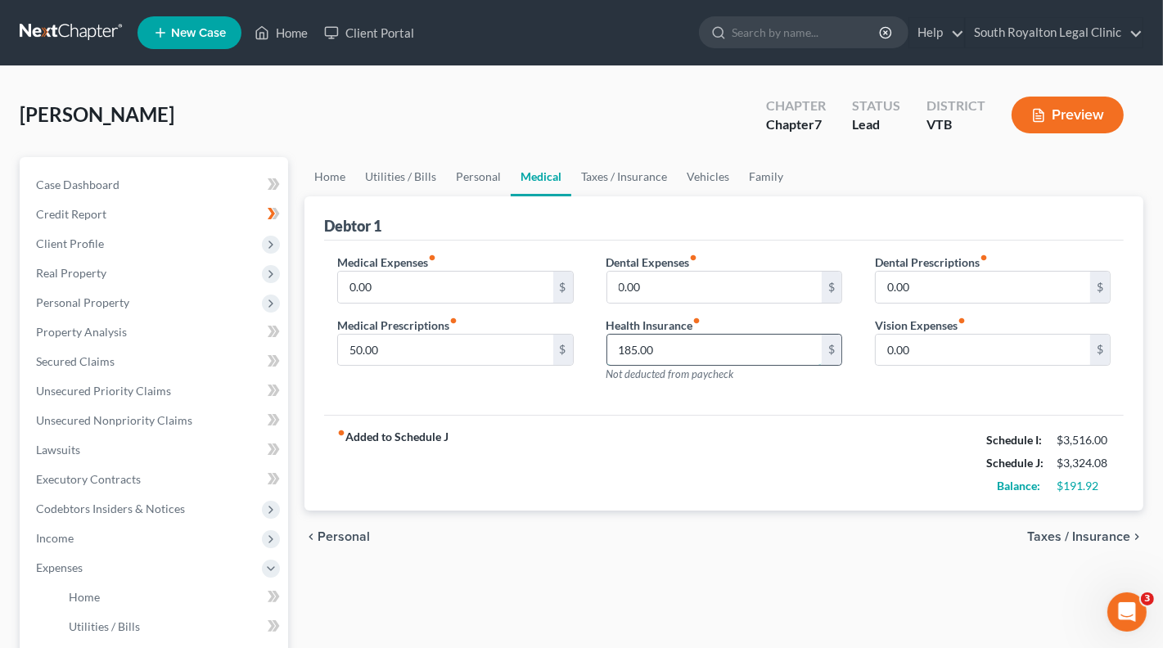
click at [666, 353] on input "185.00" at bounding box center [714, 350] width 214 height 31
type input "0"
click at [347, 532] on span "Personal" at bounding box center [343, 536] width 52 height 13
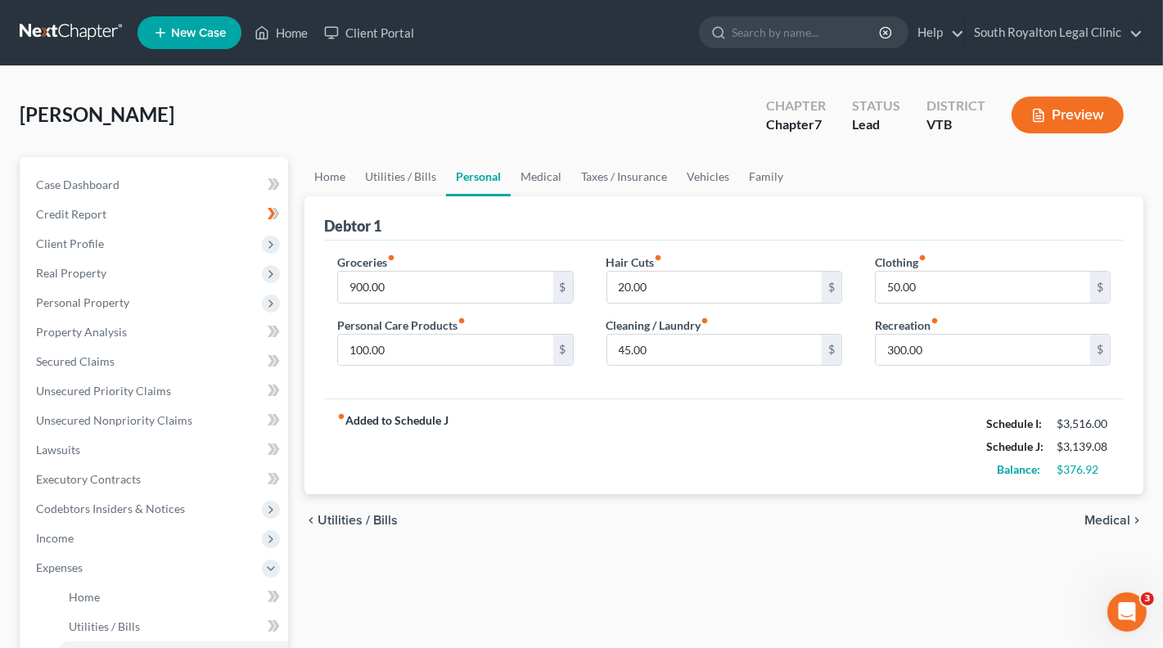
click at [355, 521] on span "Utilities / Bills" at bounding box center [357, 520] width 80 height 13
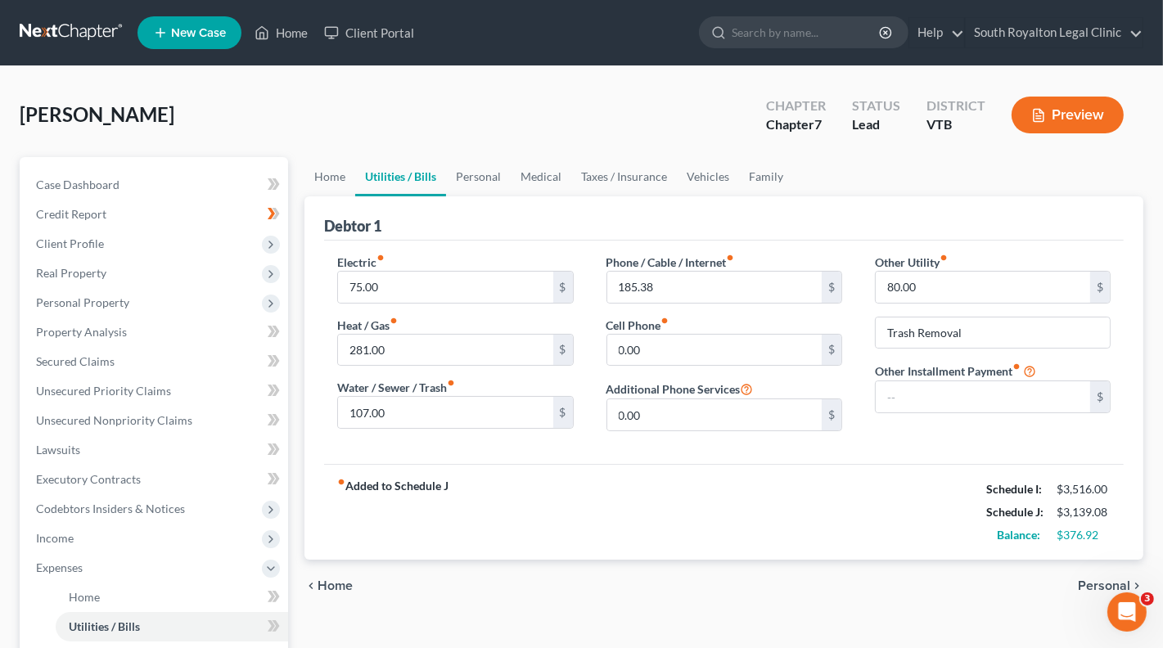
click at [327, 579] on span "Home" at bounding box center [334, 585] width 35 height 13
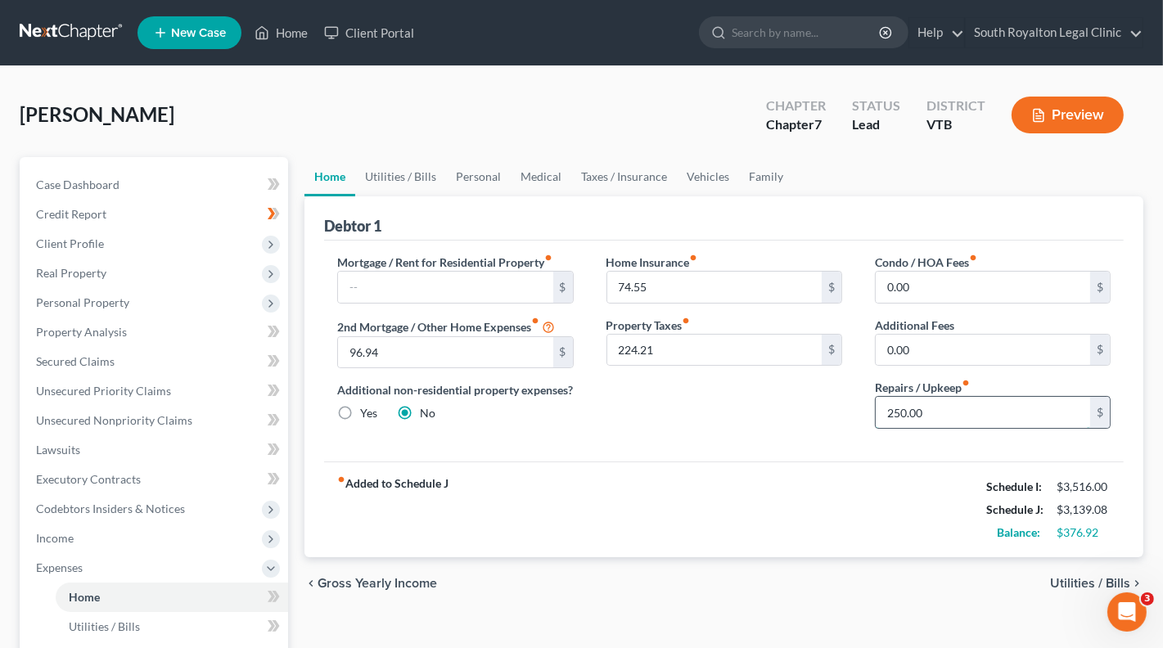
click at [899, 403] on input "250.00" at bounding box center [982, 412] width 214 height 31
type input "350"
click at [1078, 590] on span "Utilities / Bills" at bounding box center [1090, 583] width 80 height 13
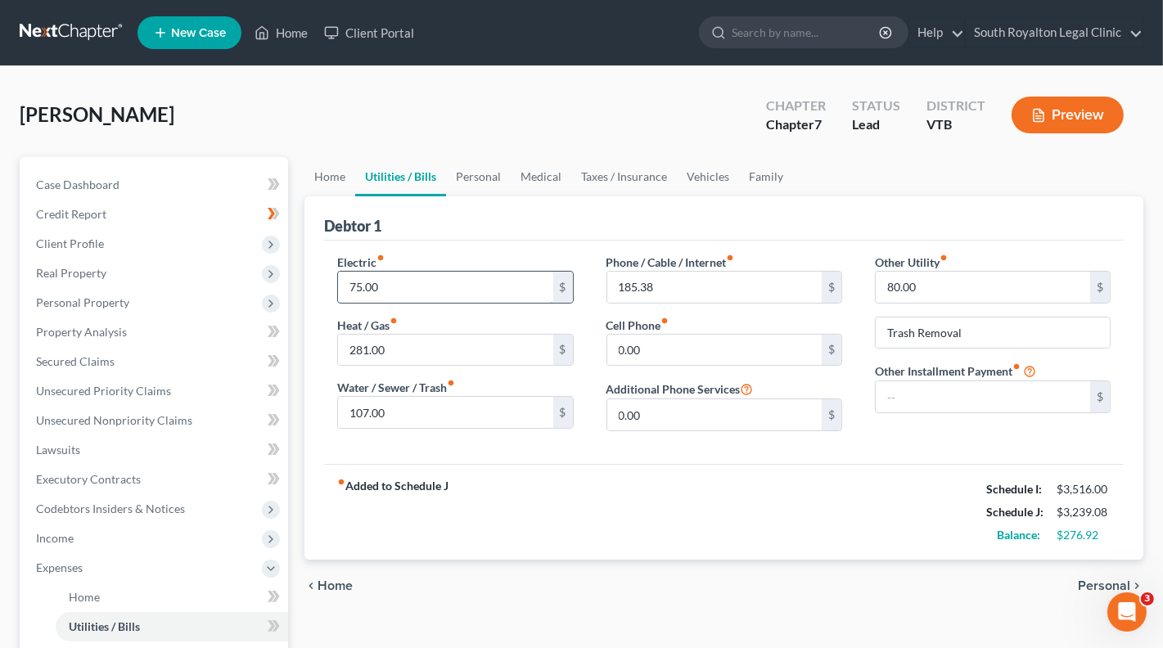
click at [372, 282] on input "75.00" at bounding box center [445, 287] width 214 height 31
type input "150"
type input "284"
click at [1092, 579] on span "Personal" at bounding box center [1104, 585] width 52 height 13
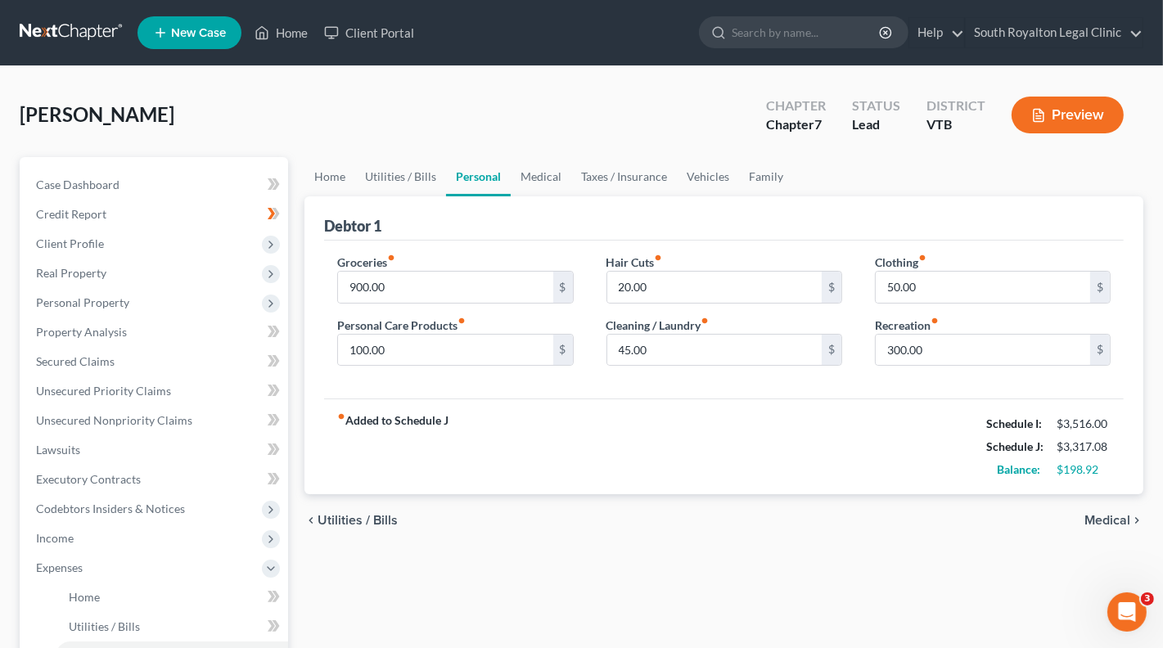
click at [1102, 519] on span "Medical" at bounding box center [1107, 520] width 46 height 13
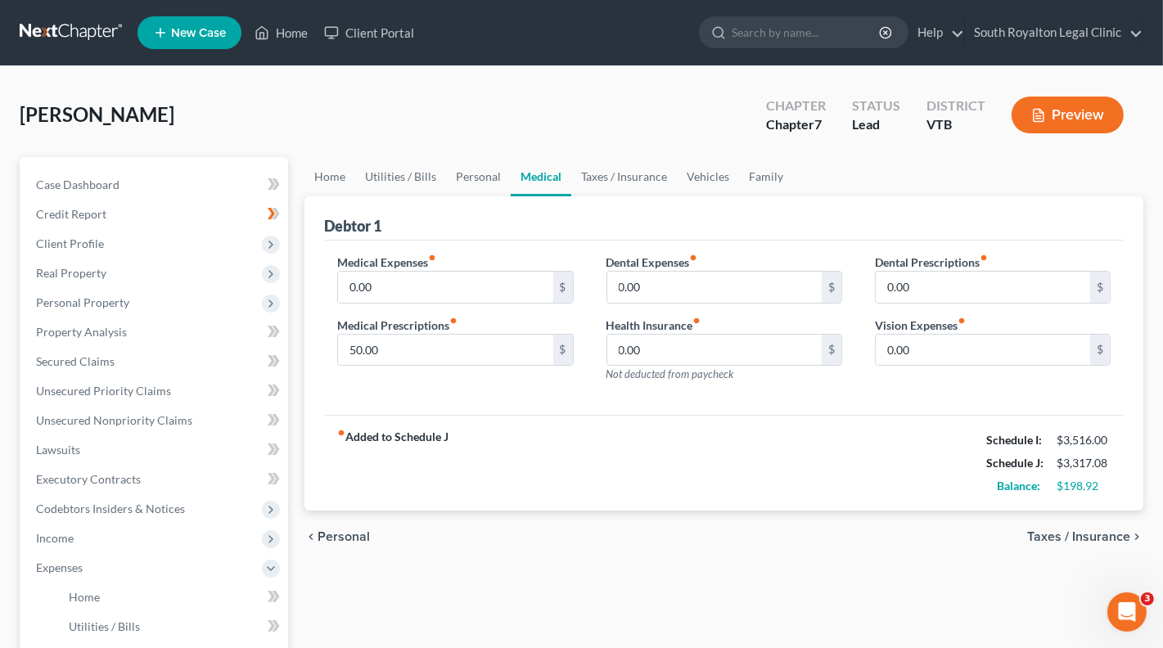
click at [1094, 534] on span "Taxes / Insurance" at bounding box center [1078, 536] width 103 height 13
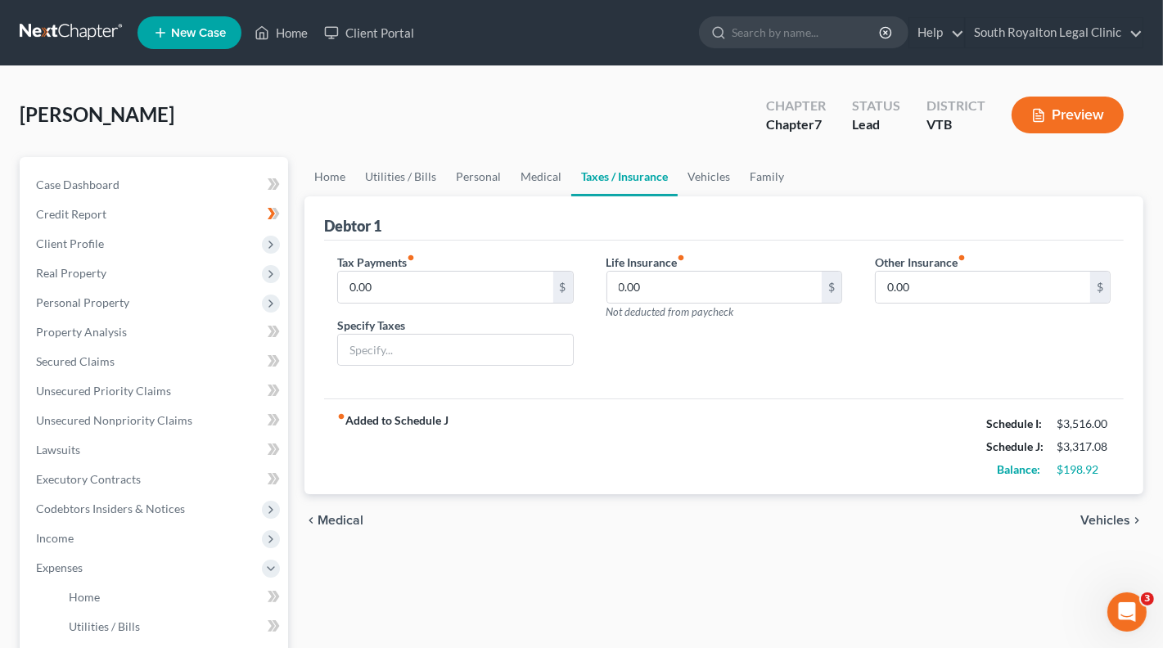
click at [329, 515] on span "Medical" at bounding box center [340, 520] width 46 height 13
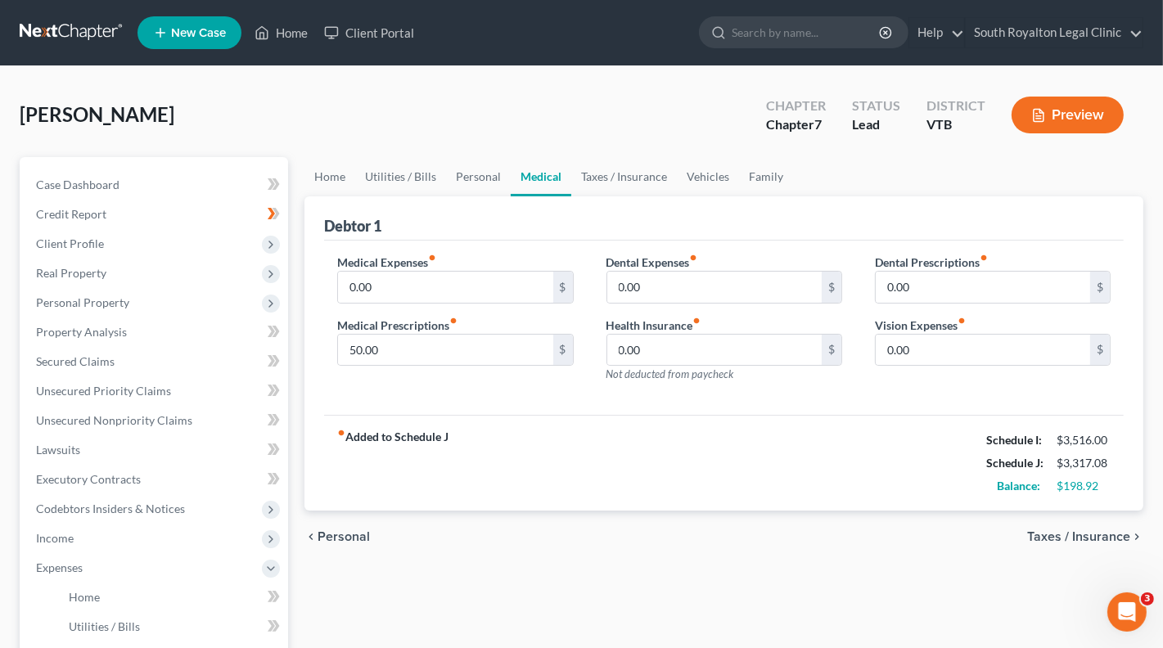
click at [331, 532] on span "Personal" at bounding box center [343, 536] width 52 height 13
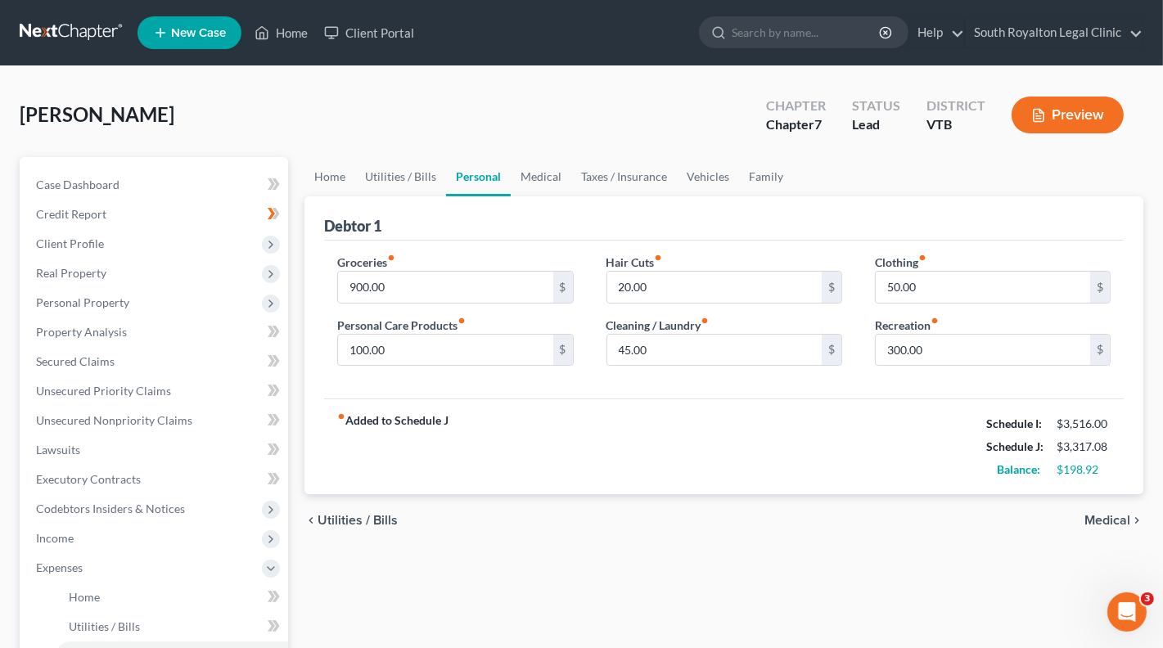
click at [337, 514] on span "Utilities / Bills" at bounding box center [357, 520] width 80 height 13
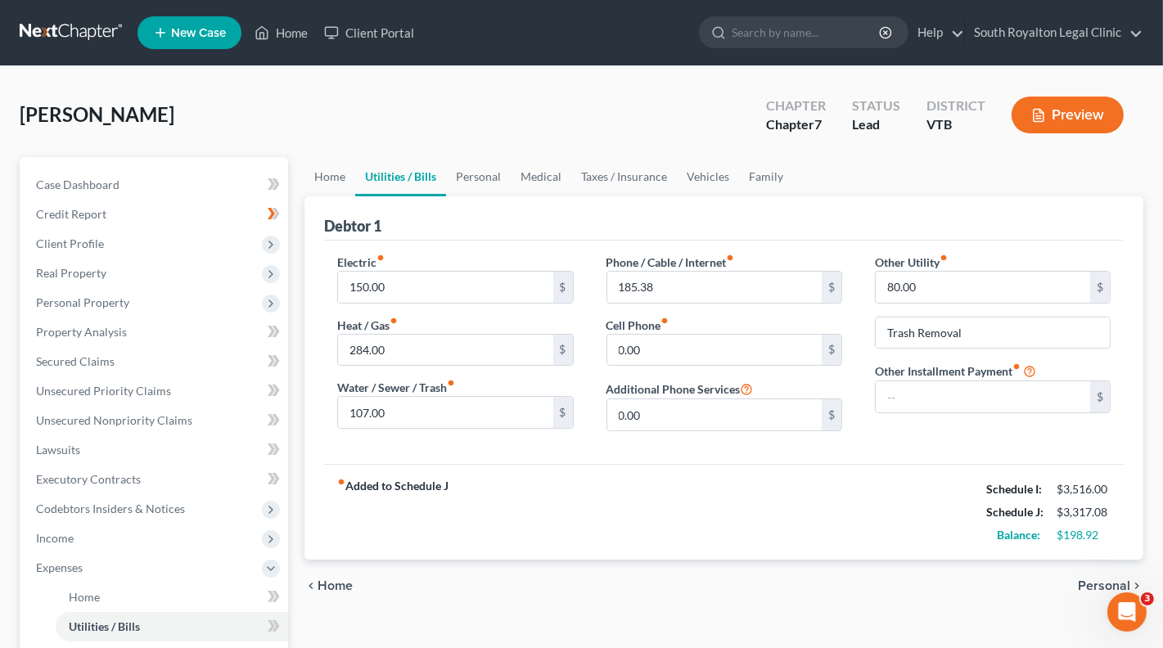
click at [331, 587] on span "Home" at bounding box center [334, 585] width 35 height 13
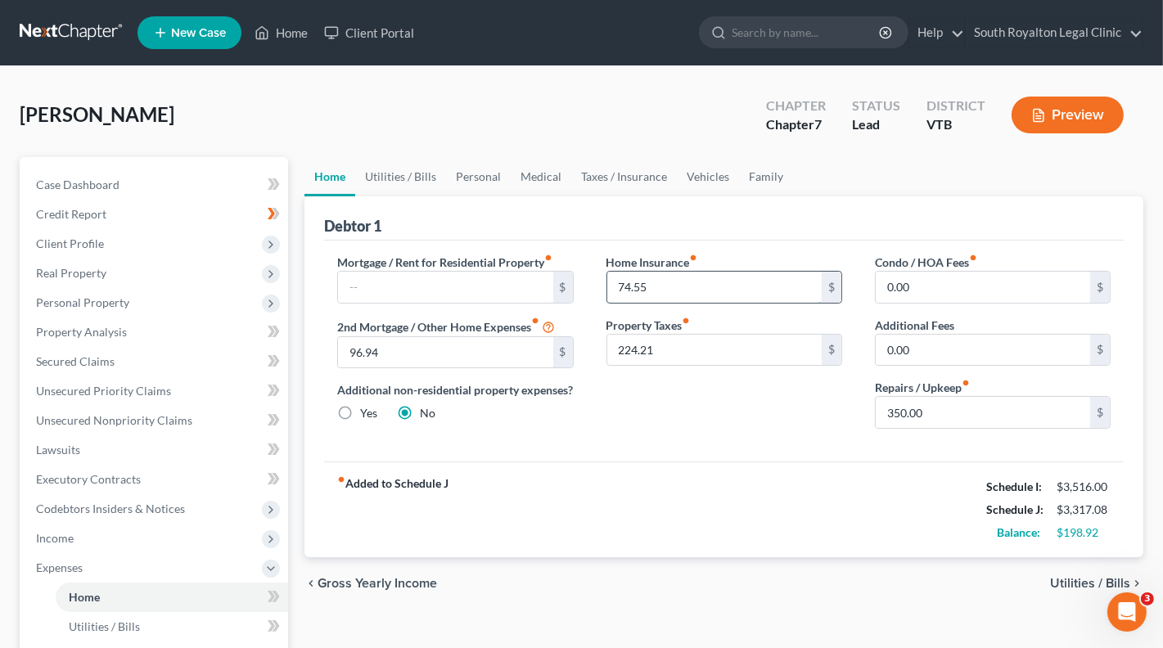
click at [659, 286] on input "74.55" at bounding box center [714, 287] width 214 height 31
click at [1075, 590] on span "Utilities / Bills" at bounding box center [1090, 583] width 80 height 13
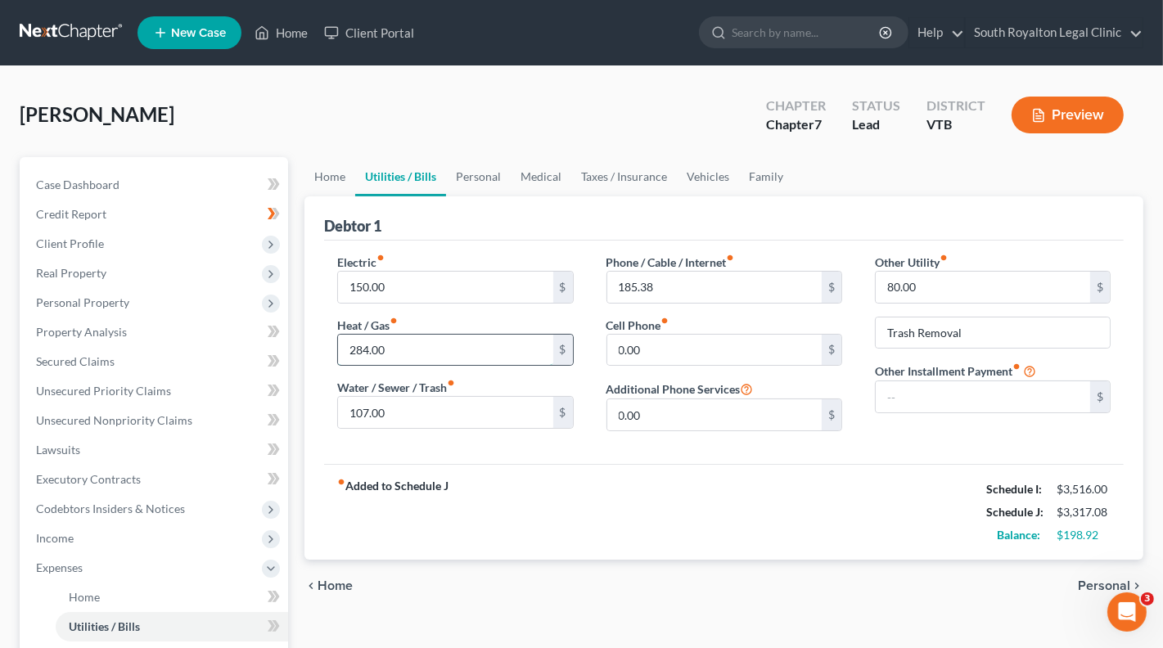
click at [409, 349] on input "284.00" at bounding box center [445, 350] width 214 height 31
click at [398, 347] on input "244" at bounding box center [445, 350] width 214 height 31
type input "324"
click at [674, 288] on input "185.38" at bounding box center [714, 287] width 214 height 31
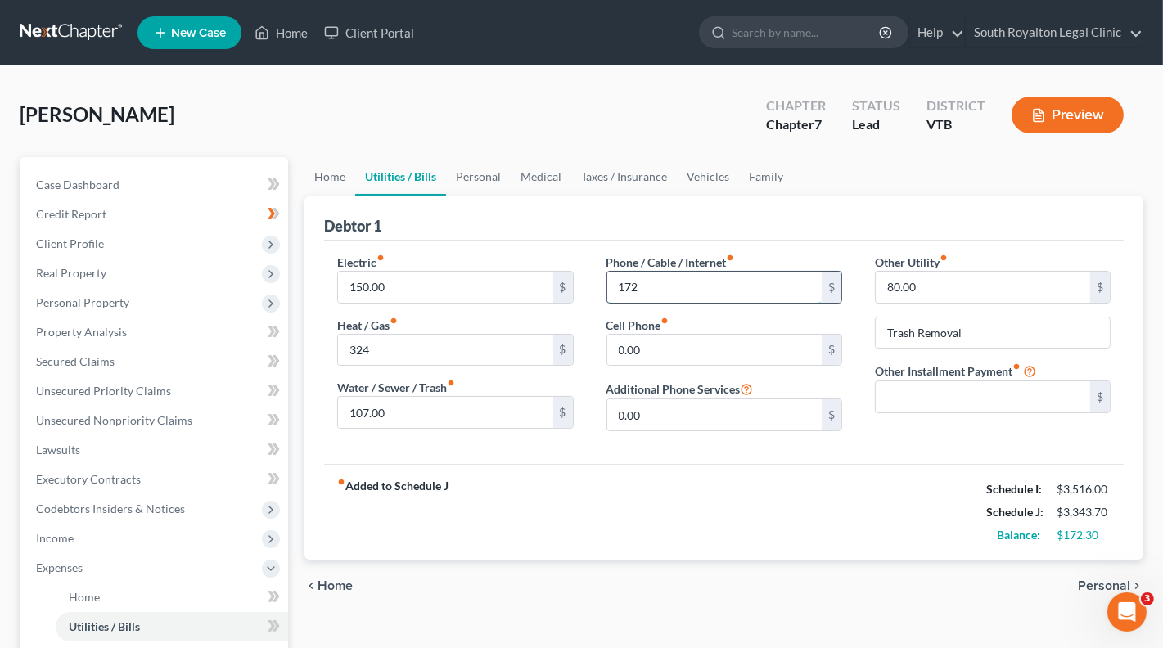
type input "172"
click at [1098, 581] on span "Personal" at bounding box center [1104, 585] width 52 height 13
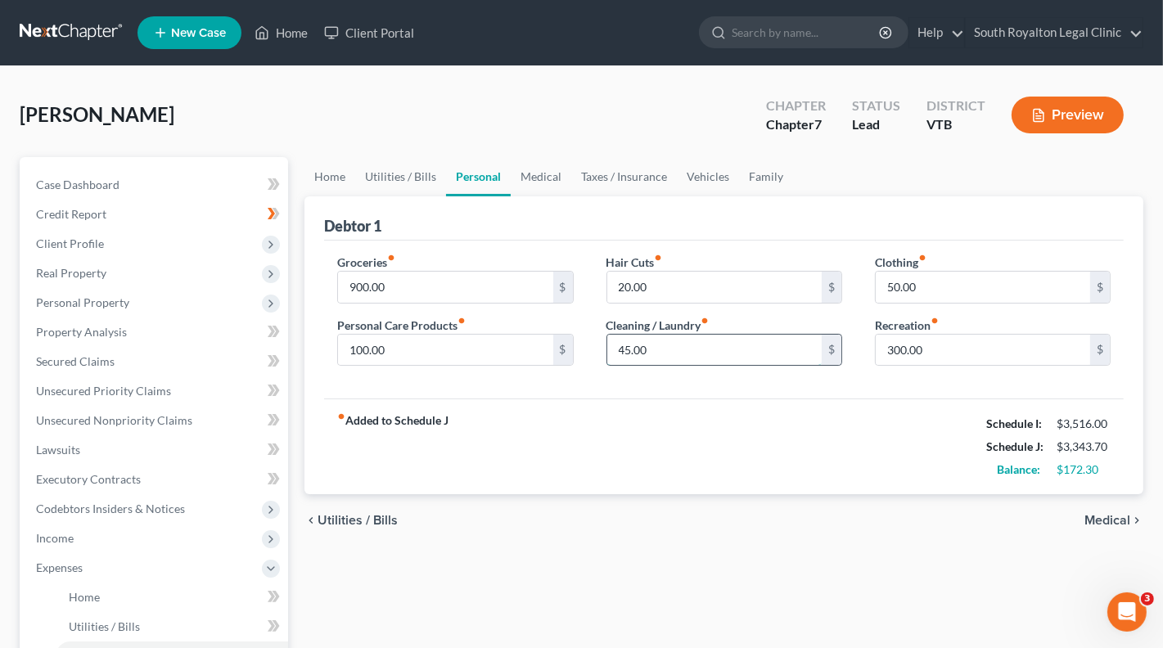
click at [634, 346] on input "45.00" at bounding box center [714, 350] width 214 height 31
type input "50"
click at [349, 286] on input "900.00" at bounding box center [445, 287] width 214 height 31
type input "950"
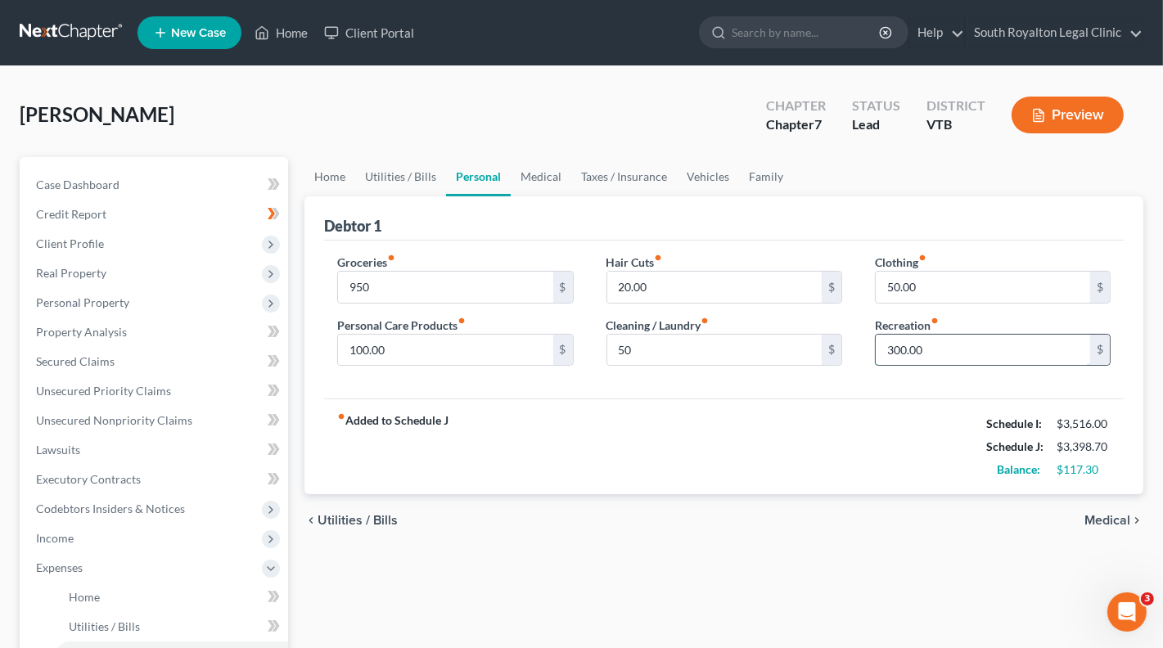
click at [903, 341] on input "300.00" at bounding box center [982, 350] width 214 height 31
type input "325"
click at [1110, 521] on span "Medical" at bounding box center [1107, 520] width 46 height 13
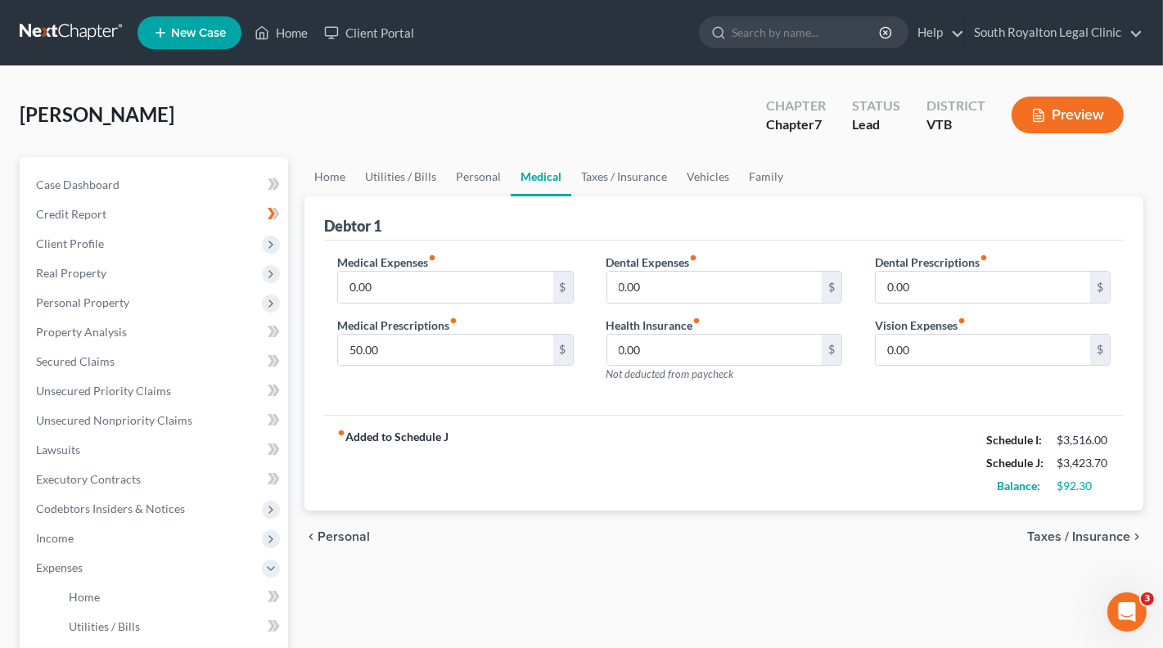
click at [338, 535] on span "Personal" at bounding box center [343, 536] width 52 height 13
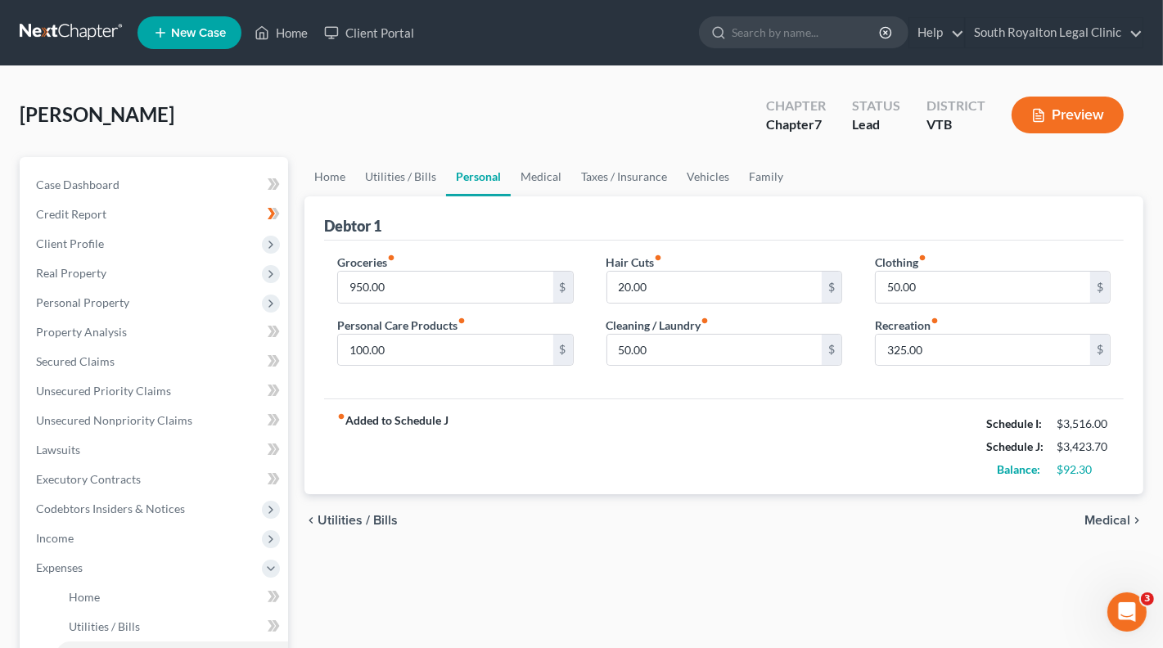
click at [334, 514] on span "Utilities / Bills" at bounding box center [357, 520] width 80 height 13
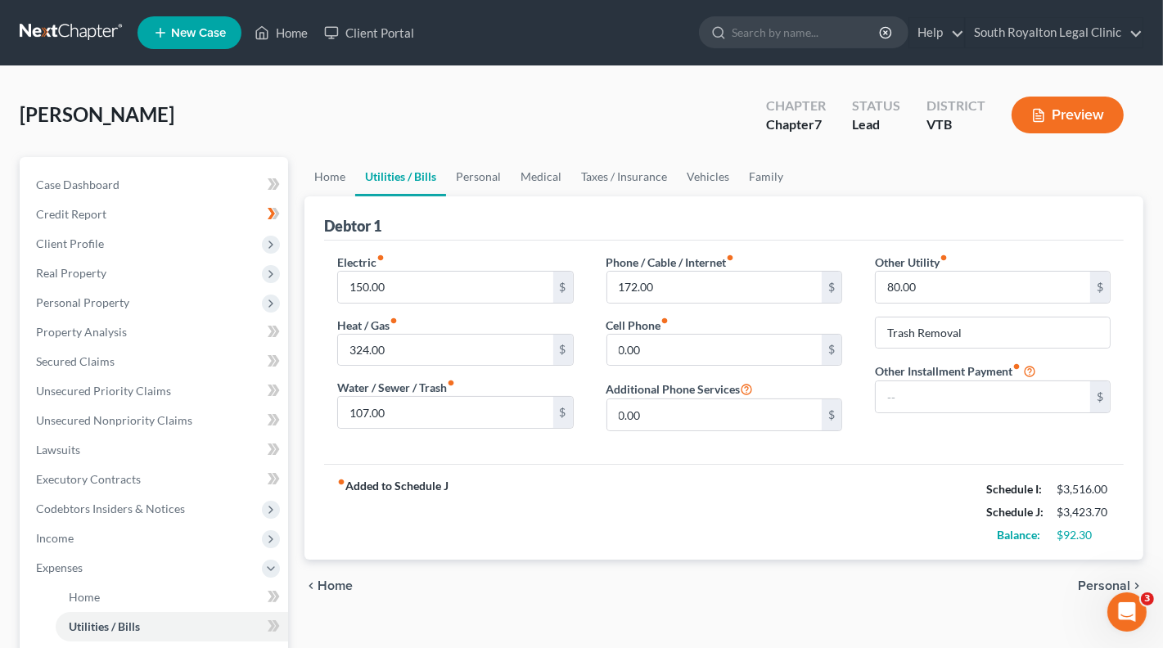
click at [334, 579] on span "Home" at bounding box center [334, 585] width 35 height 13
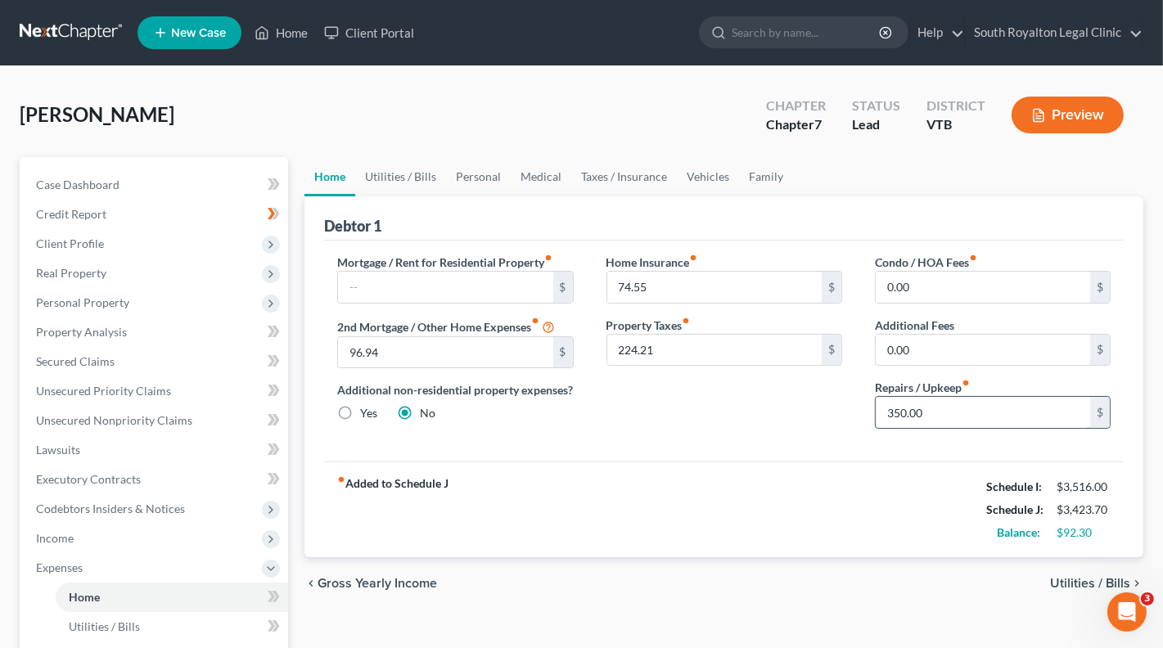
click at [907, 415] on input "350.00" at bounding box center [982, 412] width 214 height 31
type input "400"
click at [1078, 587] on span "Utilities / Bills" at bounding box center [1090, 583] width 80 height 13
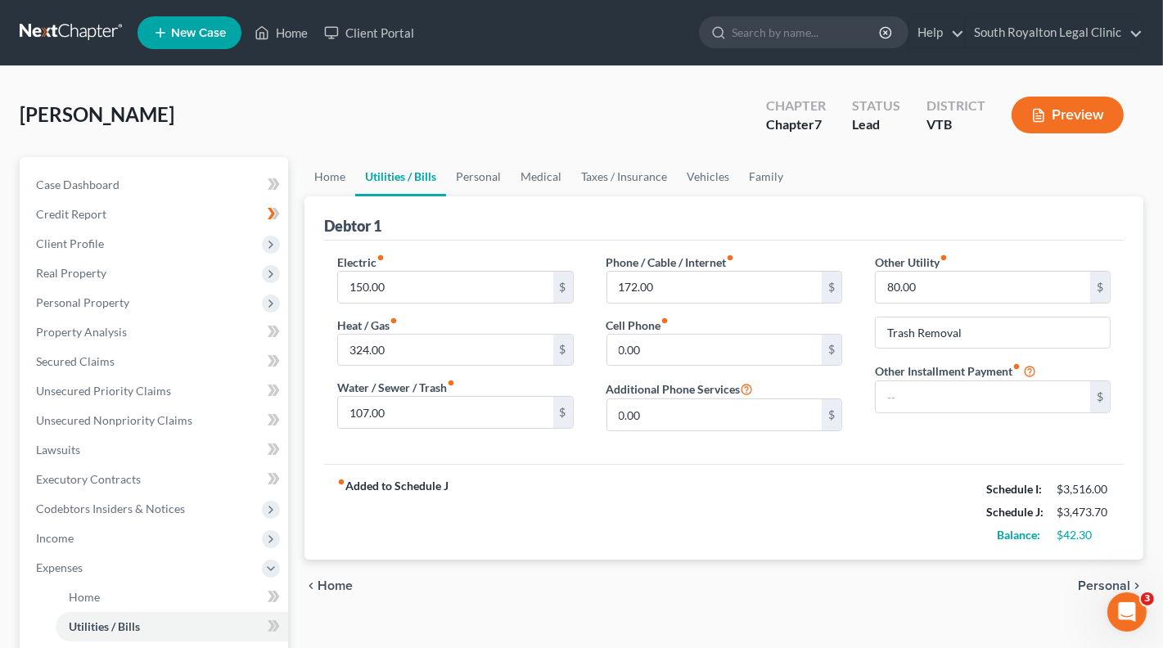
click at [1098, 579] on span "Personal" at bounding box center [1104, 585] width 52 height 13
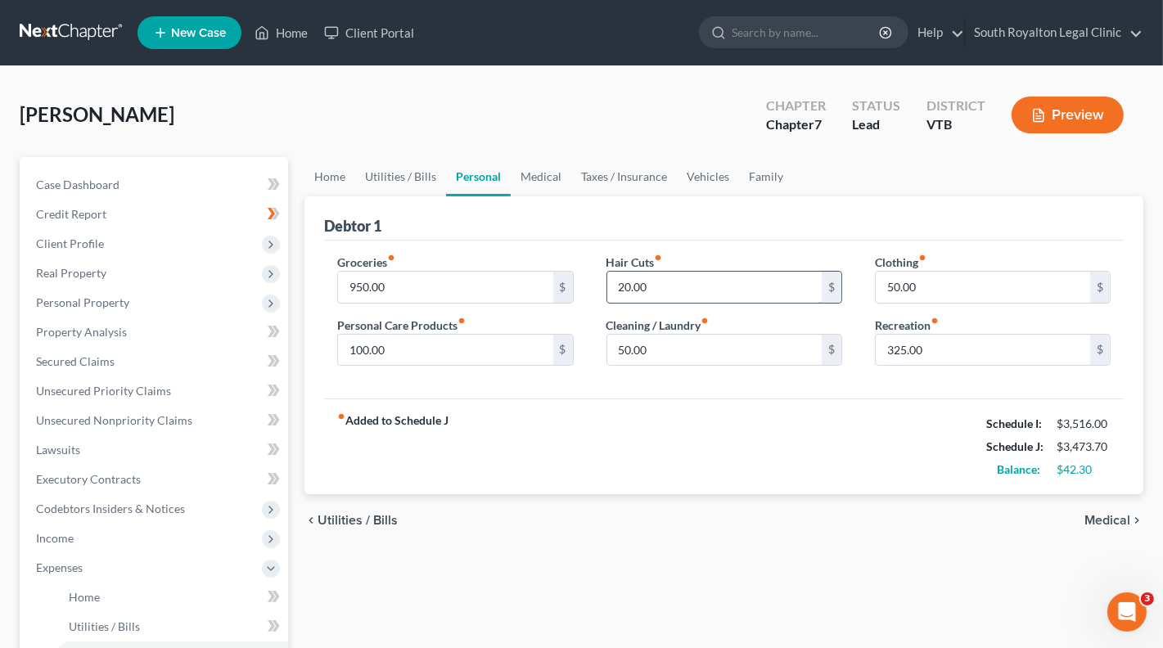
click at [627, 281] on input "20.00" at bounding box center [714, 287] width 214 height 31
type input "30"
click at [1136, 39] on link "South Royalton Legal Clinic" at bounding box center [1053, 32] width 177 height 29
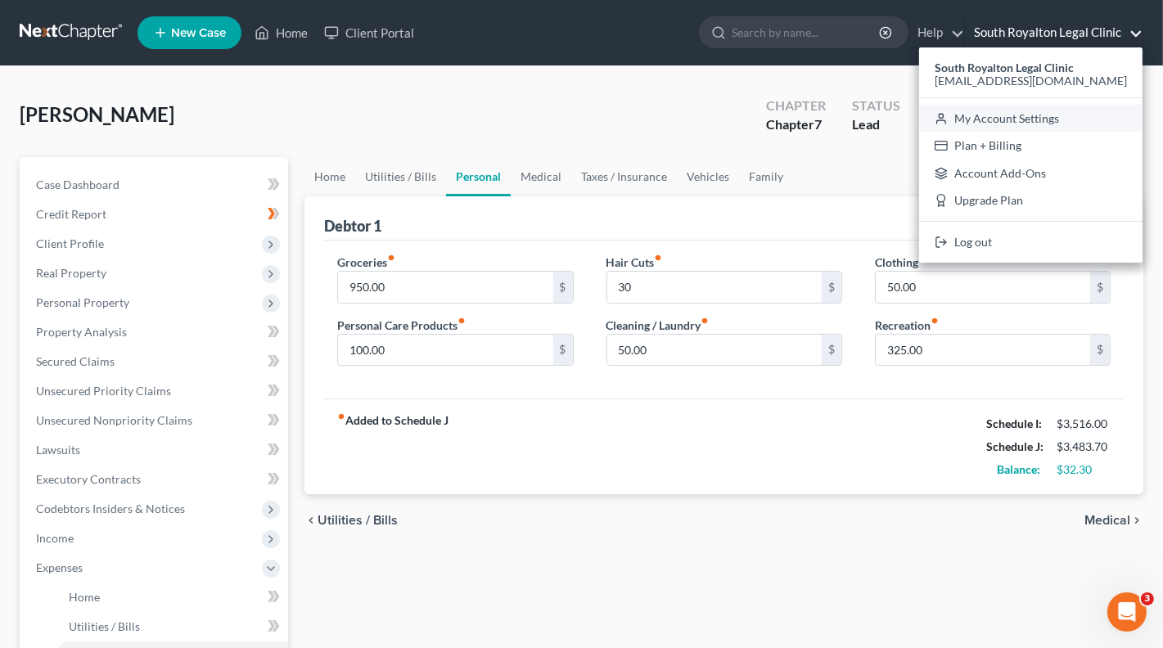
click at [1020, 115] on link "My Account Settings" at bounding box center [1030, 119] width 223 height 28
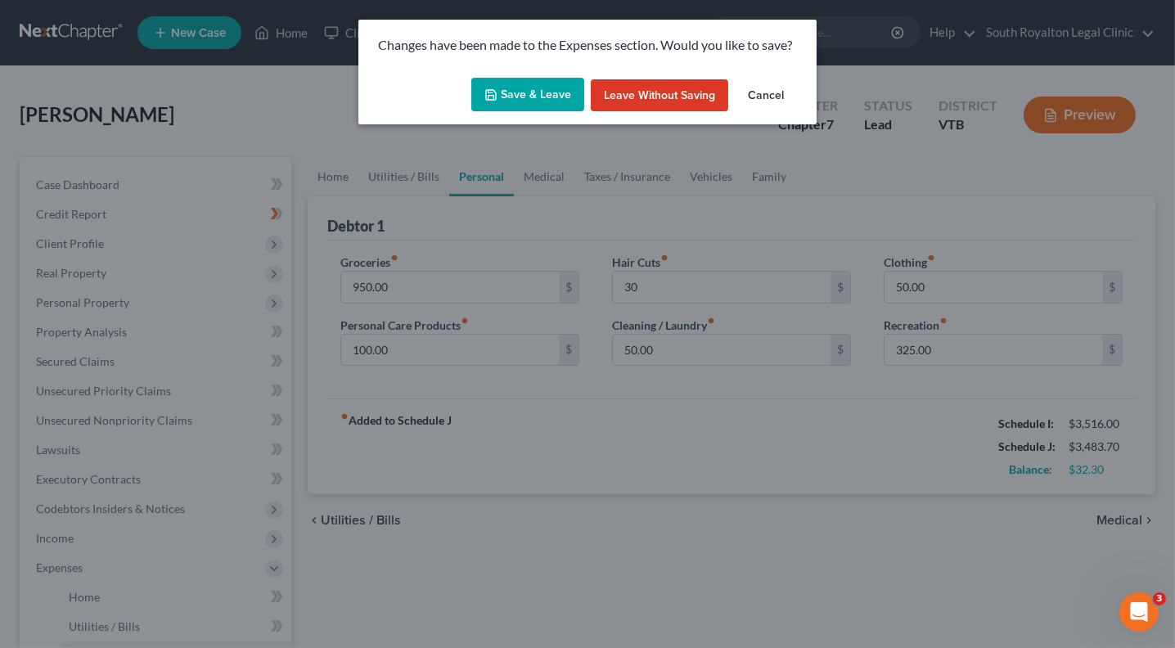
click at [519, 94] on button "Save & Leave" at bounding box center [527, 95] width 113 height 34
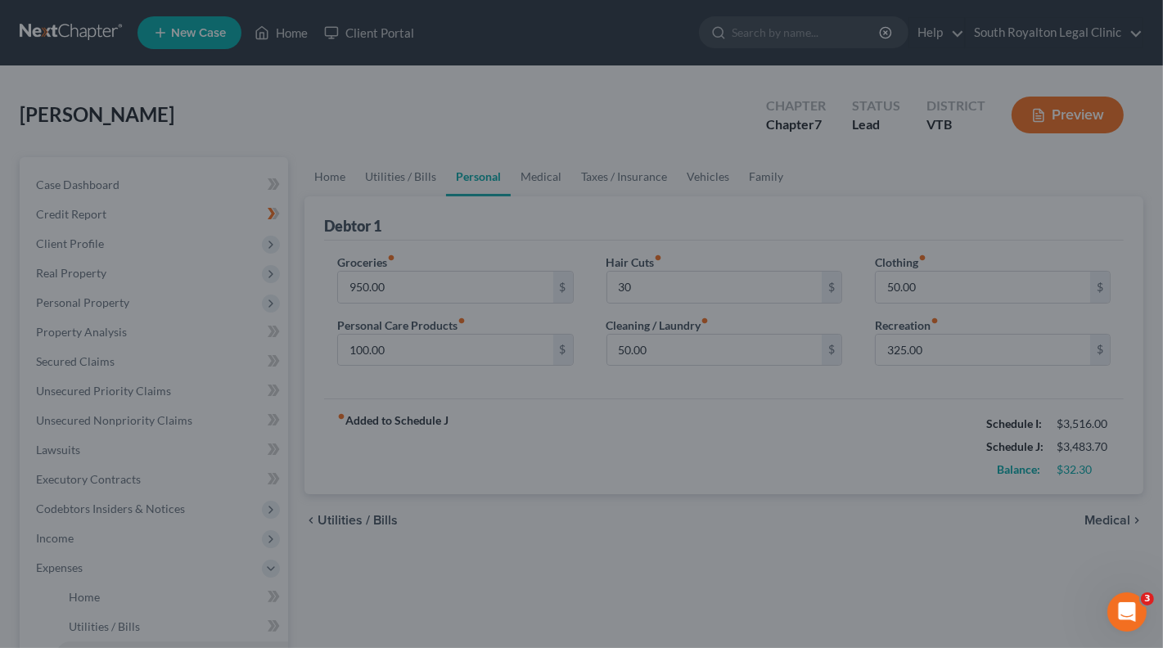
select select "24"
select select "49"
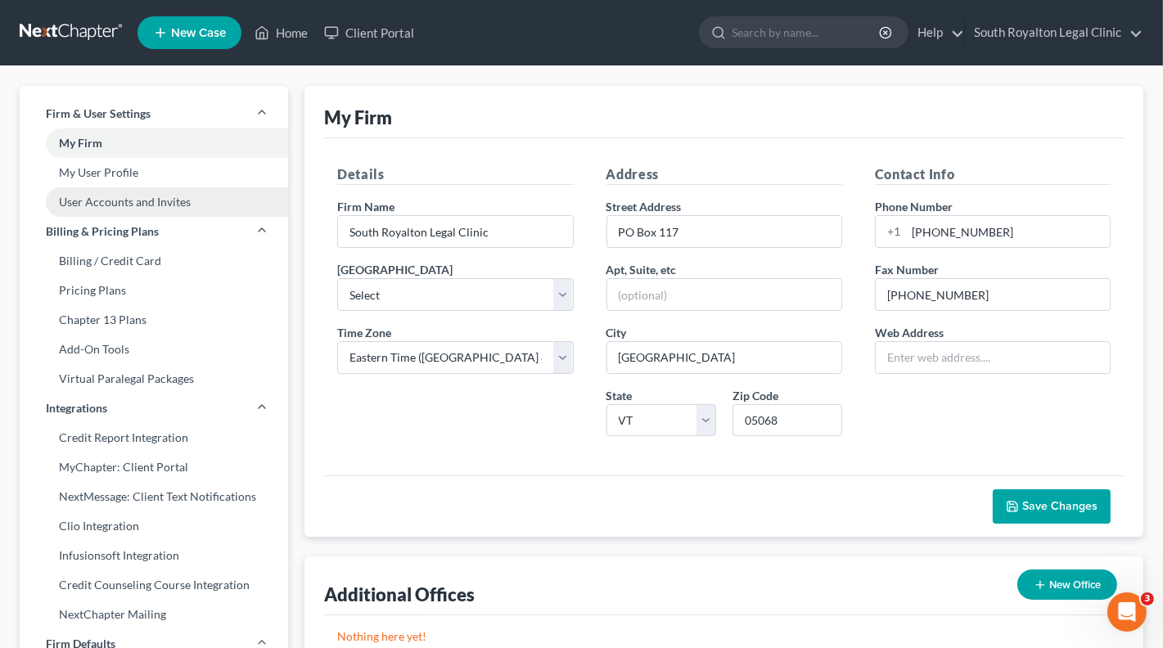
click at [144, 202] on link "User Accounts and Invites" at bounding box center [154, 201] width 268 height 29
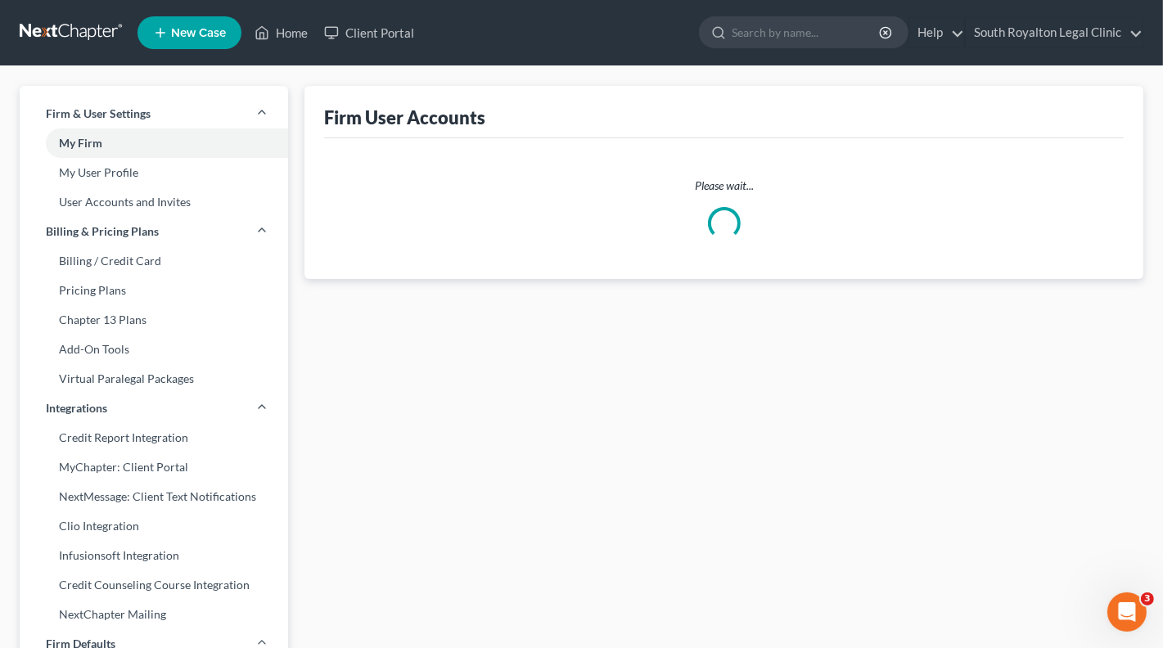
select select "0"
select select "1"
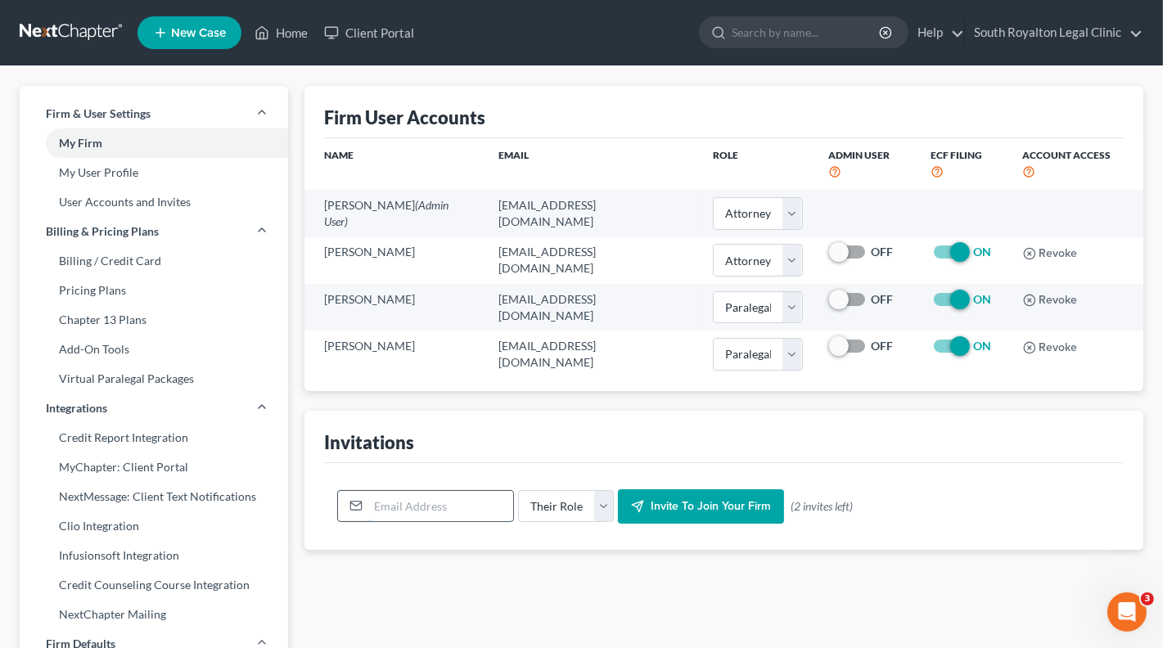
click at [444, 491] on input "email" at bounding box center [440, 506] width 145 height 31
type input "V"
type input "vincentinvergo@vermontlaw.edu"
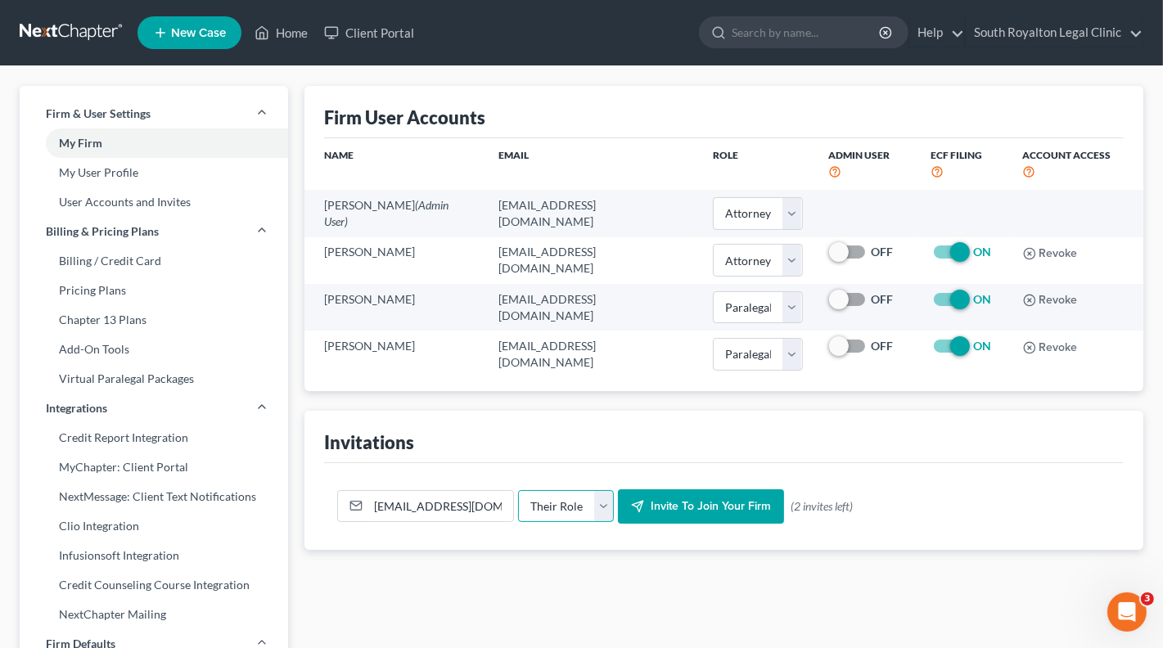
click at [601, 490] on select "Their Role Attorney Paralegal Assistant" at bounding box center [566, 506] width 96 height 33
select select "paralegal"
click at [518, 490] on select "Their Role Attorney Paralegal Assistant" at bounding box center [566, 506] width 96 height 33
click at [695, 499] on span "Invite to join your firm" at bounding box center [710, 506] width 120 height 14
